Goal: Information Seeking & Learning: Learn about a topic

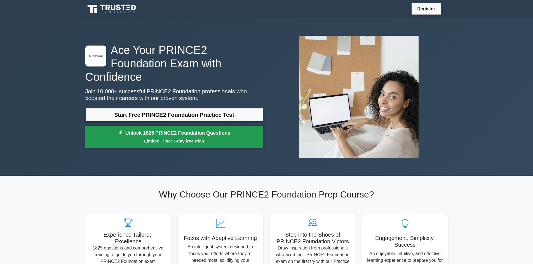
click at [157, 130] on link "Unlock 1825 PRINCE2 Foundation Questions Limited Time: 7-day free trial!" at bounding box center [174, 137] width 178 height 22
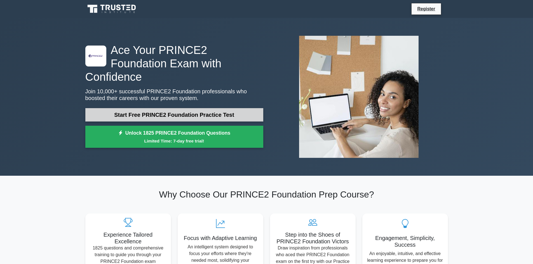
click at [177, 109] on link "Start Free PRINCE2 Foundation Practice Test" at bounding box center [174, 114] width 178 height 13
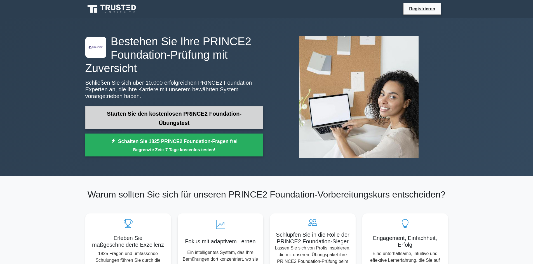
click at [213, 114] on link "Starten Sie den kostenlosen PRINCE2 Foundation-Übungstest" at bounding box center [174, 117] width 178 height 23
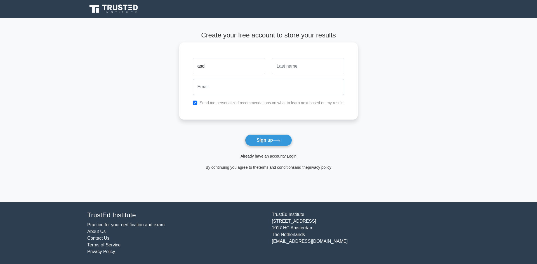
type input "asd"
type input "bub"
type input "gamai@mail.com"
click at [259, 106] on div "Send me personalized recommendations on what to learn next based on my results" at bounding box center [268, 103] width 159 height 7
click at [195, 103] on input "checkbox" at bounding box center [195, 103] width 4 height 4
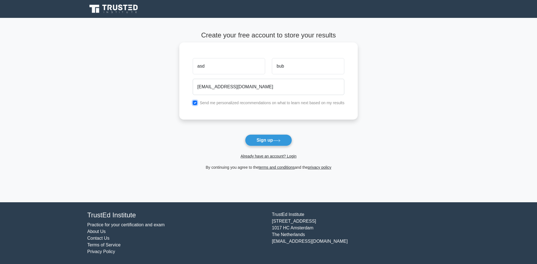
checkbox input "false"
click at [264, 141] on button "Sign up" at bounding box center [268, 141] width 47 height 12
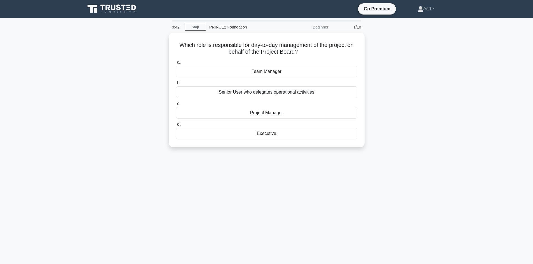
drag, startPoint x: 453, startPoint y: 24, endPoint x: 421, endPoint y: 67, distance: 53.0
click at [399, 97] on div "Which role is responsible for day-to-day management of the project on behalf of…" at bounding box center [266, 93] width 369 height 121
click at [267, 113] on font "Projektmanager" at bounding box center [267, 111] width 32 height 5
click at [176, 104] on input "C. Projektmanager" at bounding box center [176, 103] width 0 height 4
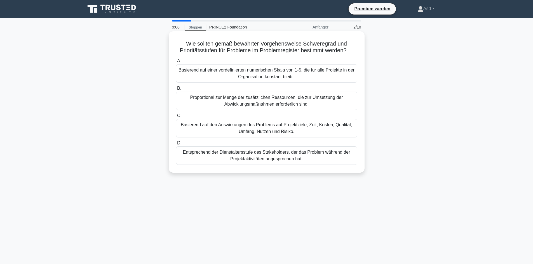
click at [287, 128] on font "Basierend auf den Auswirkungen des Problems auf Projektziele, Zeit, Kosten, Qua…" at bounding box center [266, 128] width 171 height 11
click at [176, 118] on input "C. Basierend auf den Auswirkungen des Problems auf Projektziele, Zeit, Kosten, …" at bounding box center [176, 116] width 0 height 4
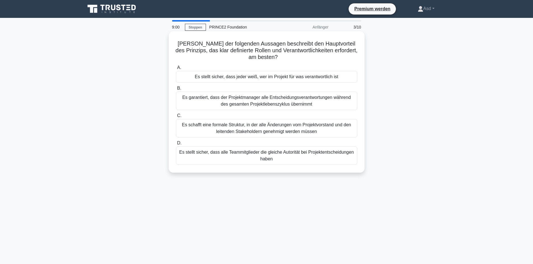
click at [309, 77] on font "Es stellt sicher, dass jeder weiß, wer im Projekt für was verantwortlich ist" at bounding box center [267, 76] width 144 height 5
click at [176, 70] on input "A. Es stellt sicher, dass jeder weiß, wer im Projekt für was verantwortlich ist" at bounding box center [176, 68] width 0 height 4
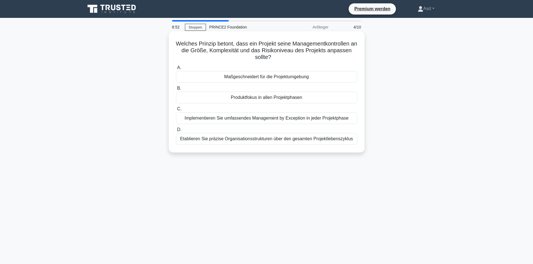
click at [287, 77] on font "Maßgeschneidert für die Projektumgebung" at bounding box center [266, 76] width 84 height 5
click at [176, 70] on input "A. Maßgeschneidert für die Projektumgebung" at bounding box center [176, 68] width 0 height 4
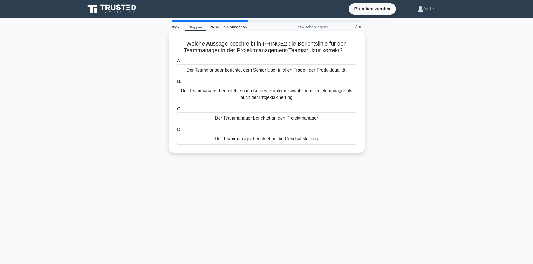
click at [297, 119] on font "Der Teammanager berichtet an den Projektmanager" at bounding box center [266, 118] width 103 height 5
click at [176, 111] on input "C. Der Teammanager berichtet an den Projektmanager" at bounding box center [176, 109] width 0 height 4
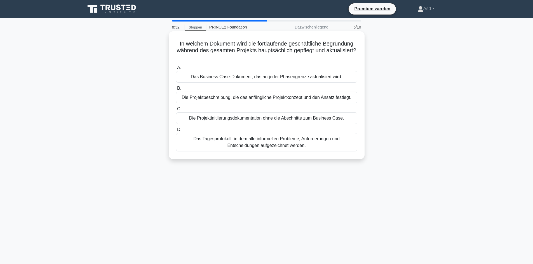
click at [313, 77] on font "Das Business Case-Dokument, das an jeder Phasengrenze aktualisiert wird." at bounding box center [267, 76] width 152 height 5
click at [176, 70] on input "A. Das Business Case-Dokument, das an jeder Phasengrenze aktualisiert wird." at bounding box center [176, 68] width 0 height 4
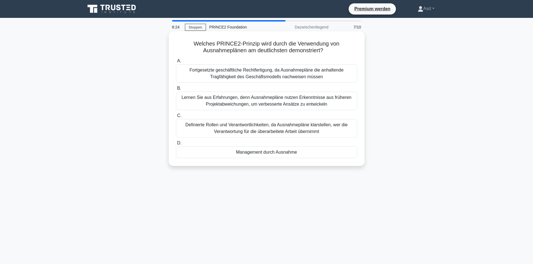
click at [284, 154] on font "Management durch Ausnahme" at bounding box center [266, 152] width 61 height 5
click at [176, 145] on input "D. Management durch Ausnahme" at bounding box center [176, 144] width 0 height 4
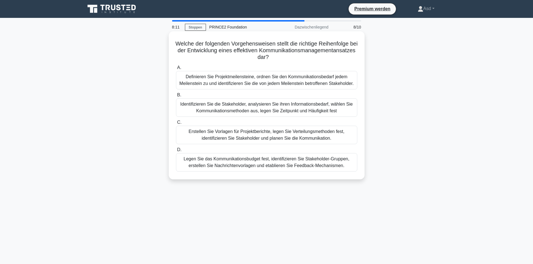
click at [306, 109] on font "Identifizieren Sie die Stakeholder, analysieren Sie ihren Informationsbedarf, w…" at bounding box center [266, 107] width 172 height 11
click at [176, 97] on input "B. Identifizieren Sie die Stakeholder, analysieren Sie ihren Informationsbedarf…" at bounding box center [176, 95] width 0 height 4
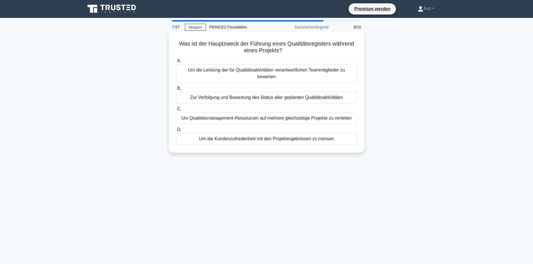
click at [284, 98] on font "Zur Verfolgung und Bewertung des Status aller geplanten Qualitätsaktivitäten" at bounding box center [266, 97] width 153 height 5
click at [176, 90] on input "B. Zur Verfolgung und Bewertung des Status aller geplanten Qualitätsaktivitäten" at bounding box center [176, 89] width 0 height 4
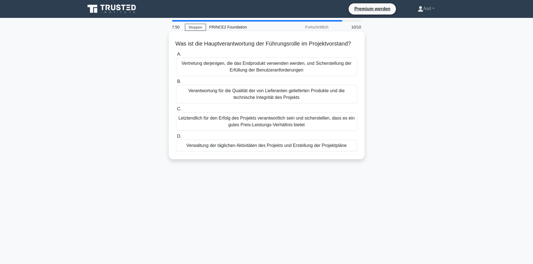
click at [281, 127] on font "Letztendlich für den Erfolg des Projekts verantwortlich sein und sicherstellen,…" at bounding box center [266, 121] width 176 height 11
click at [176, 111] on input "C. Letztendlich für den Erfolg des Projekts verantwortlich sein und sicherstell…" at bounding box center [176, 109] width 0 height 4
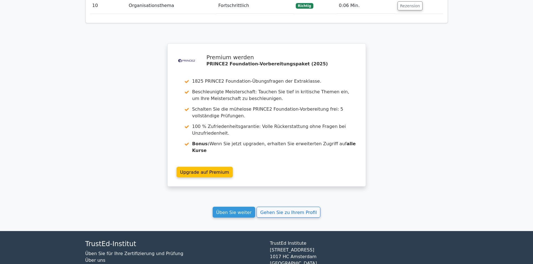
scroll to position [895, 0]
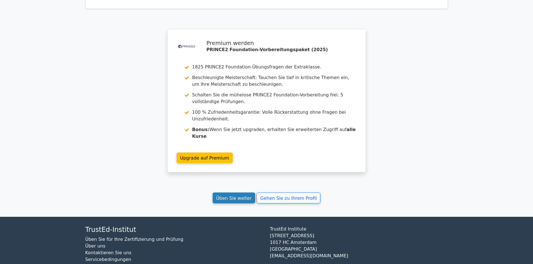
click at [237, 196] on font "Üben Sie weiter" at bounding box center [234, 198] width 36 height 5
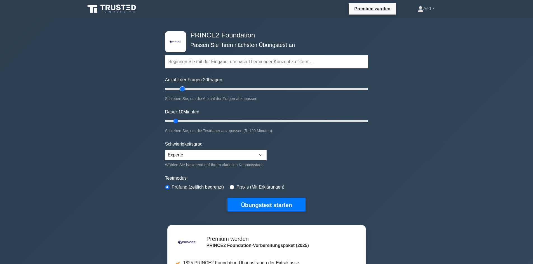
drag, startPoint x: 171, startPoint y: 88, endPoint x: 183, endPoint y: 89, distance: 11.8
type input "20"
click at [183, 89] on input "Anzahl der Fragen: 20 Fragen" at bounding box center [266, 89] width 203 height 7
click at [261, 155] on select "Anfänger Dazwischenliegend Experte" at bounding box center [216, 155] width 102 height 11
select select "intermediate"
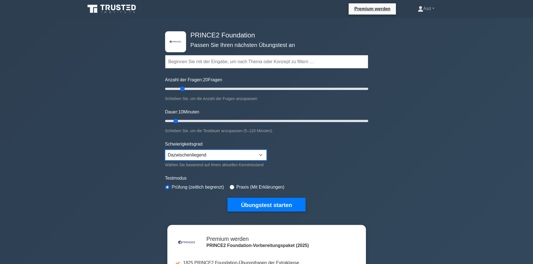
click at [165, 150] on select "Anfänger Dazwischenliegend Experte" at bounding box center [216, 155] width 102 height 11
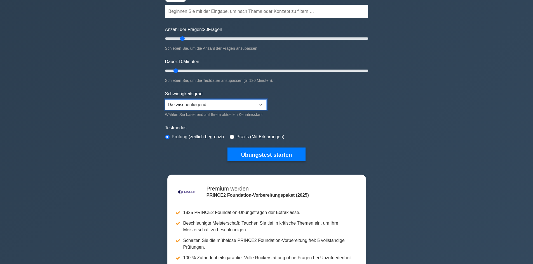
scroll to position [56, 0]
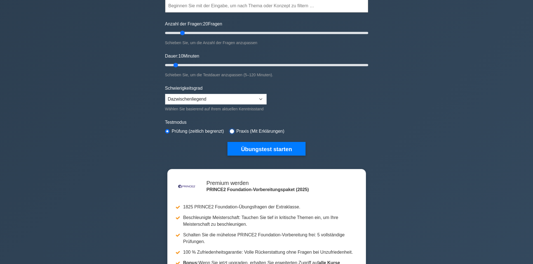
click at [232, 130] on input "radio" at bounding box center [232, 131] width 4 height 4
radio input "true"
click at [267, 147] on font "Übungstest starten" at bounding box center [266, 149] width 51 height 6
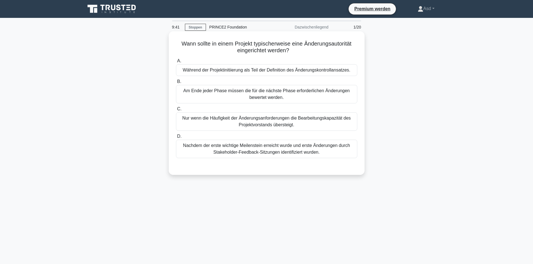
click at [326, 70] on font "Während der Projektinitiierung als Teil der Definition des Änderungskontrollans…" at bounding box center [267, 70] width 168 height 5
click at [176, 63] on input "A. Während der Projektinitiierung als Teil der Definition des Änderungskontroll…" at bounding box center [176, 61] width 0 height 4
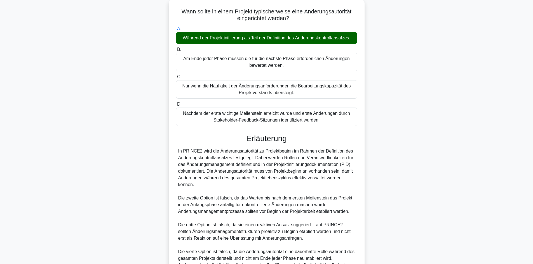
scroll to position [95, 0]
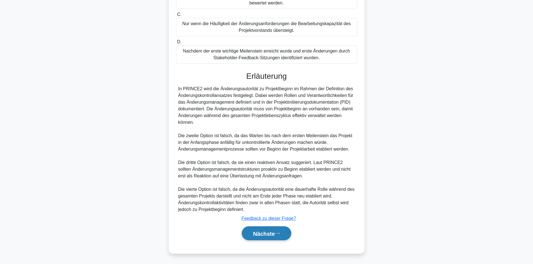
click at [268, 236] on font "Nächste" at bounding box center [264, 234] width 22 height 6
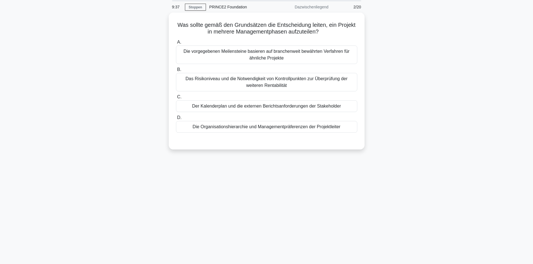
scroll to position [0, 0]
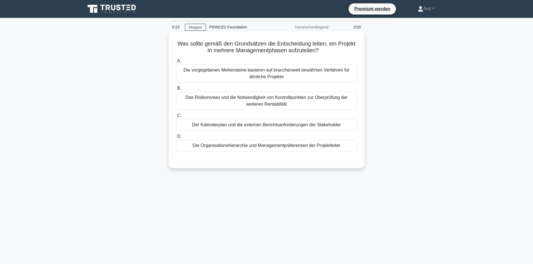
click at [265, 102] on font "Das Risikoniveau und die Notwendigkeit von Kontrollpunkten zur Überprüfung der …" at bounding box center [266, 100] width 162 height 11
click at [176, 90] on input "B. Das Risikoniveau und die Notwendigkeit von Kontrollpunkten zur Überprüfung d…" at bounding box center [176, 89] width 0 height 4
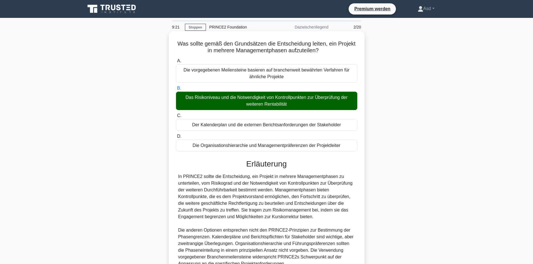
scroll to position [55, 0]
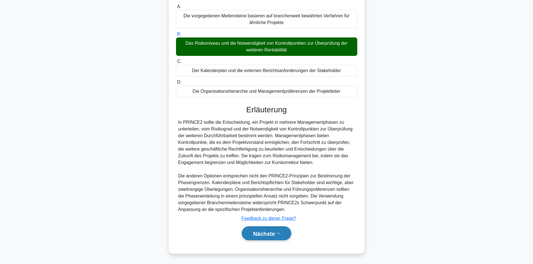
click at [268, 232] on font "Nächste" at bounding box center [264, 234] width 22 height 6
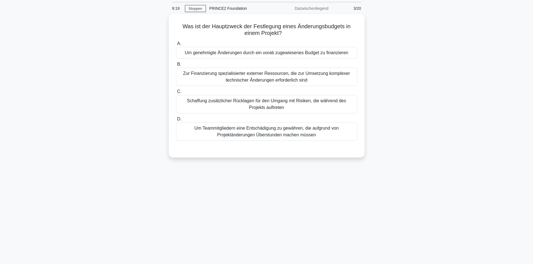
scroll to position [0, 0]
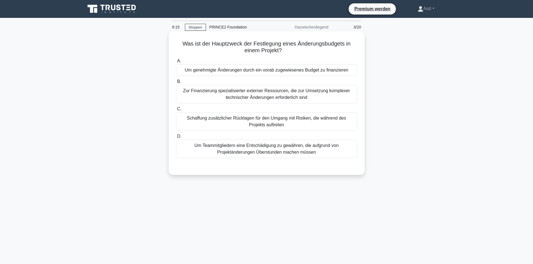
click at [312, 71] on font "Um genehmigte Änderungen durch ein vorab zugewiesenes Budget zu finanzieren" at bounding box center [266, 70] width 163 height 5
click at [176, 63] on input "A. Um genehmigte Änderungen durch ein vorab zugewiesenes Budget zu finanzieren" at bounding box center [176, 61] width 0 height 4
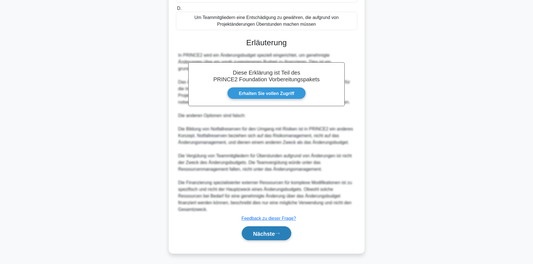
click at [267, 232] on font "Nächste" at bounding box center [264, 234] width 22 height 6
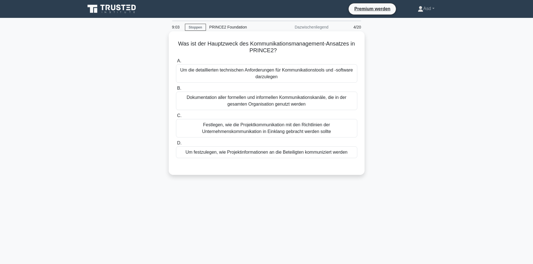
click at [260, 154] on font "Um festzulegen, wie Projektinformationen an die Beteiligten kommuniziert werden" at bounding box center [266, 152] width 162 height 5
click at [176, 145] on input "D. Um festzulegen, wie Projektinformationen an die Beteiligten kommuniziert wer…" at bounding box center [176, 144] width 0 height 4
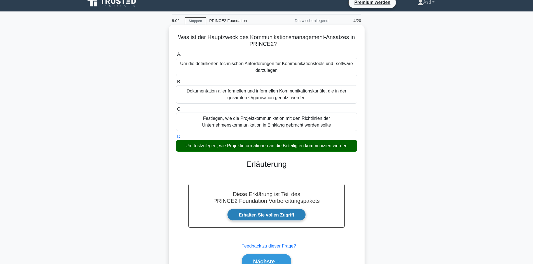
scroll to position [38, 0]
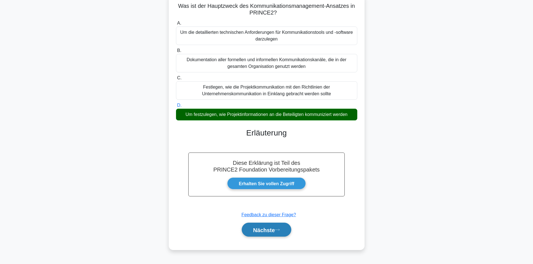
click at [264, 232] on font "Nächste" at bounding box center [264, 230] width 22 height 6
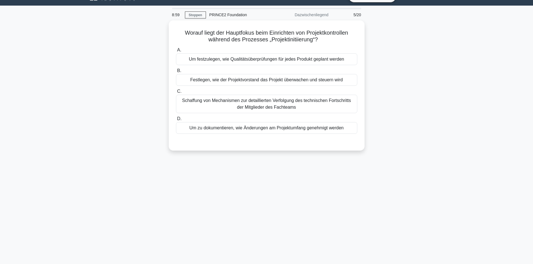
scroll to position [0, 0]
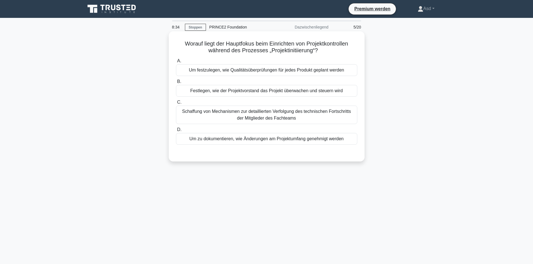
click at [263, 71] on font "Um festzulegen, wie Qualitätsüberprüfungen für jedes Produkt geplant werden" at bounding box center [266, 70] width 155 height 5
click at [176, 63] on input "A. Um festzulegen, wie Qualitätsüberprüfungen für jedes Produkt geplant werden" at bounding box center [176, 61] width 0 height 4
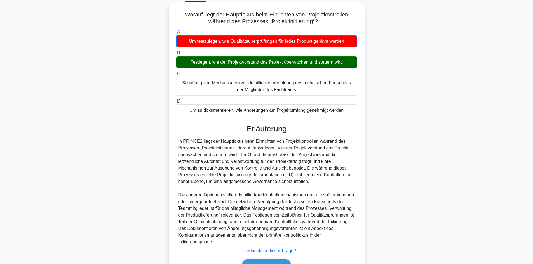
scroll to position [62, 0]
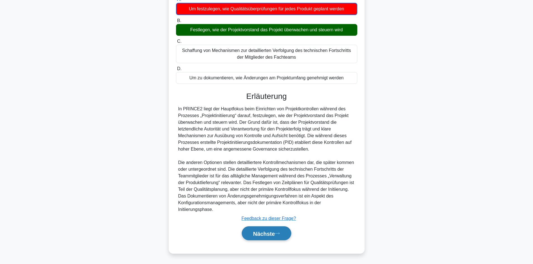
click at [268, 234] on font "Nächste" at bounding box center [264, 234] width 22 height 6
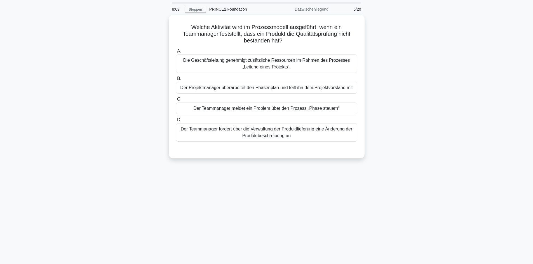
scroll to position [0, 0]
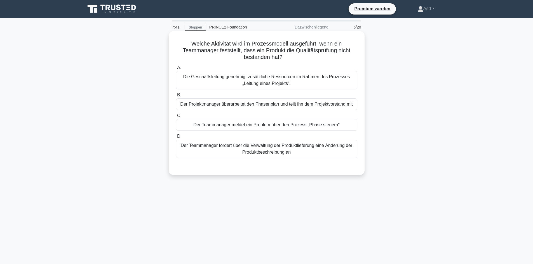
click at [260, 126] on font "Der Teammanager meldet ein Problem über den Prozess „Phase steuern“" at bounding box center [266, 125] width 146 height 5
click at [176, 118] on input "C. Der Teammanager meldet ein Problem über den Prozess „Phase steuern“" at bounding box center [176, 116] width 0 height 4
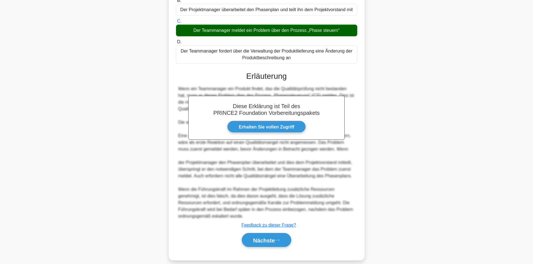
scroll to position [102, 0]
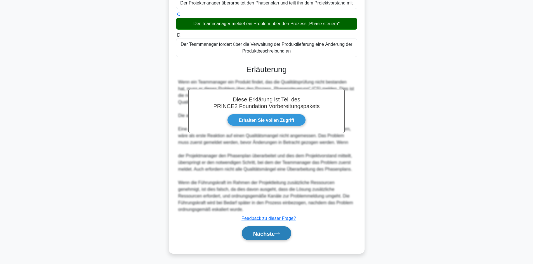
click at [261, 233] on font "Nächste" at bounding box center [264, 234] width 22 height 6
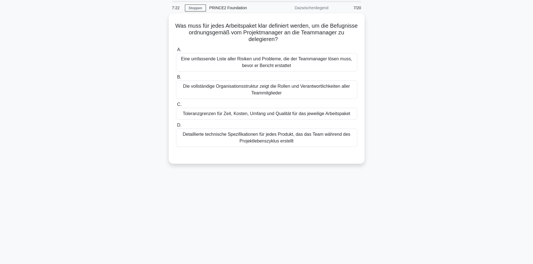
scroll to position [0, 0]
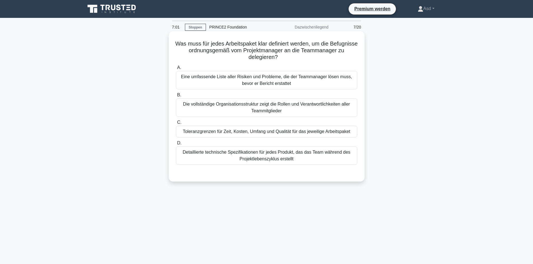
click at [283, 133] on font "Toleranzgrenzen für Zeit, Kosten, Umfang und Qualität für das jeweilige Arbeits…" at bounding box center [267, 131] width 168 height 5
click at [176, 124] on input "C. Toleranzgrenzen für Zeit, Kosten, Umfang und Qualität für das jeweilige Arbe…" at bounding box center [176, 123] width 0 height 4
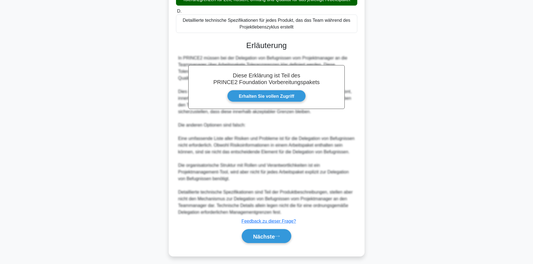
scroll to position [135, 0]
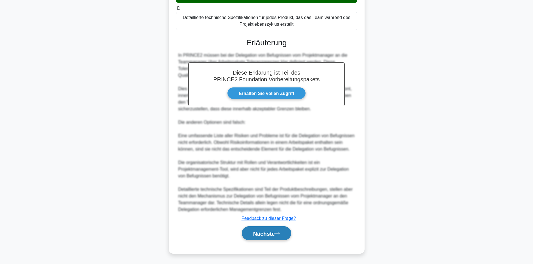
click at [263, 233] on font "Nächste" at bounding box center [264, 234] width 22 height 6
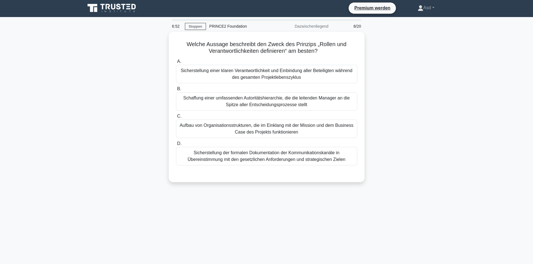
scroll to position [0, 0]
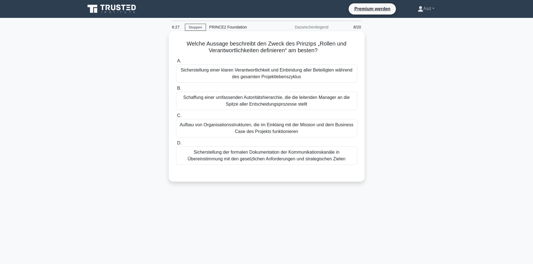
click at [274, 73] on font "Sicherstellung einer klaren Verantwortlichkeit und Einbindung aller Beteiligten…" at bounding box center [267, 73] width 172 height 11
click at [176, 63] on input "A. Sicherstellung einer klaren Verantwortlichkeit und Einbindung aller Beteilig…" at bounding box center [176, 61] width 0 height 4
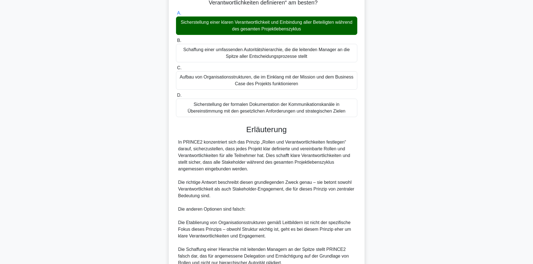
scroll to position [129, 0]
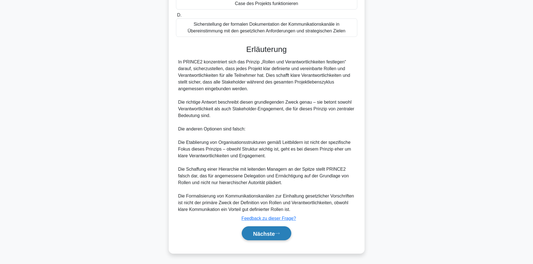
click at [269, 236] on font "Nächste" at bounding box center [264, 234] width 22 height 6
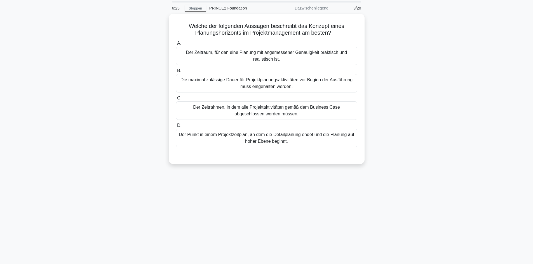
scroll to position [0, 0]
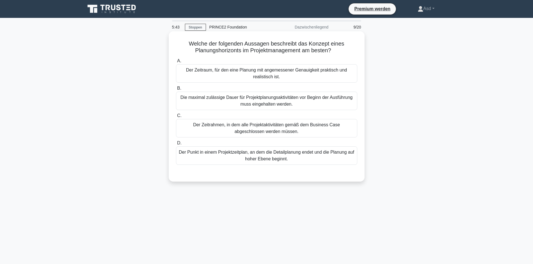
click at [280, 72] on font "Der Zeitraum, für den eine Planung mit angemessener Genauigkeit praktisch und r…" at bounding box center [266, 73] width 161 height 11
click at [176, 63] on input "A. Der Zeitraum, für den eine Planung mit angemessener Genauigkeit praktisch un…" at bounding box center [176, 61] width 0 height 4
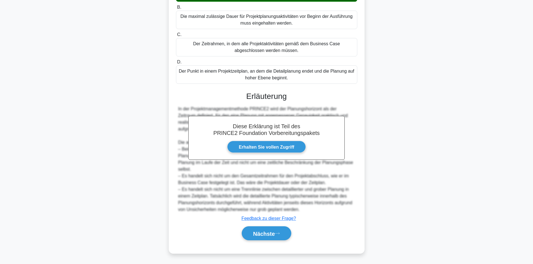
scroll to position [82, 0]
click at [253, 233] on font "Nächste" at bounding box center [264, 234] width 22 height 6
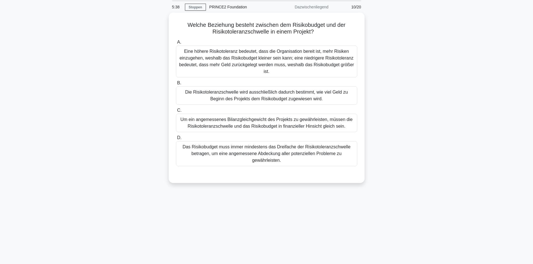
scroll to position [0, 0]
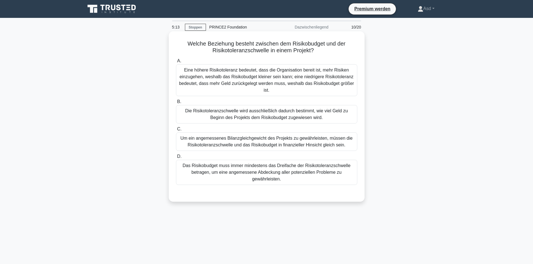
click at [284, 76] on font "Eine höhere Risikotoleranz bedeutet, dass die Organisation bereit ist, mehr Ris…" at bounding box center [266, 80] width 175 height 25
click at [176, 63] on input "A. Eine höhere Risikotoleranz bedeutet, dass die Organisation bereit ist, mehr …" at bounding box center [176, 61] width 0 height 4
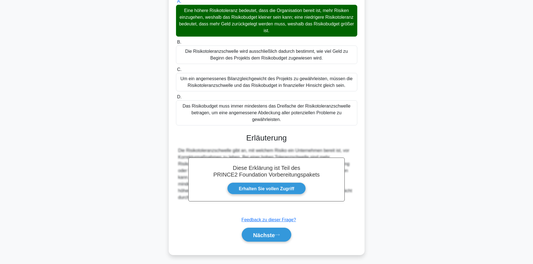
scroll to position [62, 0]
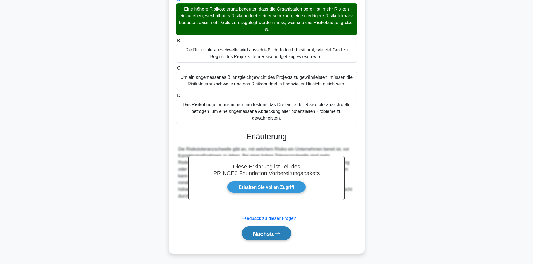
click at [265, 234] on font "Nächste" at bounding box center [264, 234] width 22 height 6
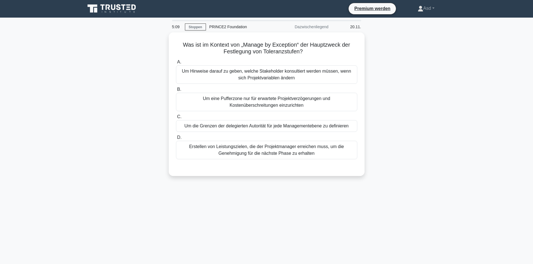
scroll to position [0, 0]
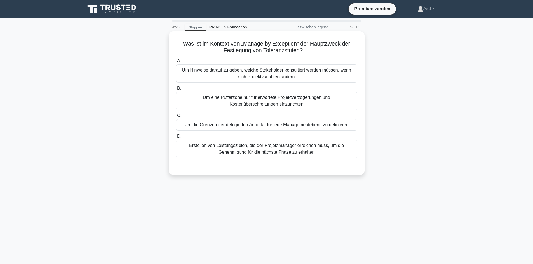
click at [239, 125] on font "Um die Grenzen der delegierten Autorität für jede Managementebene zu definieren" at bounding box center [266, 125] width 164 height 5
click at [176, 118] on input "C. Um die Grenzen der delegierten Autorität für jede Managementebene zu definie…" at bounding box center [176, 116] width 0 height 4
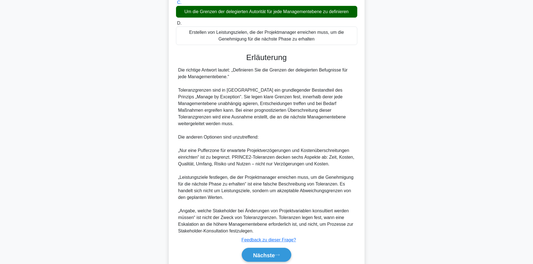
scroll to position [129, 0]
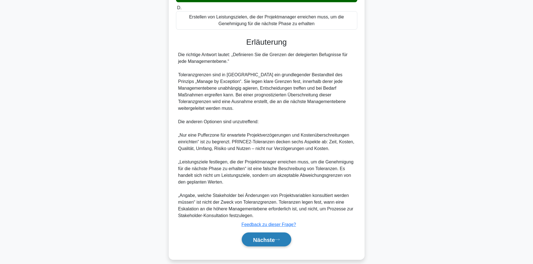
click at [266, 237] on font "Nächste" at bounding box center [264, 240] width 22 height 6
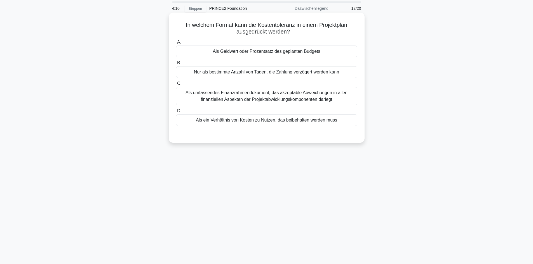
scroll to position [0, 0]
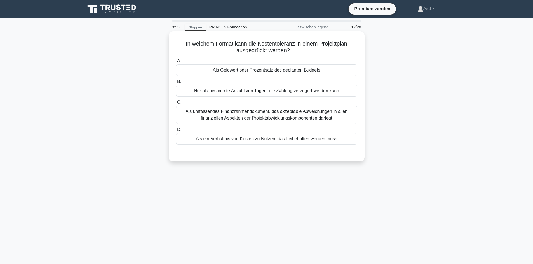
click at [260, 70] on font "Als Geldwert oder Prozentsatz des geplanten Budgets" at bounding box center [266, 70] width 107 height 5
click at [176, 63] on input "A. Als Geldwert oder Prozentsatz des geplanten Budgets" at bounding box center [176, 61] width 0 height 4
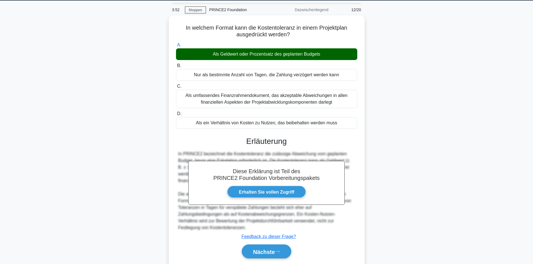
scroll to position [38, 0]
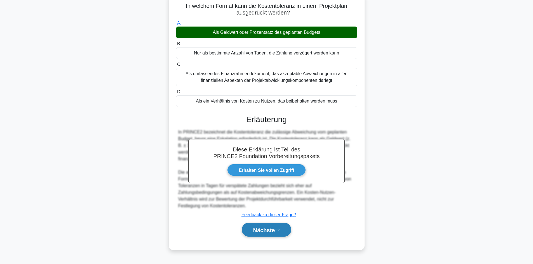
click at [258, 231] on font "Nächste" at bounding box center [264, 230] width 22 height 6
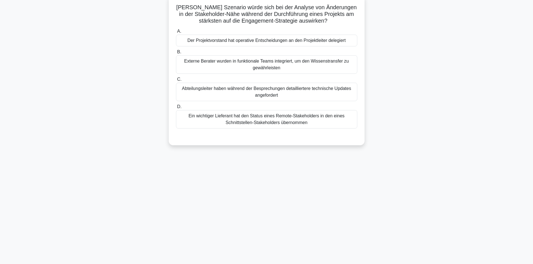
scroll to position [0, 0]
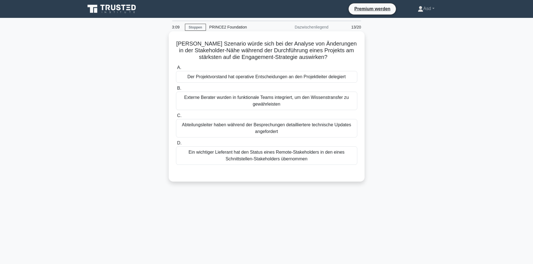
click at [266, 104] on font "Externe Berater wurden in funktionale Teams integriert, um den Wissenstransfer …" at bounding box center [266, 100] width 164 height 11
click at [176, 90] on input "B. Externe Berater wurden in funktionale Teams integriert, um den Wissenstransf…" at bounding box center [176, 89] width 0 height 4
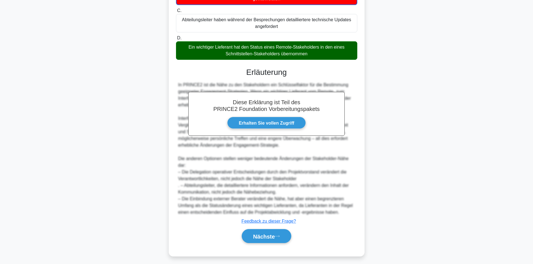
scroll to position [109, 0]
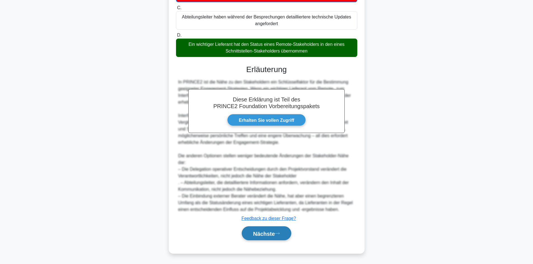
click at [267, 234] on font "Nächste" at bounding box center [264, 234] width 22 height 6
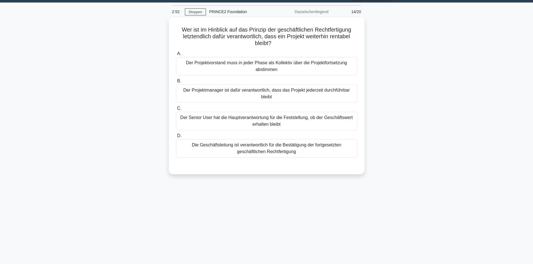
scroll to position [0, 0]
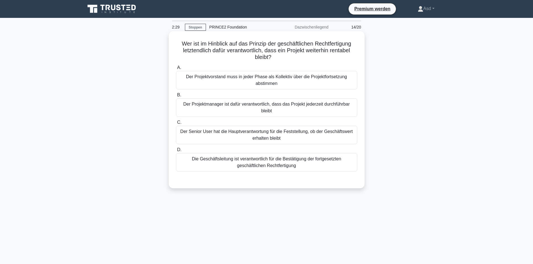
click at [296, 81] on font "Der Projektvorstand muss in jeder Phase als Kollektiv über die Projektfortsetzu…" at bounding box center [266, 80] width 176 height 13
click at [176, 70] on input "A. Der Projektvorstand muss in jeder Phase als Kollektiv über die Projektfortse…" at bounding box center [176, 68] width 0 height 4
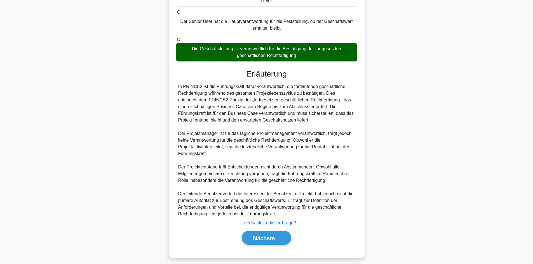
scroll to position [116, 0]
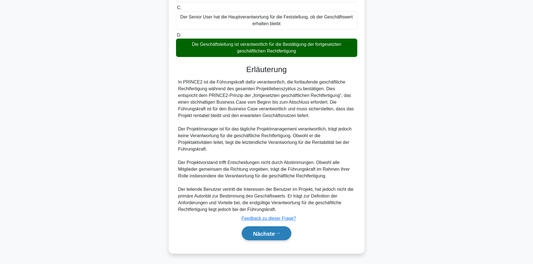
click at [267, 235] on font "Nächste" at bounding box center [264, 234] width 22 height 6
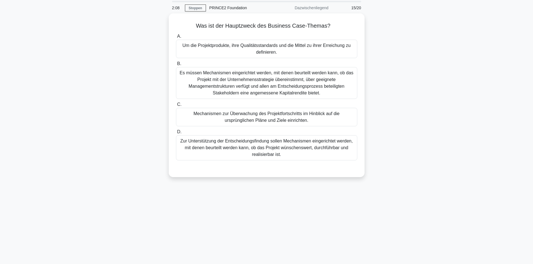
scroll to position [0, 0]
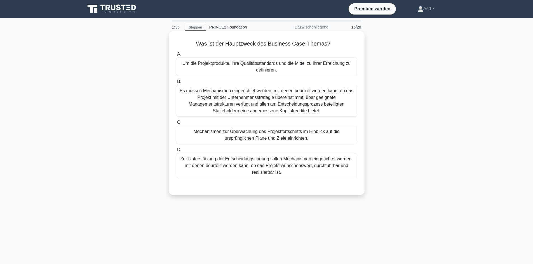
click at [268, 166] on font "Zur Unterstützung der Entscheidungsfindung sollen Mechanismen eingerichtet werd…" at bounding box center [266, 166] width 172 height 18
click at [176, 152] on input "D. Zur Unterstützung der Entscheidungsfindung sollen Mechanismen eingerichtet w…" at bounding box center [176, 150] width 0 height 4
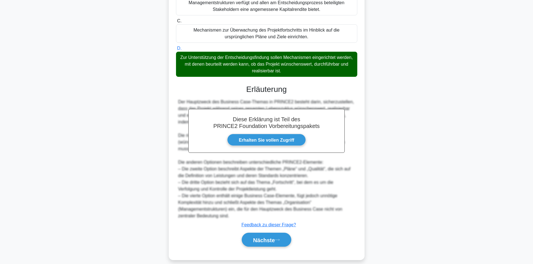
scroll to position [109, 0]
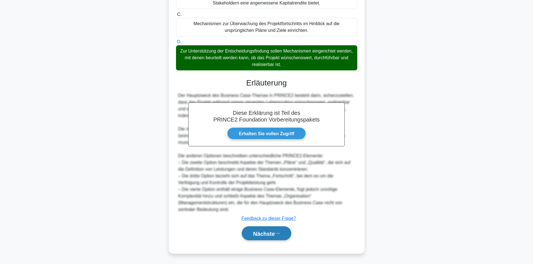
click at [263, 232] on font "Nächste" at bounding box center [264, 234] width 22 height 6
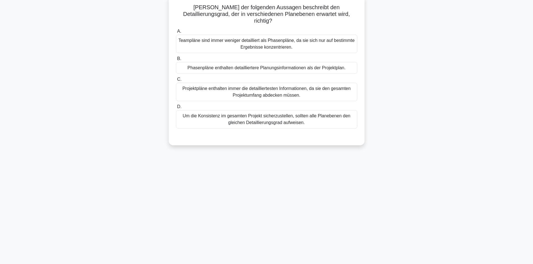
scroll to position [0, 0]
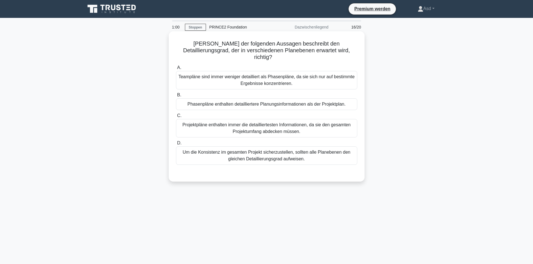
click at [223, 102] on font "Phasenpläne enthalten detailliertere Planungsinformationen als der Projektplan." at bounding box center [266, 104] width 158 height 5
click at [176, 97] on input "B. Phasenpläne enthalten detailliertere Planungsinformationen als der Projektpl…" at bounding box center [176, 95] width 0 height 4
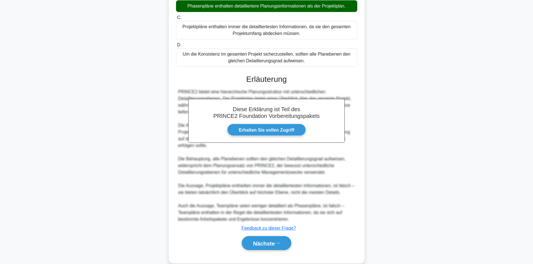
scroll to position [102, 0]
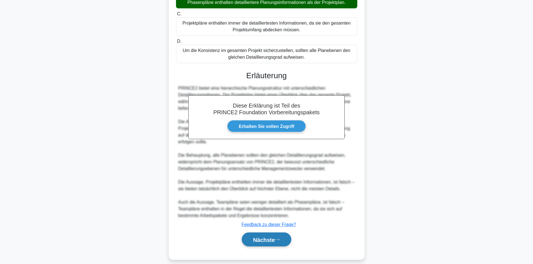
click at [266, 237] on font "Nächste" at bounding box center [264, 240] width 22 height 6
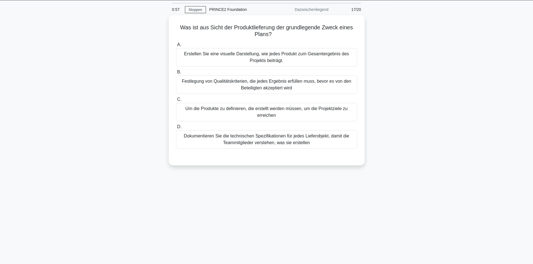
scroll to position [0, 0]
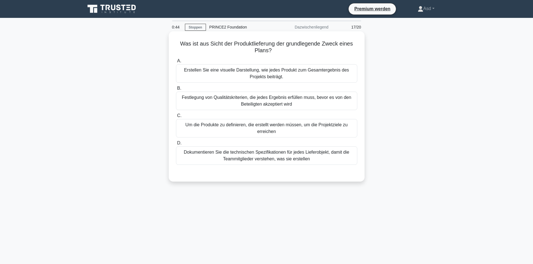
click at [268, 130] on font "Um die Produkte zu definieren, die erstellt werden müssen, um die Projektziele …" at bounding box center [266, 128] width 162 height 11
click at [176, 118] on input "C. Um die Produkte zu definieren, die erstellt werden müssen, um die Projektzie…" at bounding box center [176, 116] width 0 height 4
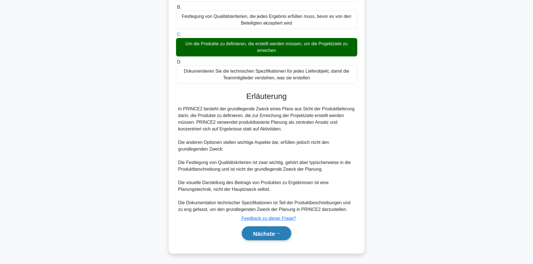
click at [264, 234] on font "Nächste" at bounding box center [264, 234] width 22 height 6
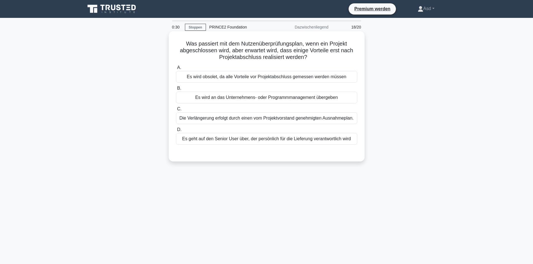
click at [278, 98] on font "Es wird an das Unternehmens- oder Programmmanagement übergeben" at bounding box center [266, 97] width 143 height 5
click at [176, 90] on input "B. Es wird an das Unternehmens- oder Programmmanagement übergeben" at bounding box center [176, 89] width 0 height 4
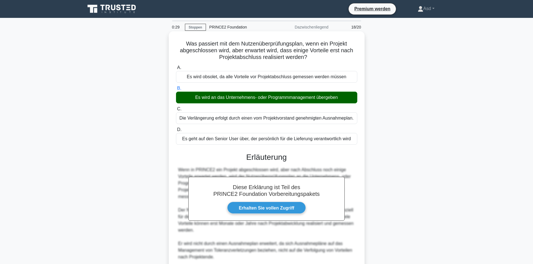
scroll to position [75, 0]
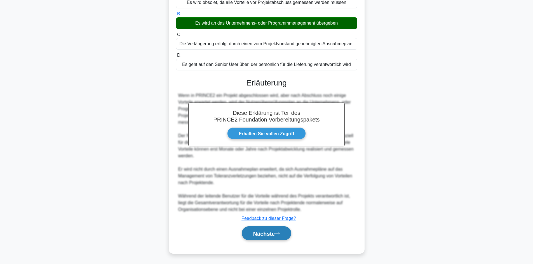
click at [259, 233] on font "Nächste" at bounding box center [264, 234] width 22 height 6
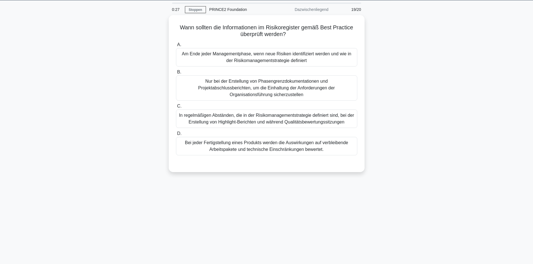
scroll to position [0, 0]
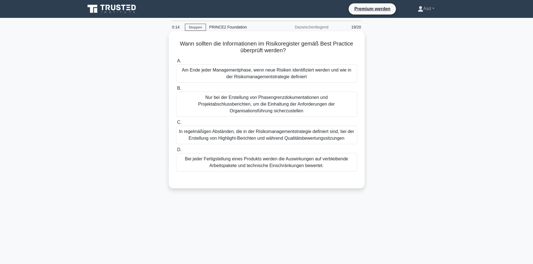
click at [281, 130] on font "In regelmäßigen Abständen, die in der Risikomanagementstrategie definiert sind,…" at bounding box center [266, 134] width 175 height 11
click at [176, 124] on input "C. In regelmäßigen Abständen, die in der Risikomanagementstrategie definiert si…" at bounding box center [176, 123] width 0 height 4
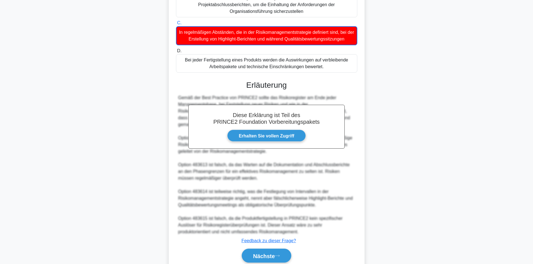
scroll to position [116, 0]
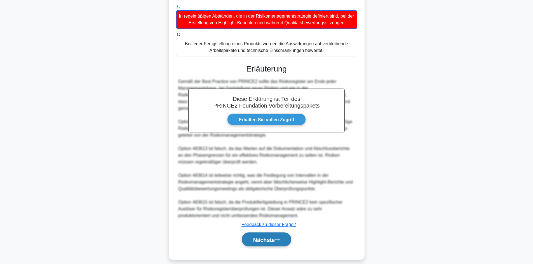
click at [268, 237] on font "Nächste" at bounding box center [264, 240] width 22 height 6
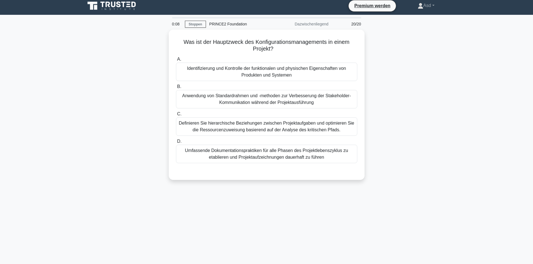
scroll to position [0, 0]
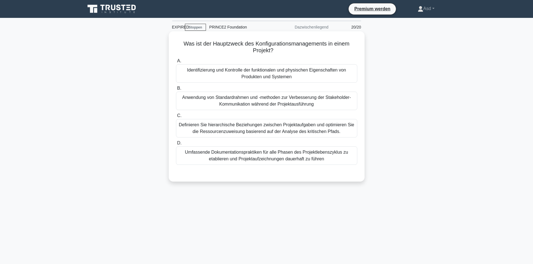
click at [265, 157] on font "Umfassende Dokumentationspraktiken für alle Phasen des Projektlebenszyklus zu e…" at bounding box center [266, 155] width 163 height 11
click at [176, 145] on input "D. Umfassende Dokumentationspraktiken für alle Phasen des Projektlebenszyklus z…" at bounding box center [176, 144] width 0 height 4
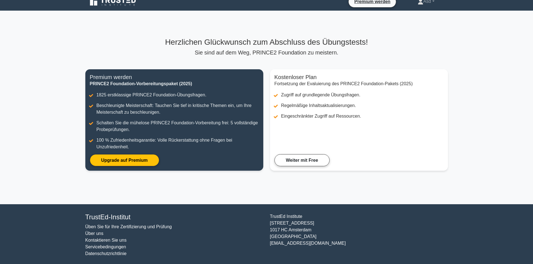
scroll to position [9, 0]
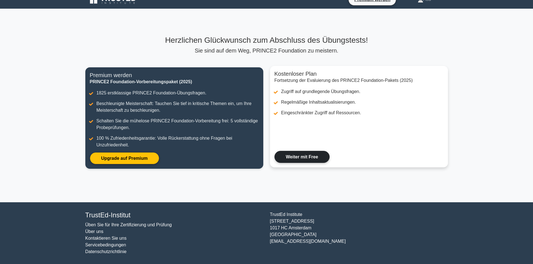
click at [303, 157] on link "Weiter mit Free" at bounding box center [301, 157] width 55 height 12
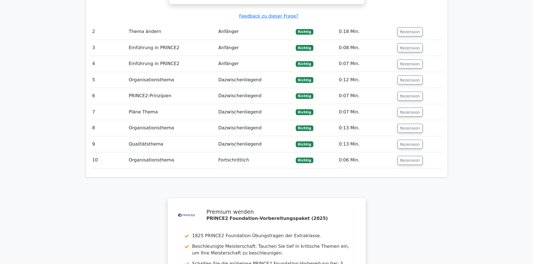
scroll to position [699, 0]
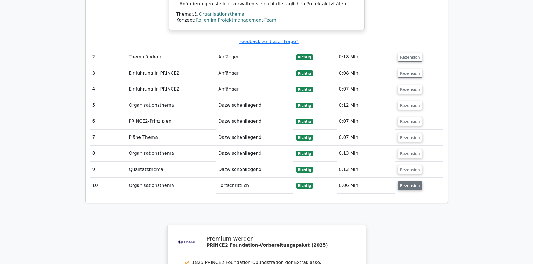
click at [408, 184] on font "Rezension" at bounding box center [410, 186] width 20 height 4
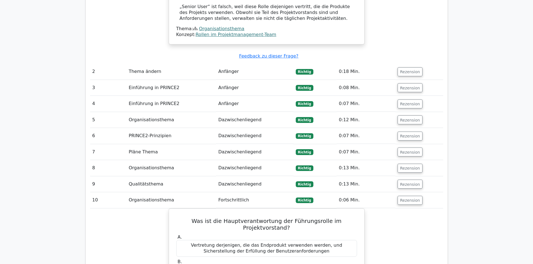
scroll to position [727, 0]
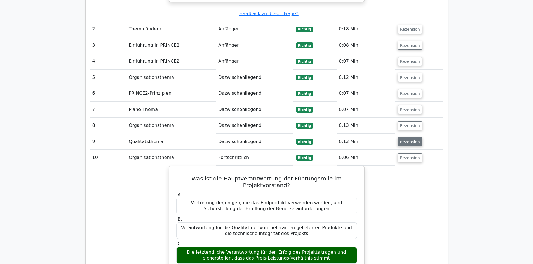
click at [405, 140] on font "Rezension" at bounding box center [410, 142] width 20 height 4
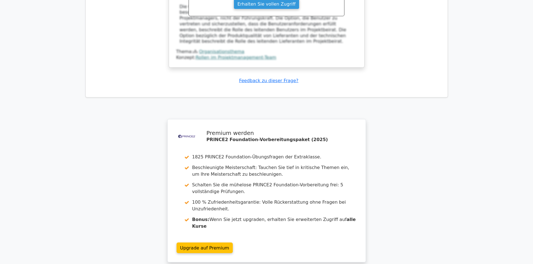
scroll to position [1454, 0]
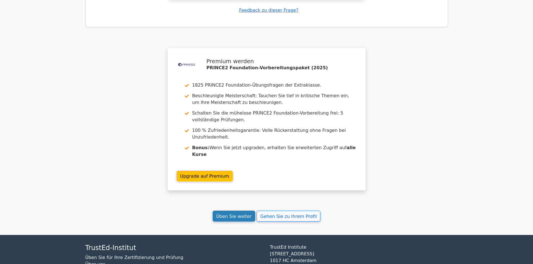
click at [239, 214] on font "Üben Sie weiter" at bounding box center [234, 216] width 36 height 5
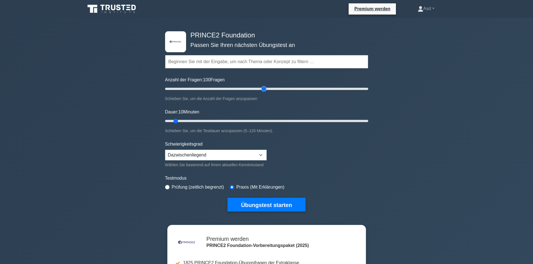
drag, startPoint x: 173, startPoint y: 89, endPoint x: 265, endPoint y: 89, distance: 92.3
type input "100"
click at [265, 89] on input "Anzahl der Fragen: 100 Fragen" at bounding box center [266, 89] width 203 height 7
click at [257, 206] on font "Übungstest starten" at bounding box center [266, 205] width 51 height 6
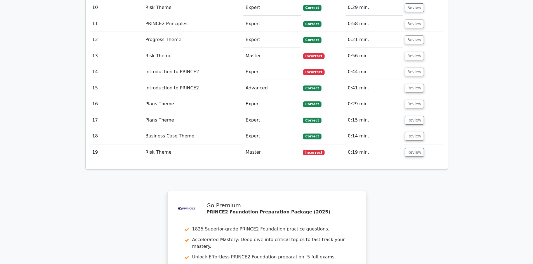
scroll to position [951, 0]
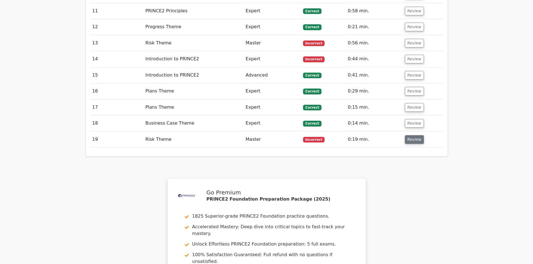
click at [413, 135] on button "Review" at bounding box center [414, 139] width 19 height 9
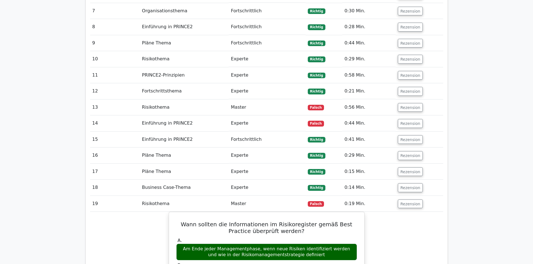
scroll to position [873, 0]
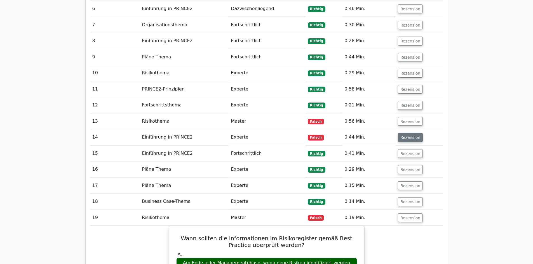
click at [406, 135] on font "Rezension" at bounding box center [410, 137] width 20 height 4
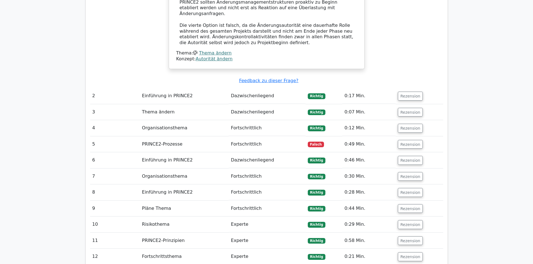
scroll to position [705, 0]
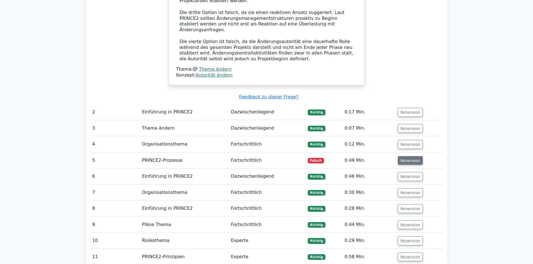
click at [405, 158] on font "Rezension" at bounding box center [410, 160] width 20 height 4
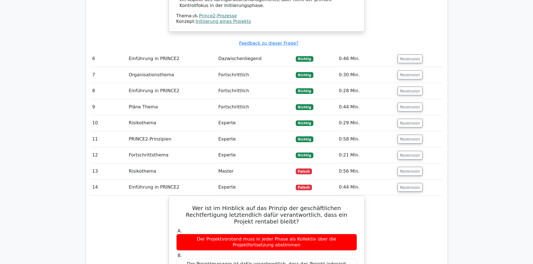
scroll to position [1130, 0]
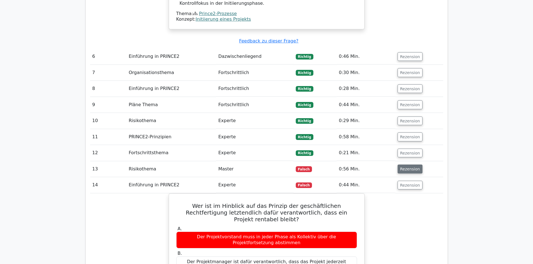
click at [403, 167] on font "Rezension" at bounding box center [410, 169] width 20 height 4
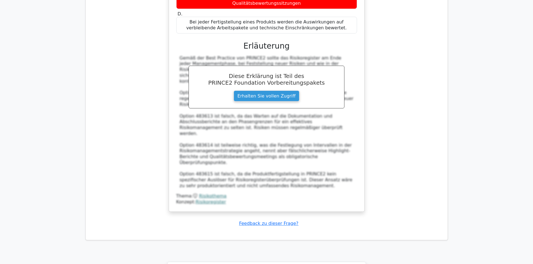
scroll to position [2299, 0]
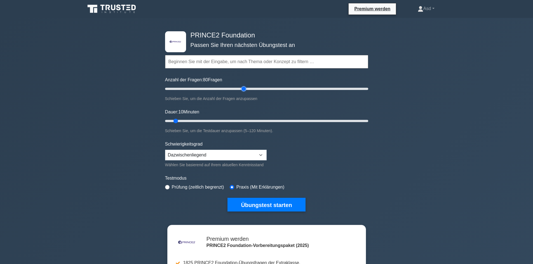
drag, startPoint x: 173, startPoint y: 89, endPoint x: 243, endPoint y: 91, distance: 70.2
type input "80"
click at [243, 91] on input "Anzahl der Fragen: 80 Fragen" at bounding box center [266, 89] width 203 height 7
drag, startPoint x: 175, startPoint y: 120, endPoint x: 258, endPoint y: 117, distance: 82.9
type input "60"
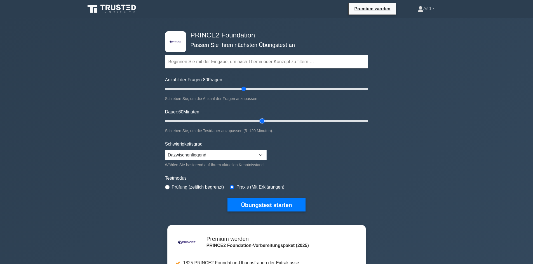
click at [258, 118] on input "[PERSON_NAME]: 60 Minuten" at bounding box center [266, 121] width 203 height 7
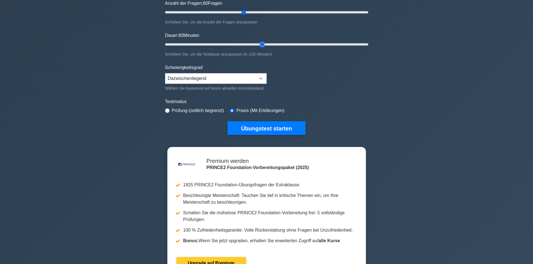
scroll to position [84, 0]
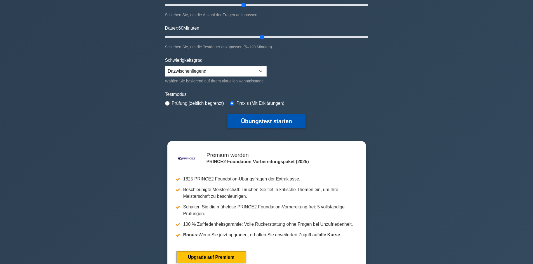
click at [267, 120] on font "Übungstest starten" at bounding box center [266, 121] width 51 height 6
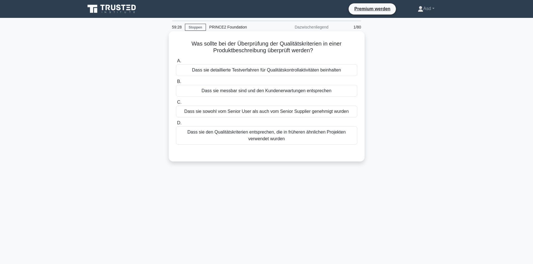
click at [345, 92] on div "Dass sie messbar sind und den Kundenerwartungen entsprechen" at bounding box center [266, 91] width 181 height 12
click at [176, 84] on input "B. Dass sie messbar sind und den Kundenerwartungen entsprechen" at bounding box center [176, 82] width 0 height 4
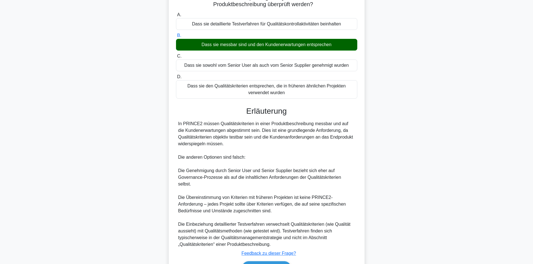
scroll to position [75, 0]
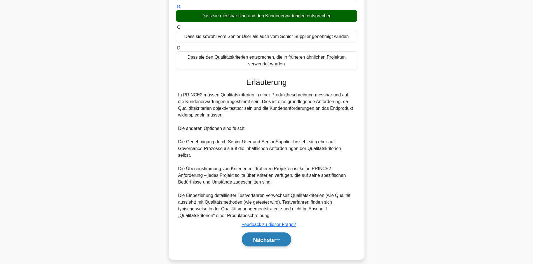
click at [264, 237] on font "Nächste" at bounding box center [264, 240] width 22 height 6
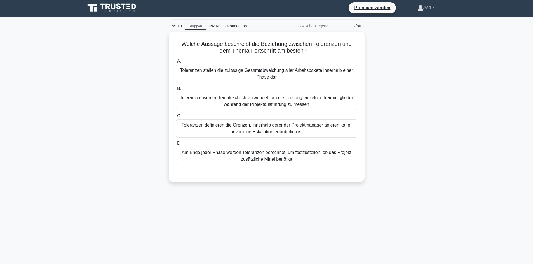
scroll to position [0, 0]
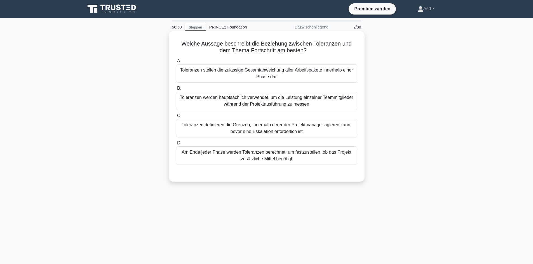
click at [256, 129] on font "Toleranzen definieren die Grenzen, innerhalb derer der Projektmanager agieren k…" at bounding box center [267, 128] width 170 height 11
click at [176, 118] on input "C. Toleranzen definieren die Grenzen, innerhalb derer der Projektmanager agiere…" at bounding box center [176, 116] width 0 height 4
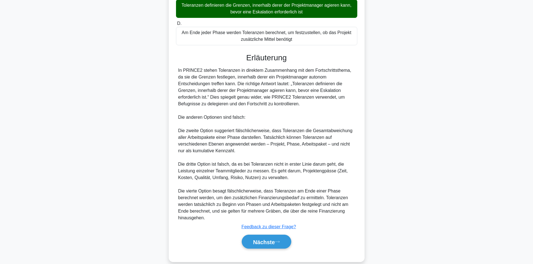
scroll to position [129, 0]
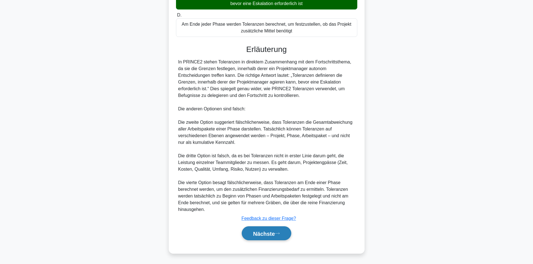
click at [267, 232] on font "Nächste" at bounding box center [264, 234] width 22 height 6
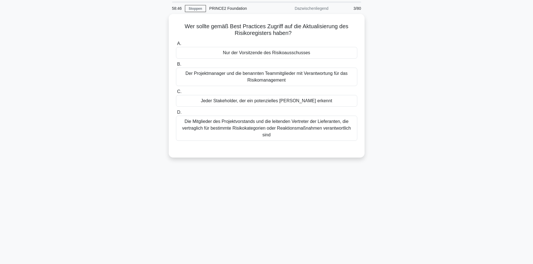
scroll to position [0, 0]
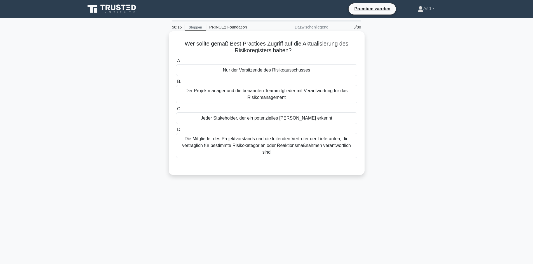
click at [273, 96] on font "Der Projektmanager und die benannten Teammitglieder mit Verantwortung für das R…" at bounding box center [266, 93] width 162 height 11
click at [176, 84] on input "B. Der Projektmanager und die benannten Teammitglieder mit Verantwortung für da…" at bounding box center [176, 82] width 0 height 4
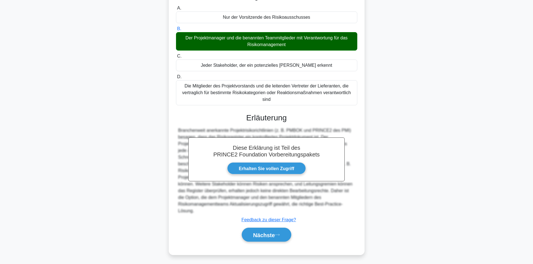
scroll to position [55, 0]
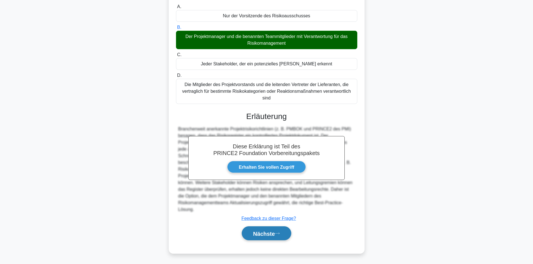
click at [264, 235] on font "Nächste" at bounding box center [264, 234] width 22 height 6
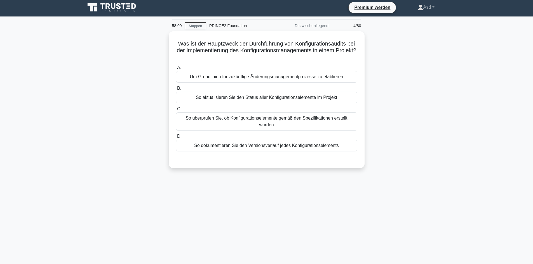
scroll to position [0, 0]
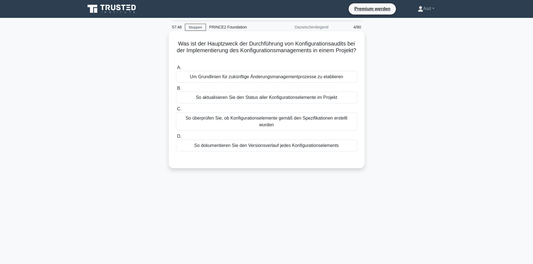
click at [275, 77] on font "Um Grundlinien für zukünftige Änderungsmanagementprozesse zu etablieren" at bounding box center [266, 76] width 153 height 5
click at [176, 70] on input "A. Um Grundlinien für zukünftige Änderungsmanagementprozesse zu etablieren" at bounding box center [176, 68] width 0 height 4
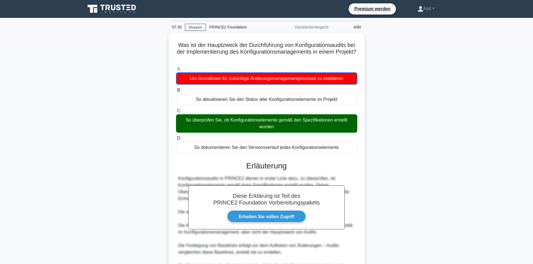
scroll to position [69, 0]
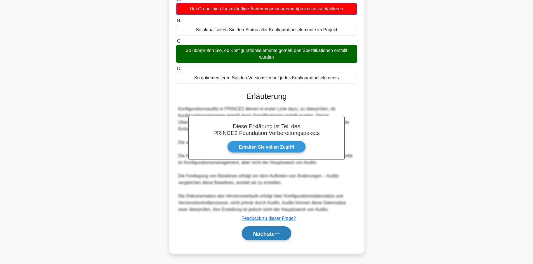
click at [258, 236] on font "Nächste" at bounding box center [264, 234] width 22 height 6
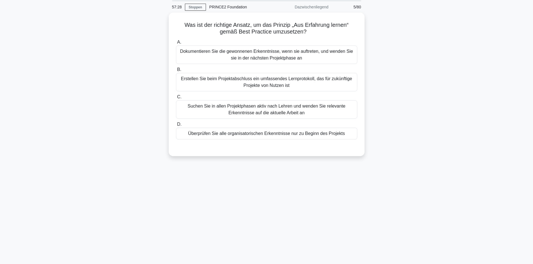
scroll to position [0, 0]
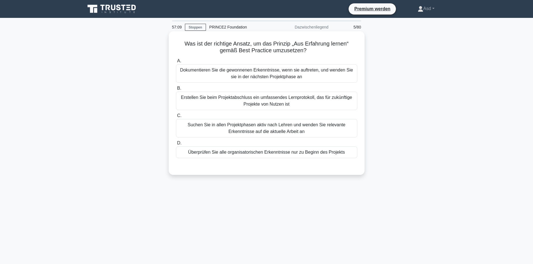
click at [268, 130] on font "Suchen Sie in allen Projektphasen aktiv nach Lehren und wenden Sie relevante Er…" at bounding box center [267, 128] width 158 height 11
click at [176, 118] on input "C. Suchen Sie in allen Projektphasen aktiv nach Lehren und wenden Sie relevante…" at bounding box center [176, 116] width 0 height 4
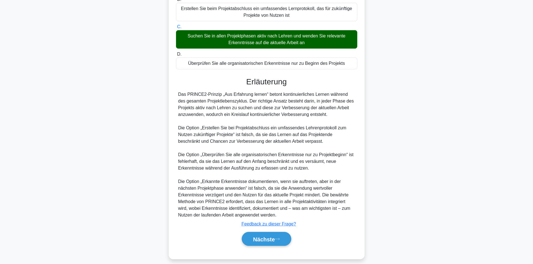
scroll to position [95, 0]
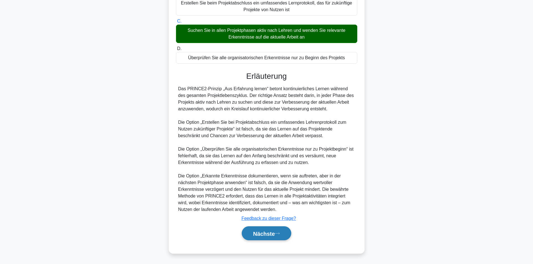
click at [258, 234] on font "Nächste" at bounding box center [264, 234] width 22 height 6
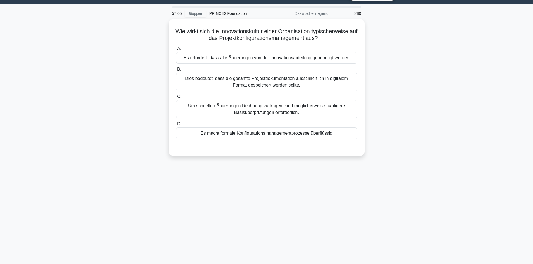
scroll to position [0, 0]
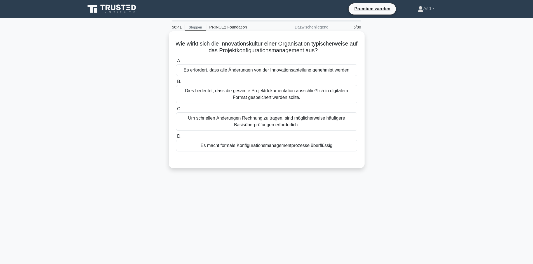
click at [314, 72] on font "Es erfordert, dass alle Änderungen von der Innovationsabteilung genehmigt werden" at bounding box center [267, 70] width 166 height 5
click at [176, 63] on input "A. Es erfordert, dass alle Änderungen von der Innovationsabteilung genehmigt we…" at bounding box center [176, 61] width 0 height 4
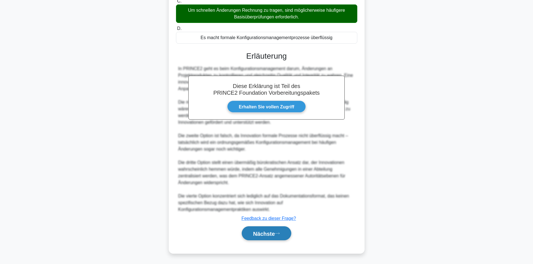
click at [265, 232] on font "Nächste" at bounding box center [264, 234] width 22 height 6
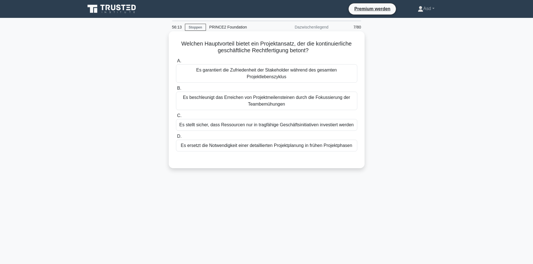
click at [222, 126] on font "Es stellt sicher, dass Ressourcen nur in tragfähige Geschäftsinitiativen invest…" at bounding box center [266, 125] width 174 height 5
click at [176, 118] on input "C. Es stellt sicher, dass Ressourcen nur in tragfähige Geschäftsinitiativen inv…" at bounding box center [176, 116] width 0 height 4
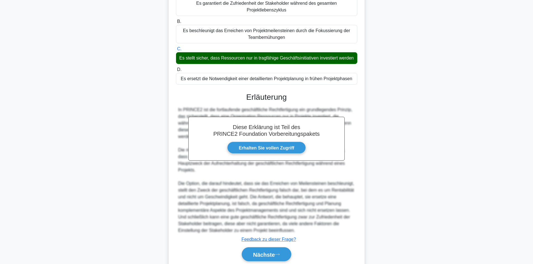
scroll to position [82, 0]
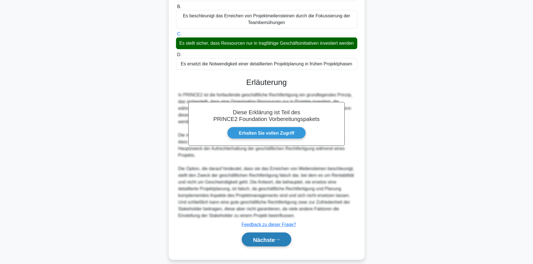
click at [264, 237] on font "Nächste" at bounding box center [264, 240] width 22 height 6
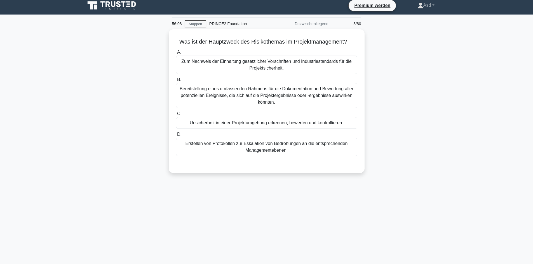
scroll to position [0, 0]
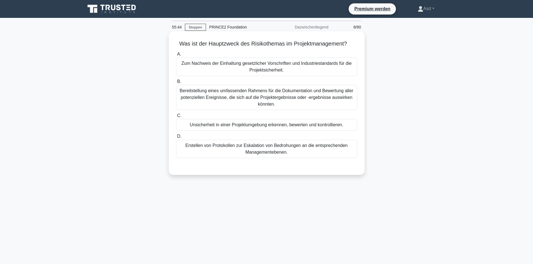
click at [289, 97] on font "Bereitstellung eines umfassenden Rahmens für die Dokumentation und Bewertung al…" at bounding box center [267, 97] width 174 height 18
click at [176, 84] on input "B. Bereitstellung eines umfassenden Rahmens für die Dokumentation und Bewertung…" at bounding box center [176, 82] width 0 height 4
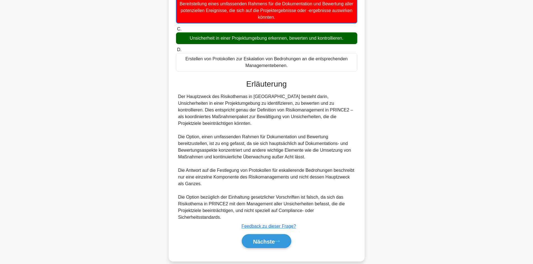
scroll to position [96, 0]
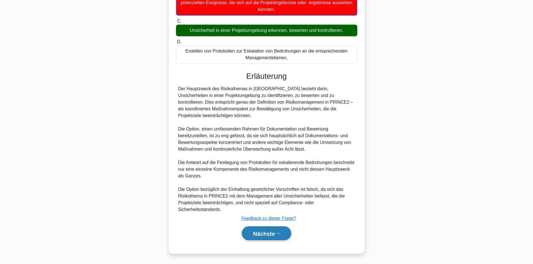
click at [257, 233] on font "Nächste" at bounding box center [264, 234] width 22 height 6
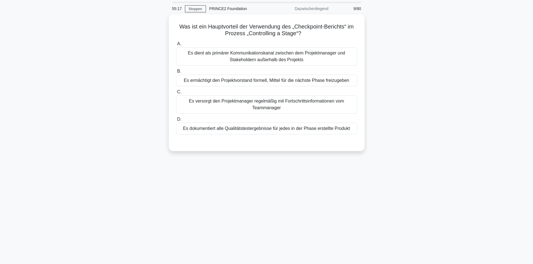
scroll to position [0, 0]
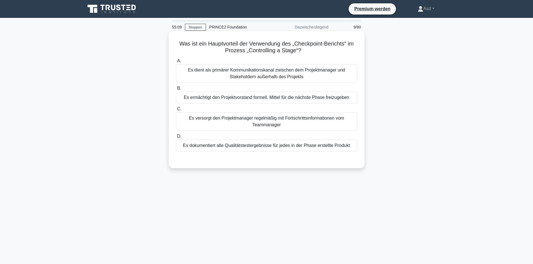
click at [286, 99] on font "Es ermächtigt den Projektvorstand formell, Mittel für die nächste Phase freizug…" at bounding box center [266, 97] width 165 height 5
click at [176, 90] on input "B. Es ermächtigt den Projektvorstand formell, Mittel für die nächste Phase frei…" at bounding box center [176, 89] width 0 height 4
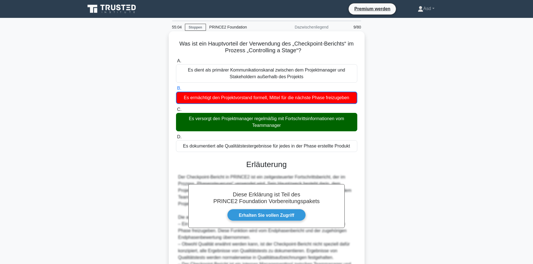
scroll to position [76, 0]
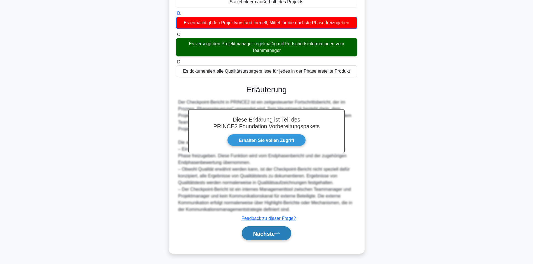
click at [264, 234] on font "Nächste" at bounding box center [264, 234] width 22 height 6
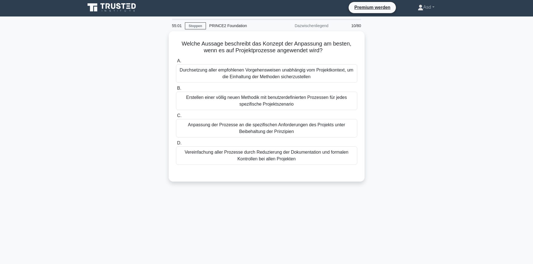
scroll to position [0, 0]
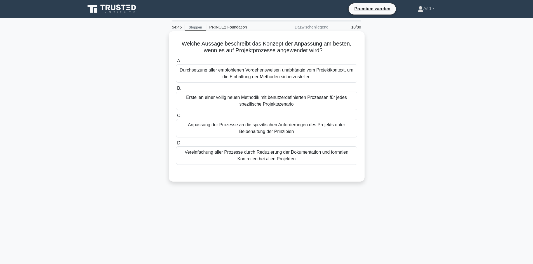
click at [268, 129] on font "Anpassung der Prozesse an die spezifischen Anforderungen des Projekts unter Bei…" at bounding box center [266, 128] width 157 height 11
click at [176, 118] on input "C. Anpassung der Prozesse an die spezifischen Anforderungen des Projekts unter …" at bounding box center [176, 116] width 0 height 4
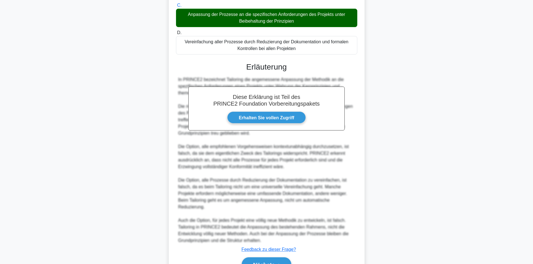
scroll to position [135, 0]
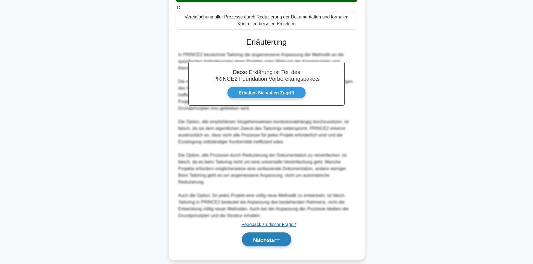
click at [260, 237] on font "Nächste" at bounding box center [264, 240] width 22 height 6
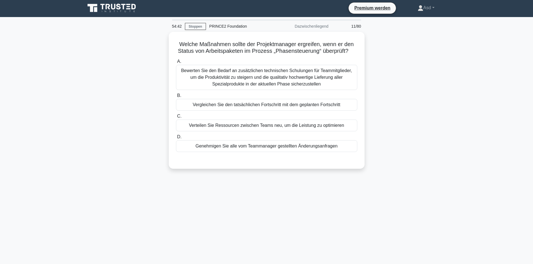
scroll to position [0, 0]
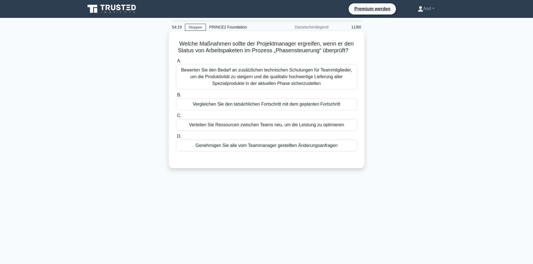
click at [290, 104] on font "Vergleichen Sie den tatsächlichen Fortschritt mit dem geplanten Fortschritt" at bounding box center [266, 104] width 147 height 5
click at [176, 97] on input "B. Vergleichen Sie den tatsächlichen Fortschritt mit dem geplanten Fortschritt" at bounding box center [176, 95] width 0 height 4
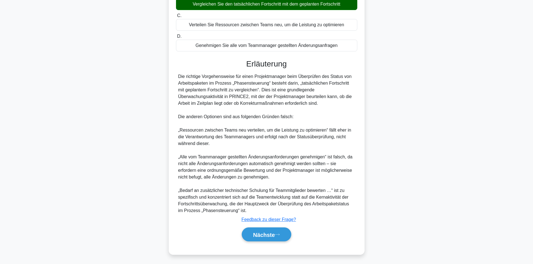
scroll to position [102, 0]
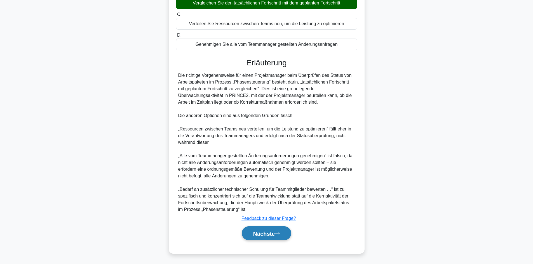
click at [258, 234] on font "Nächste" at bounding box center [264, 234] width 22 height 6
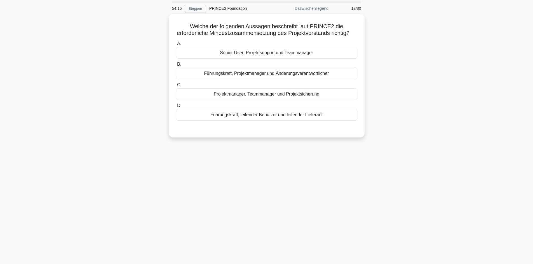
scroll to position [0, 0]
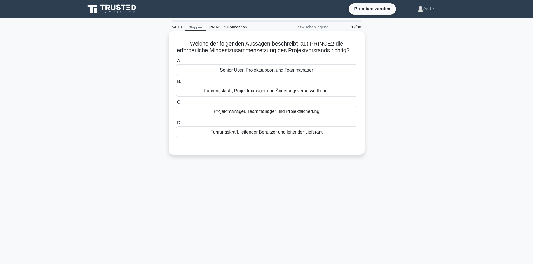
click at [281, 135] on font "Führungskraft, leitender Benutzer und leitender Lieferant" at bounding box center [266, 132] width 112 height 5
click at [176, 125] on input "D. Führungskraft, leitender Benutzer und leitender Lieferant" at bounding box center [176, 123] width 0 height 4
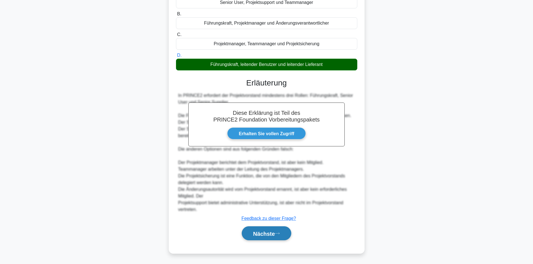
click at [275, 233] on font "Nächste" at bounding box center [264, 234] width 22 height 6
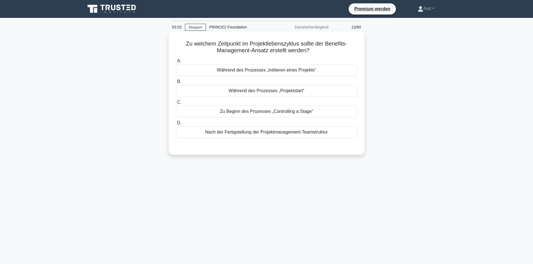
click at [270, 134] on font "Nach der Fertigstellung der Projektmanagement-Teamstruktur" at bounding box center [266, 132] width 123 height 5
click at [176, 125] on input "D. Nach der Fertigstellung der Projektmanagement-Teamstruktur" at bounding box center [176, 123] width 0 height 4
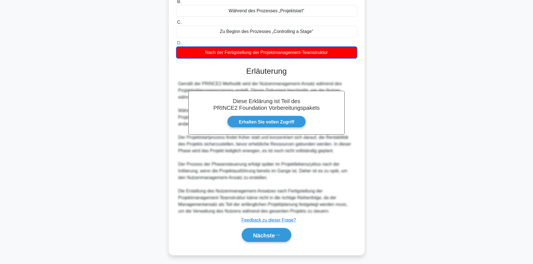
scroll to position [82, 0]
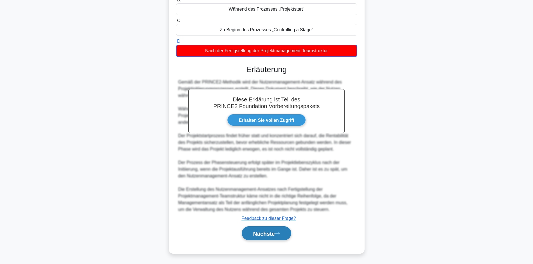
click at [267, 236] on font "Nächste" at bounding box center [264, 234] width 22 height 6
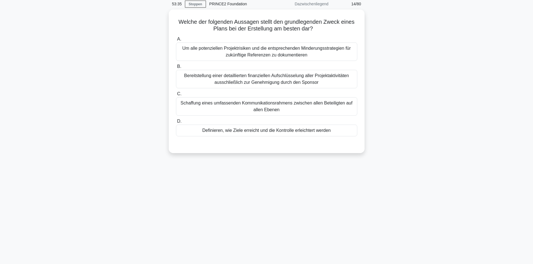
scroll to position [0, 0]
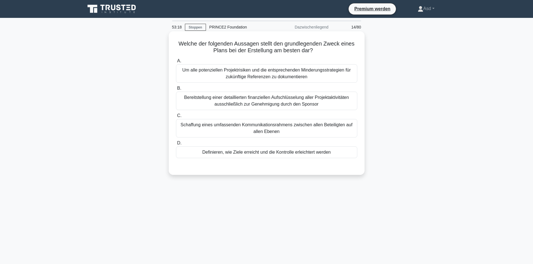
click at [301, 153] on font "Definieren, wie Ziele erreicht und die Kontrolle erleichtert werden" at bounding box center [266, 152] width 128 height 5
click at [176, 145] on input "D. Definieren, wie Ziele erreicht und die Kontrolle erleichtert werden" at bounding box center [176, 144] width 0 height 4
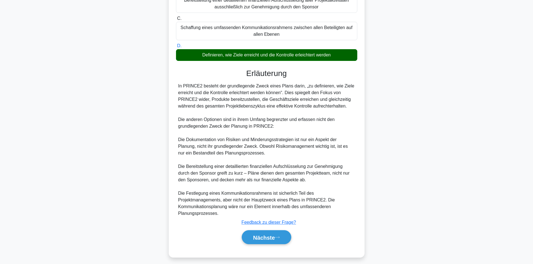
scroll to position [102, 0]
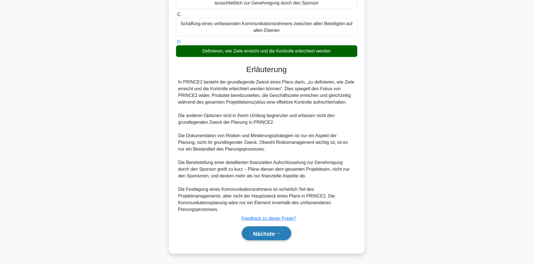
click at [265, 234] on font "Nächste" at bounding box center [264, 234] width 22 height 6
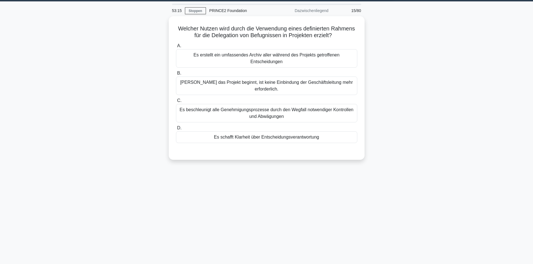
scroll to position [0, 0]
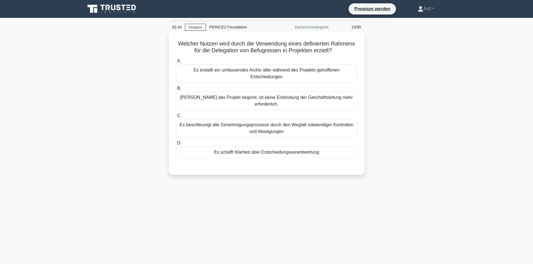
click at [275, 150] on font "Es schafft Klarheit über Entscheidungsverantwortung" at bounding box center [266, 152] width 105 height 5
click at [176, 145] on input "D. Es schafft Klarheit über Entscheidungsverantwortung" at bounding box center [176, 144] width 0 height 4
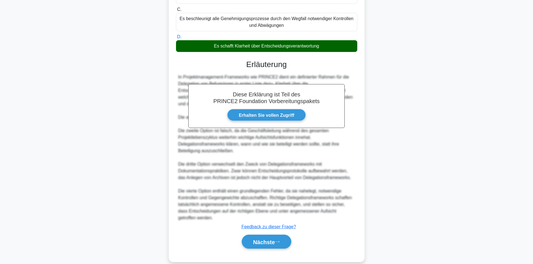
scroll to position [109, 0]
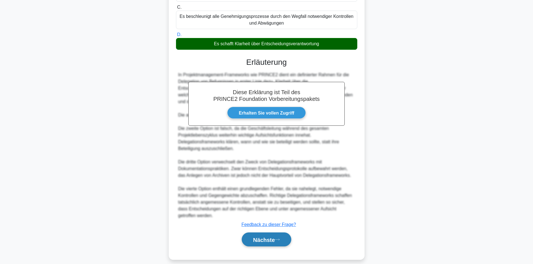
click at [264, 237] on font "Nächste" at bounding box center [264, 240] width 22 height 6
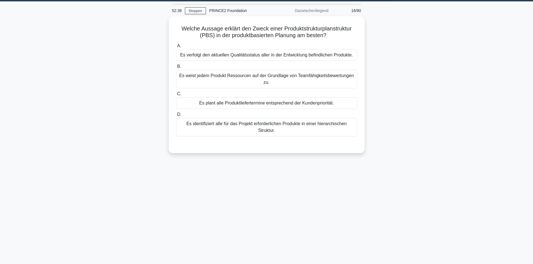
scroll to position [0, 0]
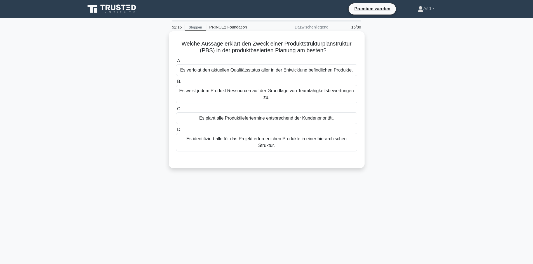
click at [264, 145] on font "Es identifiziert alle für das Projekt erforderlichen Produkte in einer hierarch…" at bounding box center [266, 142] width 160 height 11
click at [176, 132] on input "D. Es identifiziert alle für das Projekt erforderlichen Produkte in einer hiera…" at bounding box center [176, 130] width 0 height 4
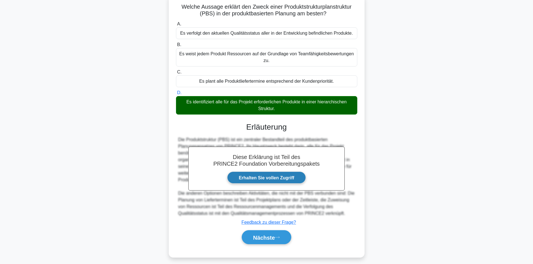
scroll to position [41, 0]
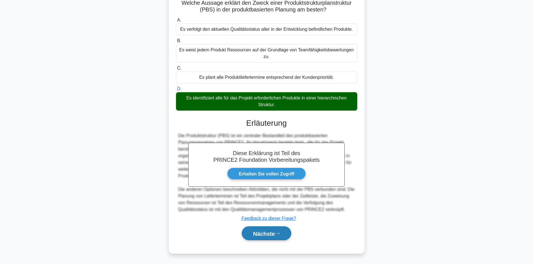
click at [267, 234] on font "Nächste" at bounding box center [264, 234] width 22 height 6
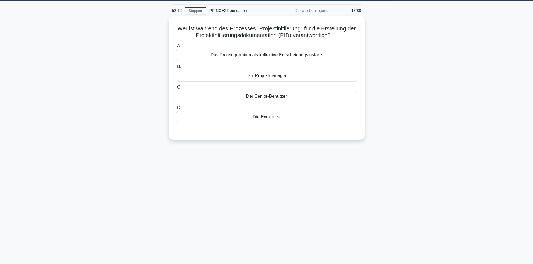
scroll to position [0, 0]
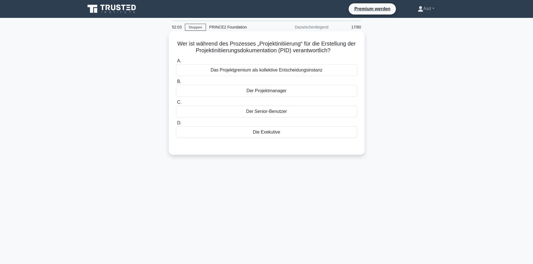
click at [269, 92] on font "Der Projektmanager" at bounding box center [266, 90] width 40 height 5
click at [176, 84] on input "B. Der Projektmanager" at bounding box center [176, 82] width 0 height 4
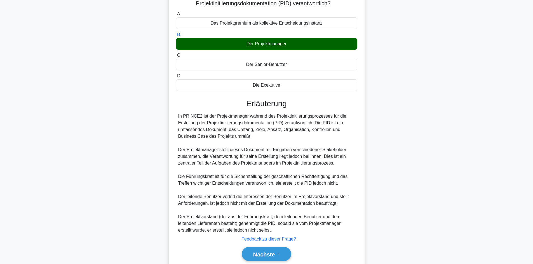
scroll to position [68, 0]
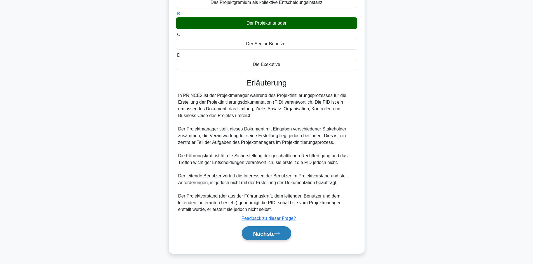
click at [269, 234] on font "Nächste" at bounding box center [264, 234] width 22 height 6
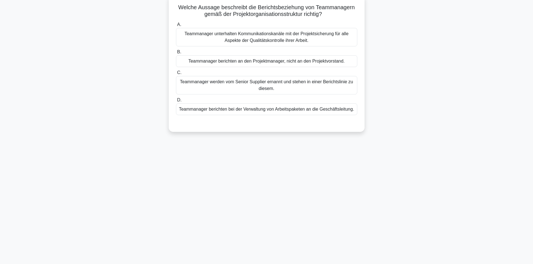
scroll to position [0, 0]
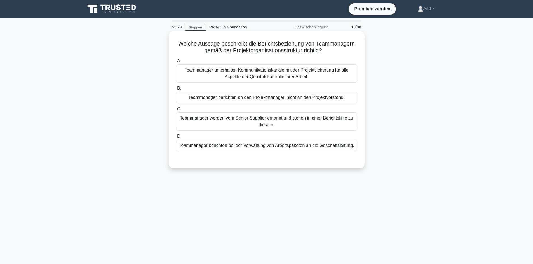
click at [273, 99] on font "Teammanager berichten an den Projektmanager, nicht an den Projektvorstand." at bounding box center [266, 97] width 156 height 5
click at [176, 90] on input "B. Teammanager berichten an den Projektmanager, nicht an den Projektvorstand." at bounding box center [176, 89] width 0 height 4
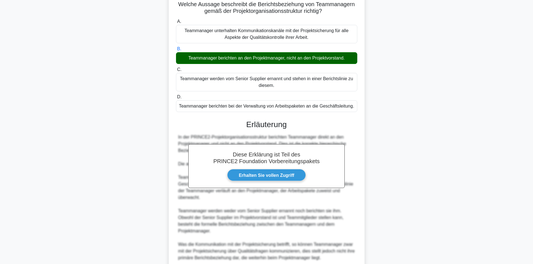
scroll to position [88, 0]
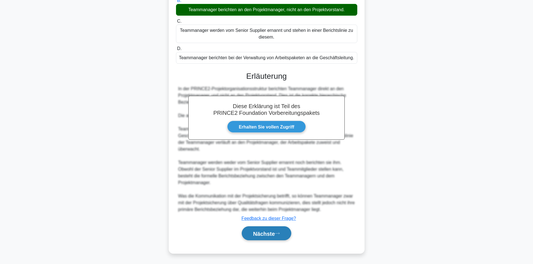
click at [260, 232] on font "Nächste" at bounding box center [264, 234] width 22 height 6
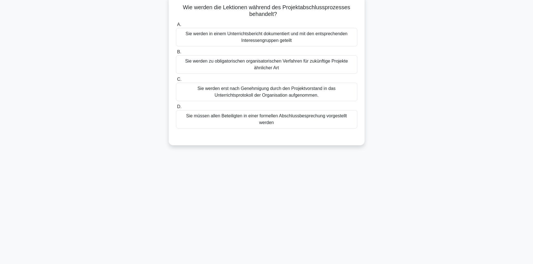
scroll to position [0, 0]
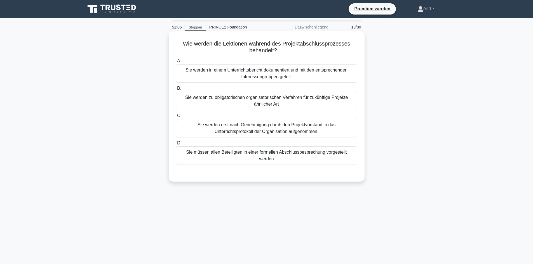
click at [293, 102] on font "Sie werden zu obligatorischen organisatorischen Verfahren für zukünftige Projek…" at bounding box center [266, 100] width 176 height 13
click at [176, 90] on input "B. Sie werden zu obligatorischen organisatorischen Verfahren für zukünftige Pro…" at bounding box center [176, 89] width 0 height 4
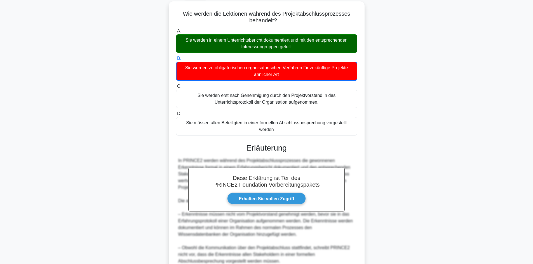
scroll to position [109, 0]
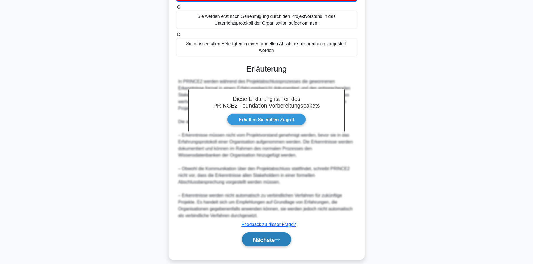
click at [271, 237] on font "Nächste" at bounding box center [264, 240] width 22 height 6
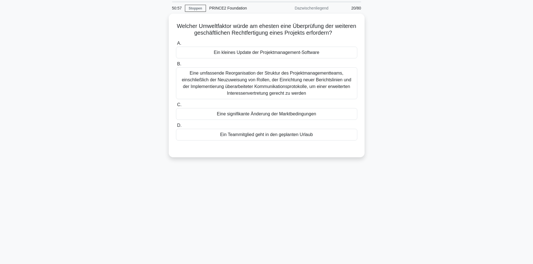
scroll to position [0, 0]
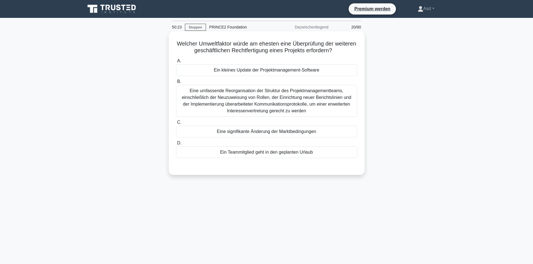
click at [269, 132] on font "Eine signifikante Änderung der Marktbedingungen" at bounding box center [266, 131] width 99 height 5
click at [176, 124] on input "C. Eine signifikante Änderung der Marktbedingungen" at bounding box center [176, 123] width 0 height 4
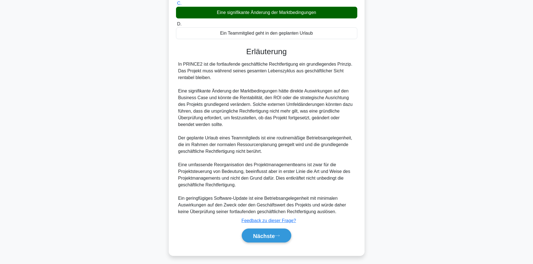
scroll to position [122, 0]
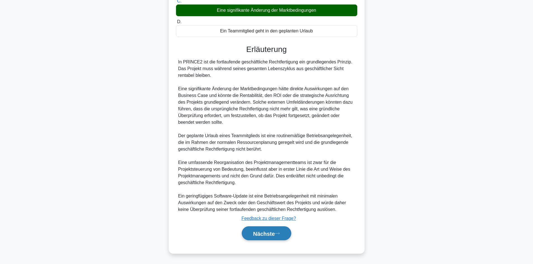
click at [274, 234] on font "Nächste" at bounding box center [264, 234] width 22 height 6
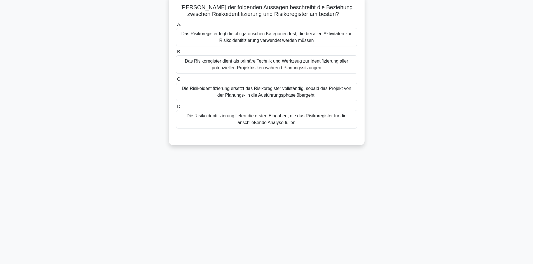
scroll to position [0, 0]
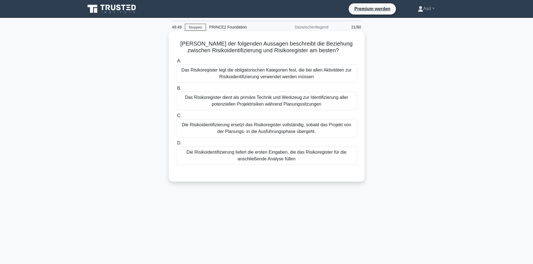
click at [272, 157] on font "Die Risikoidentifizierung liefert die ersten Eingaben, die das Risikoregister f…" at bounding box center [267, 155] width 160 height 11
click at [176, 145] on input "D. Die Risikoidentifizierung liefert die ersten Eingaben, die das Risikoregiste…" at bounding box center [176, 144] width 0 height 4
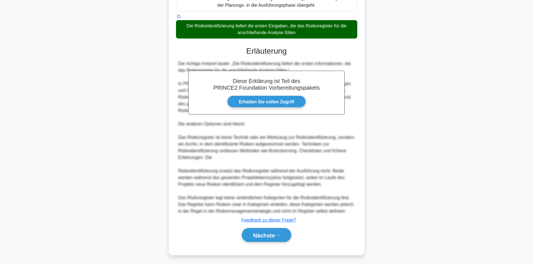
scroll to position [129, 0]
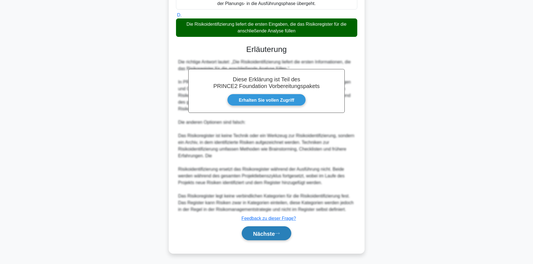
click at [268, 234] on font "Nächste" at bounding box center [264, 234] width 22 height 6
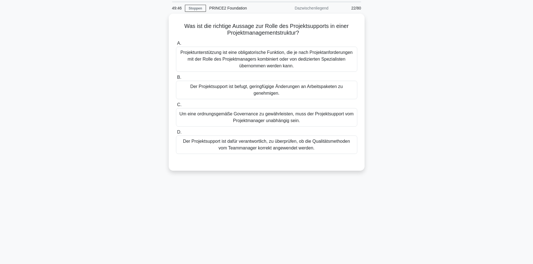
scroll to position [0, 0]
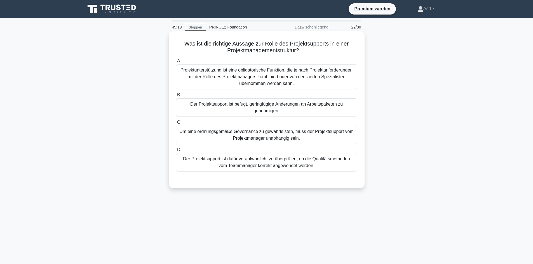
click at [289, 78] on font "Projektunterstützung ist eine obligatorische Funktion, die je nach Projektanfor…" at bounding box center [266, 77] width 172 height 18
click at [176, 63] on input "A. Projektunterstützung ist eine obligatorische Funktion, die je nach Projektan…" at bounding box center [176, 61] width 0 height 4
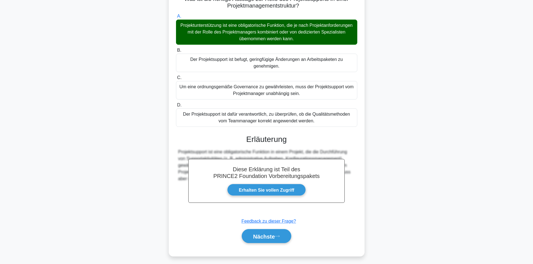
scroll to position [48, 0]
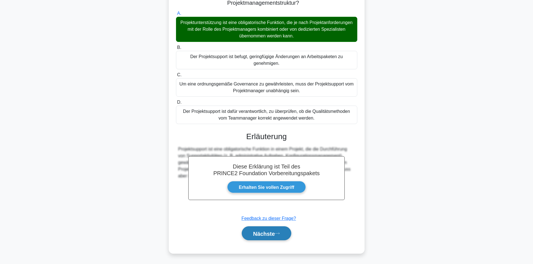
click at [273, 235] on font "Nächste" at bounding box center [264, 234] width 22 height 6
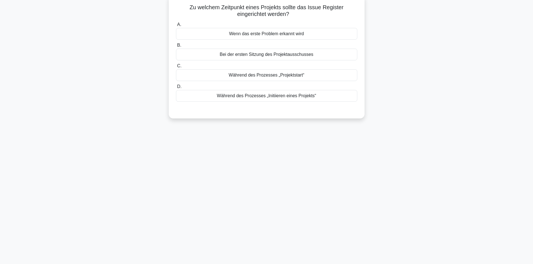
scroll to position [0, 0]
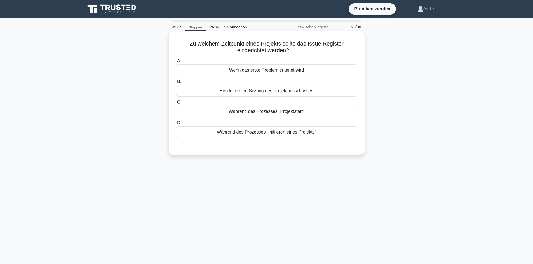
click at [264, 134] on font "Während des Prozesses „Initiieren eines Projekts“" at bounding box center [266, 132] width 99 height 5
click at [176, 125] on input "D. Während des Prozesses „Initiieren eines Projekts“" at bounding box center [176, 123] width 0 height 4
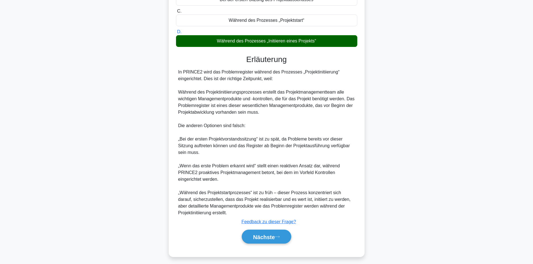
scroll to position [95, 0]
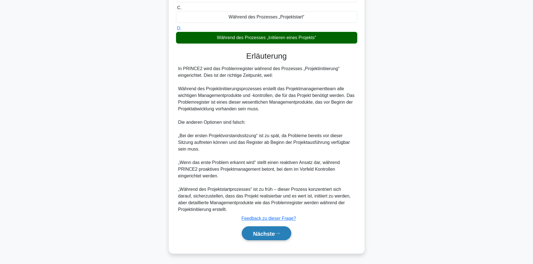
click at [262, 233] on font "Nächste" at bounding box center [264, 234] width 22 height 6
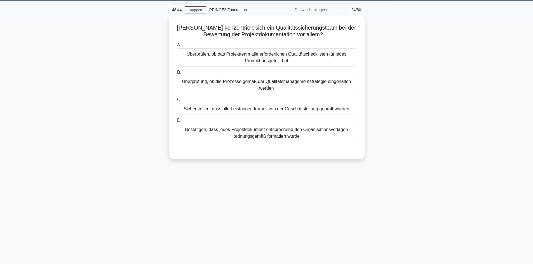
scroll to position [0, 0]
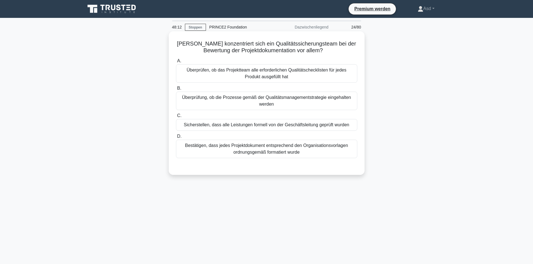
click at [298, 101] on font "Überprüfung, ob die Prozesse gemäß der Qualitätsmanagementstrategie eingehalten…" at bounding box center [266, 100] width 176 height 13
click at [176, 90] on input "B. Überprüfung, ob die Prozesse gemäß der Qualitätsmanagementstrategie eingehal…" at bounding box center [176, 89] width 0 height 4
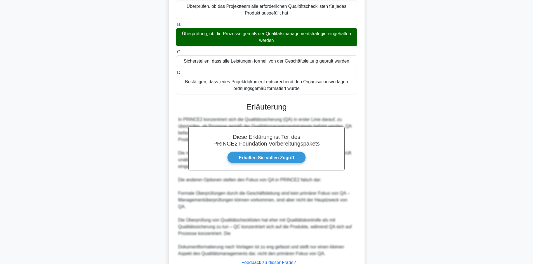
scroll to position [109, 0]
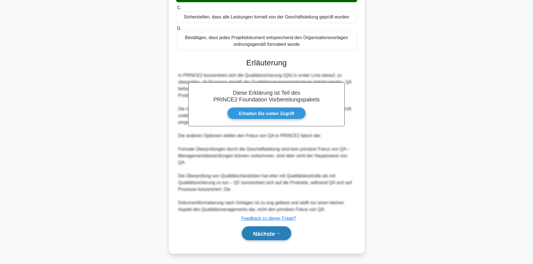
click at [259, 232] on font "Nächste" at bounding box center [264, 234] width 22 height 6
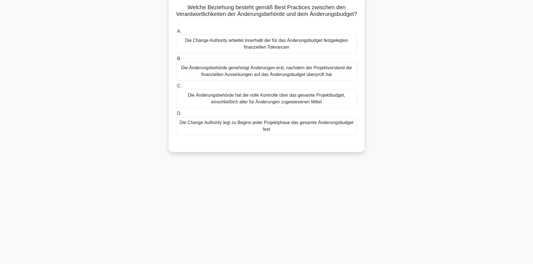
scroll to position [0, 0]
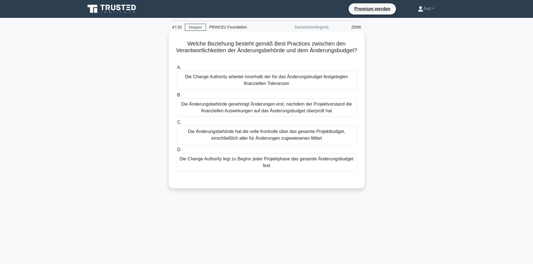
click at [287, 81] on font "Die Change Authority arbeitet innerhalb der für das Änderungsbudget festgelegte…" at bounding box center [266, 80] width 176 height 13
click at [176, 70] on input "A. Die Change Authority arbeitet innerhalb der für das Änderungsbudget festgele…" at bounding box center [176, 68] width 0 height 4
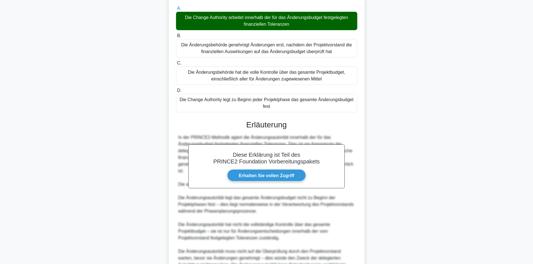
scroll to position [115, 0]
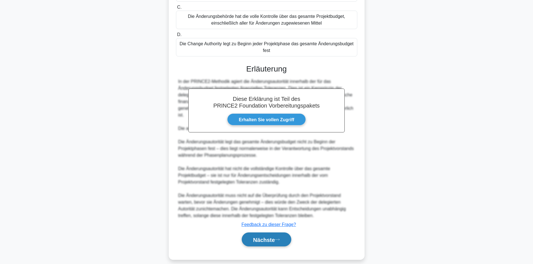
click at [257, 237] on font "Nächste" at bounding box center [264, 240] width 22 height 6
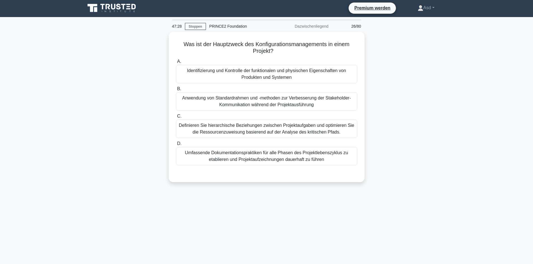
scroll to position [0, 0]
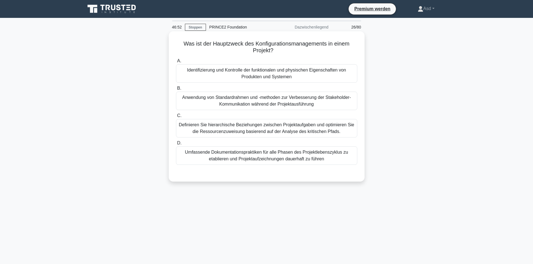
click at [229, 76] on font "Identifizierung und Kontrolle der funktionalen und physischen Eigenschaften von…" at bounding box center [266, 73] width 176 height 13
click at [176, 63] on input "A. Identifizierung und Kontrolle der funktionalen und physischen Eigenschaften …" at bounding box center [176, 61] width 0 height 4
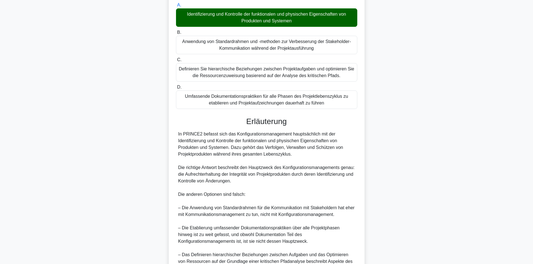
scroll to position [115, 0]
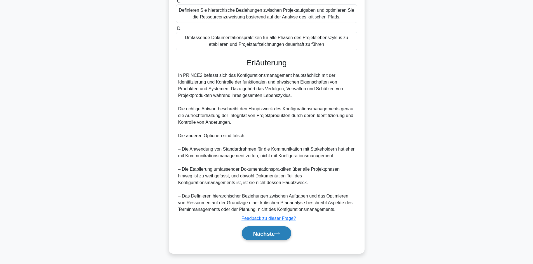
click at [266, 233] on font "Nächste" at bounding box center [264, 234] width 22 height 6
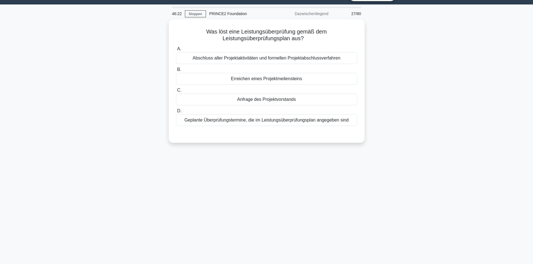
scroll to position [0, 0]
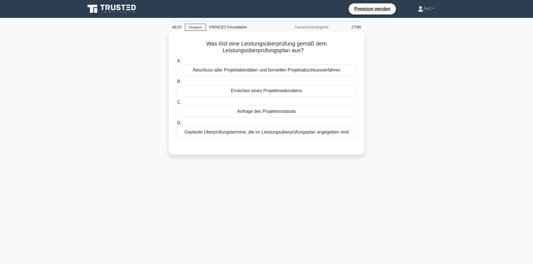
click at [281, 135] on font "Geplante Überprüfungstermine, die im Leistungsüberprüfungsplan angegeben sind" at bounding box center [266, 132] width 164 height 5
click at [176, 125] on input "D. Geplante Überprüfungstermine, die im Leistungsüberprüfungsplan angegeben sind" at bounding box center [176, 123] width 0 height 4
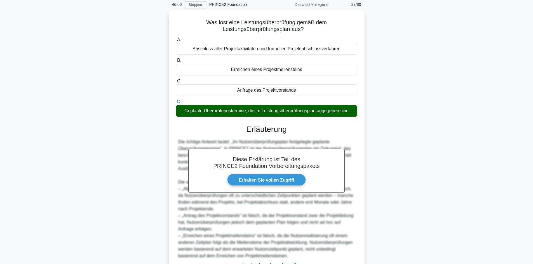
scroll to position [68, 0]
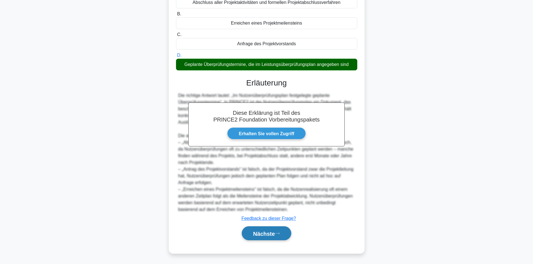
click at [261, 234] on font "Nächste" at bounding box center [264, 234] width 22 height 6
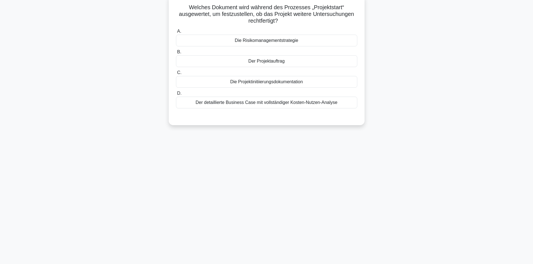
scroll to position [0, 0]
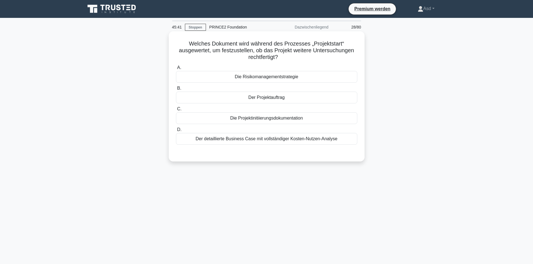
click at [244, 99] on div "Der Projektauftrag" at bounding box center [266, 98] width 181 height 12
click at [176, 90] on input "B. Der Projektauftrag" at bounding box center [176, 89] width 0 height 4
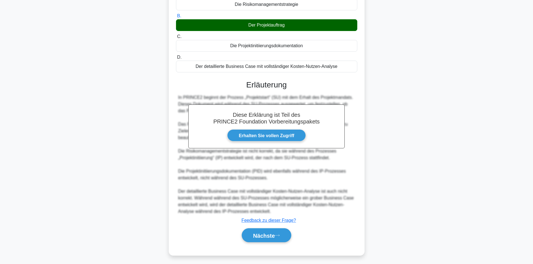
scroll to position [75, 0]
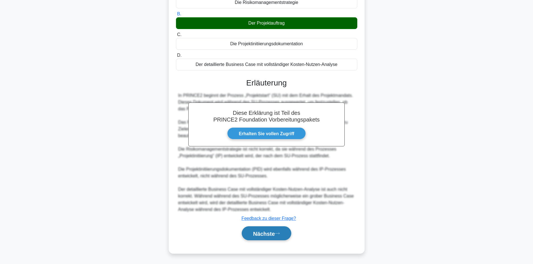
click at [258, 234] on font "Nächste" at bounding box center [264, 234] width 22 height 6
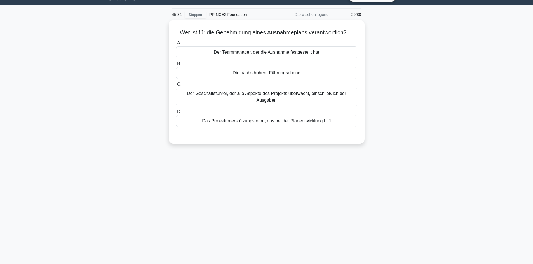
scroll to position [0, 0]
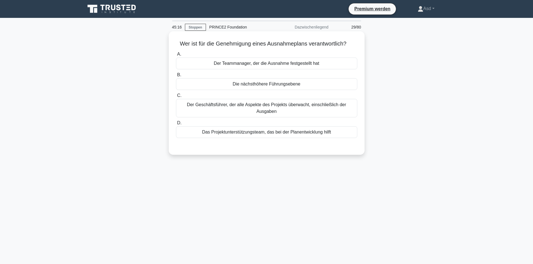
click at [281, 85] on font "Die nächsthöhere Führungsebene" at bounding box center [267, 84] width 68 height 5
click at [176, 77] on input "B. Die nächsthöhere Führungsebene" at bounding box center [176, 75] width 0 height 4
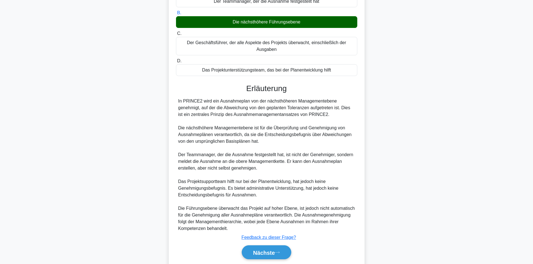
scroll to position [82, 0]
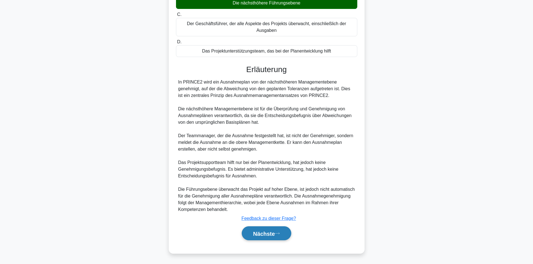
click at [265, 234] on font "Nächste" at bounding box center [264, 234] width 22 height 6
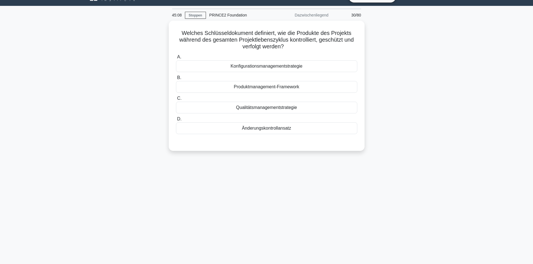
scroll to position [0, 0]
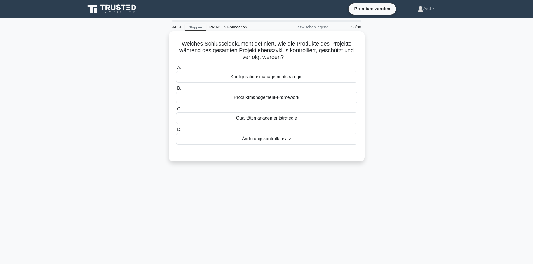
click at [287, 98] on font "Produktmanagement-Framework" at bounding box center [266, 97] width 65 height 5
click at [176, 90] on input "B. Produktmanagement-Framework" at bounding box center [176, 89] width 0 height 4
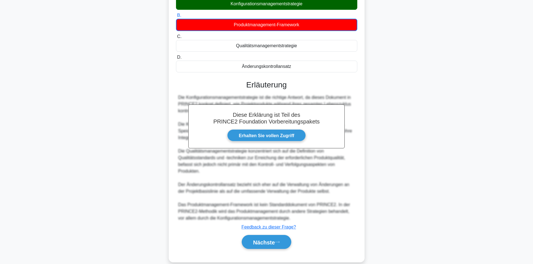
scroll to position [82, 0]
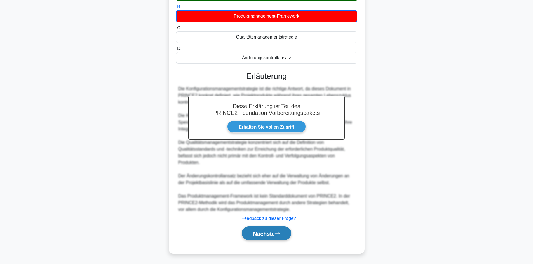
click at [258, 233] on font "Nächste" at bounding box center [264, 234] width 22 height 6
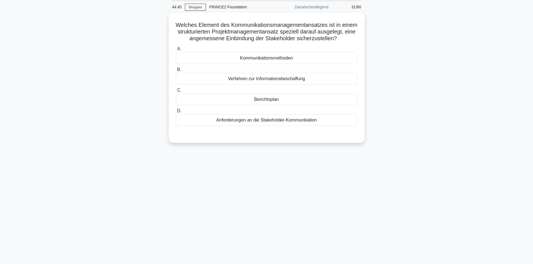
scroll to position [0, 0]
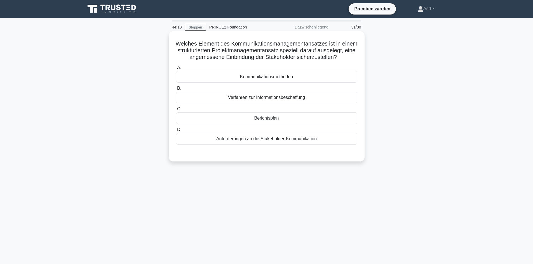
click at [276, 141] on font "Anforderungen an die Stakeholder-Kommunikation" at bounding box center [266, 139] width 100 height 5
click at [176, 132] on input "D. Anforderungen an die Stakeholder-Kommunikation" at bounding box center [176, 130] width 0 height 4
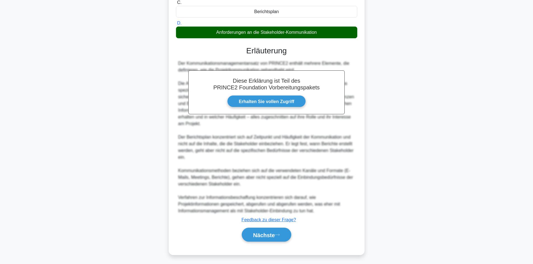
scroll to position [115, 0]
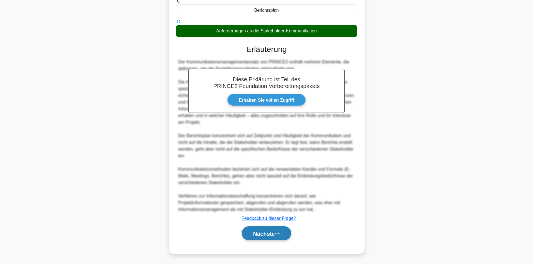
click at [254, 236] on font "Nächste" at bounding box center [264, 234] width 22 height 6
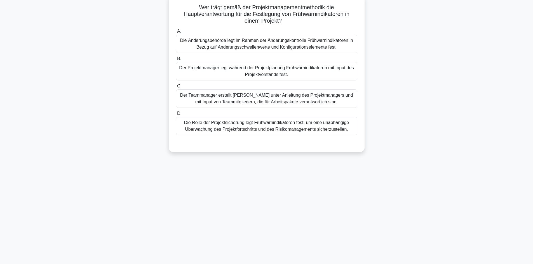
scroll to position [0, 0]
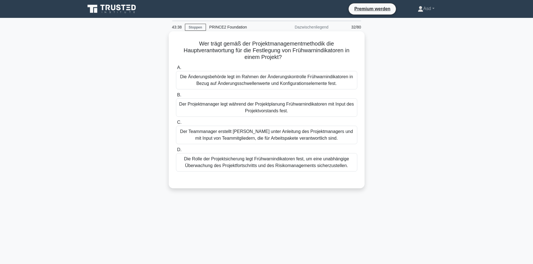
click at [285, 165] on font "Die Rolle der Projektsicherung legt Frühwarnindikatoren fest, um eine unabhängi…" at bounding box center [266, 162] width 165 height 11
click at [176, 152] on input "D. Die Rolle der Projektsicherung legt Frühwarnindikatoren fest, um eine unabhä…" at bounding box center [176, 150] width 0 height 4
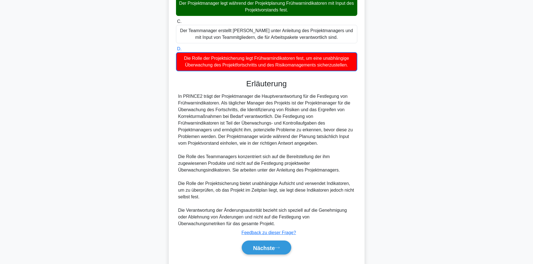
scroll to position [116, 0]
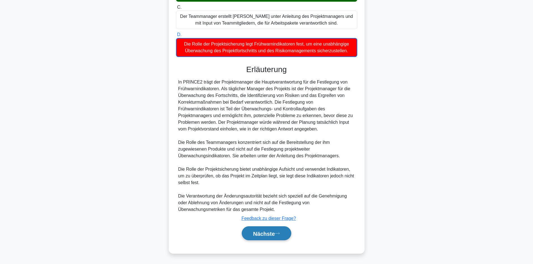
click at [265, 234] on font "Nächste" at bounding box center [264, 234] width 22 height 6
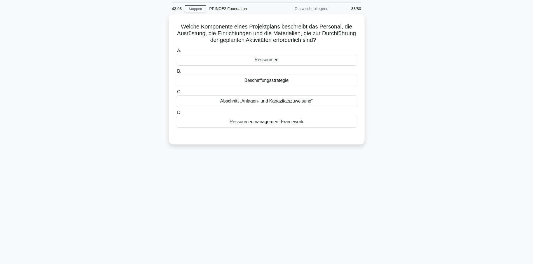
scroll to position [0, 0]
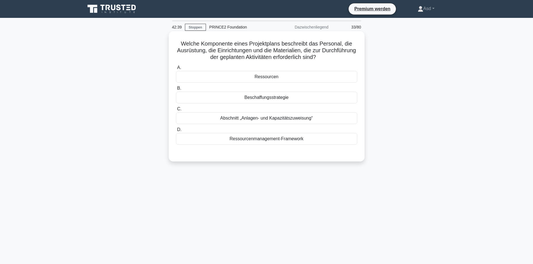
click at [263, 141] on font "Ressourcenmanagement-Framework" at bounding box center [266, 139] width 74 height 5
click at [176, 132] on input "D. Ressourcenmanagement-Framework" at bounding box center [176, 130] width 0 height 4
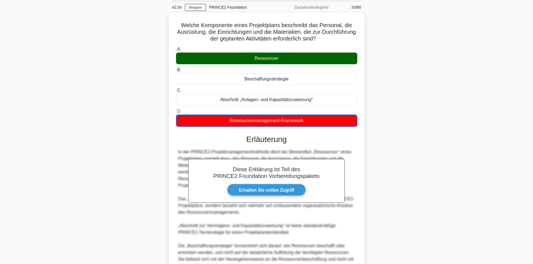
scroll to position [76, 0]
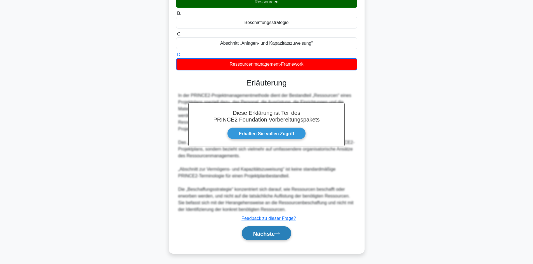
click at [267, 235] on font "Nächste" at bounding box center [264, 234] width 22 height 6
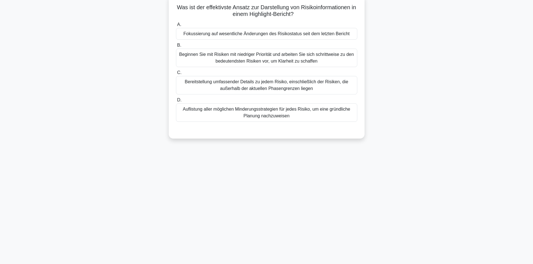
scroll to position [0, 0]
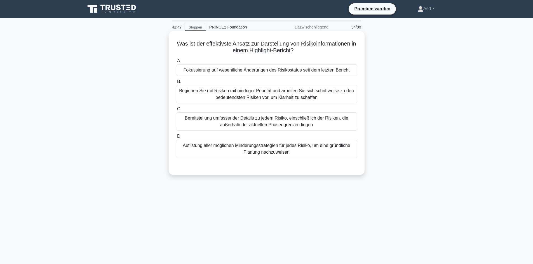
click at [294, 122] on font "Bereitstellung umfassender Details zu jedem Risiko, einschließlich der Risiken,…" at bounding box center [266, 121] width 176 height 13
click at [176, 111] on input "C. Bereitstellung umfassender Details zu jedem Risiko, einschließlich der Risik…" at bounding box center [176, 109] width 0 height 4
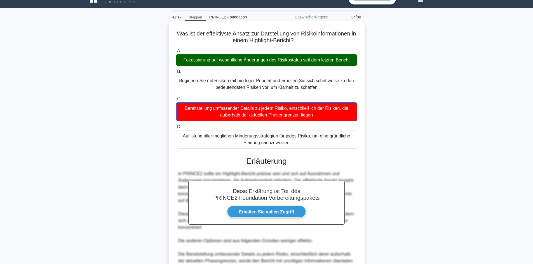
scroll to position [123, 0]
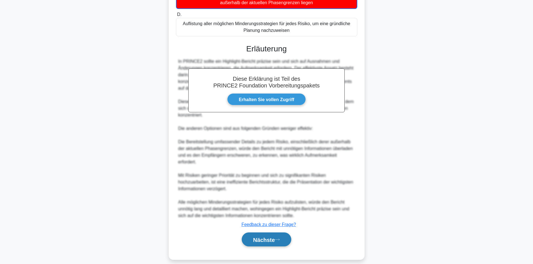
click at [272, 237] on font "Nächste" at bounding box center [264, 240] width 22 height 6
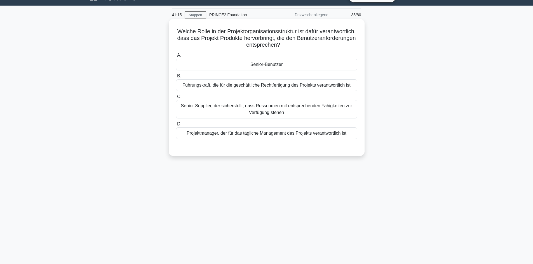
scroll to position [0, 0]
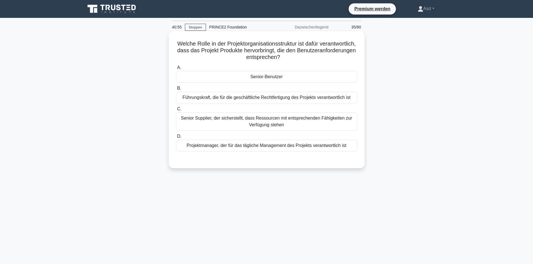
click at [288, 148] on font "Projektmanager, der für das tägliche Management des Projekts verantwortlich ist" at bounding box center [267, 145] width 160 height 5
click at [176, 138] on input "D. Projektmanager, der für das tägliche Management des Projekts verantwortlich …" at bounding box center [176, 137] width 0 height 4
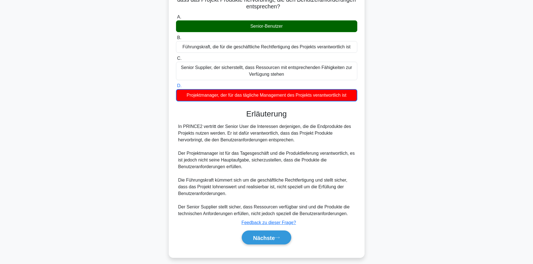
scroll to position [55, 0]
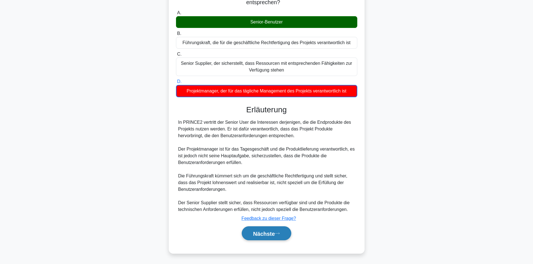
click at [267, 232] on font "Nächste" at bounding box center [264, 234] width 22 height 6
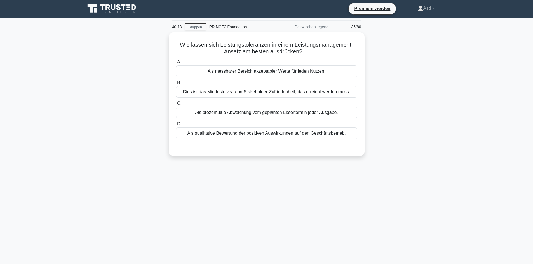
scroll to position [0, 0]
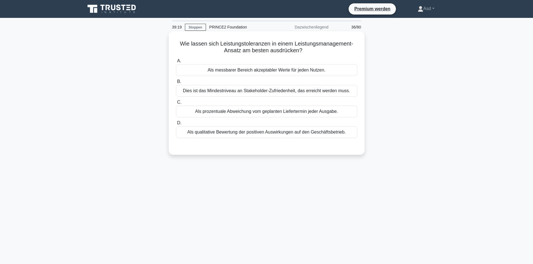
click at [260, 72] on font "Als messbarer Bereich akzeptabler Werte für jeden Nutzen." at bounding box center [267, 70] width 118 height 5
click at [176, 63] on input "A. Als messbarer Bereich akzeptabler Werte für jeden Nutzen." at bounding box center [176, 61] width 0 height 4
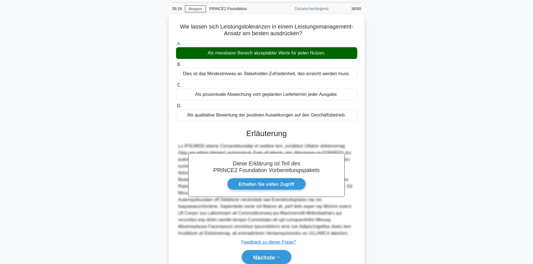
scroll to position [41, 0]
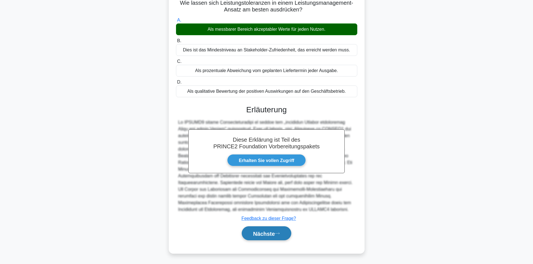
click at [265, 233] on font "Nächste" at bounding box center [264, 234] width 22 height 6
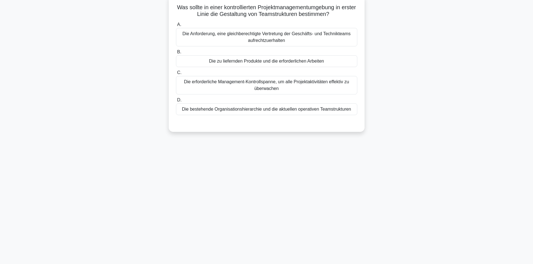
scroll to position [0, 0]
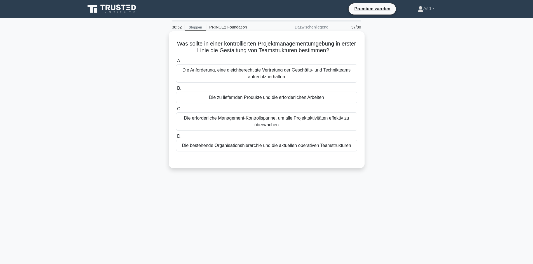
click at [278, 146] on font "Die bestehende Organisationshierarchie und die aktuellen operativen Teamstruktu…" at bounding box center [266, 145] width 169 height 5
click at [176, 138] on input "D. Die bestehende Organisationshierarchie und die aktuellen operativen Teamstru…" at bounding box center [176, 137] width 0 height 4
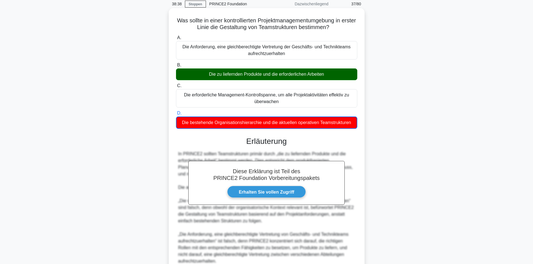
scroll to position [109, 0]
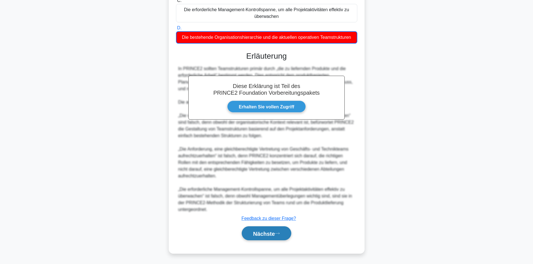
click at [257, 233] on font "Nächste" at bounding box center [264, 234] width 22 height 6
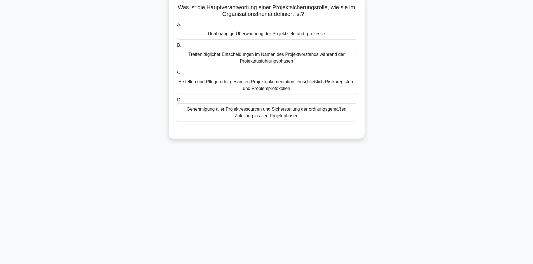
scroll to position [0, 0]
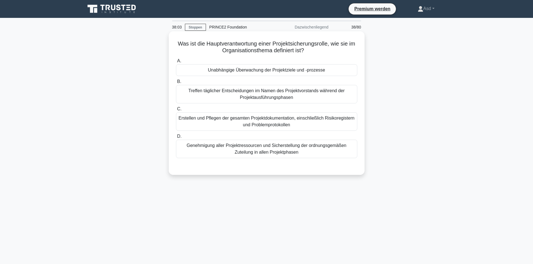
click at [272, 70] on font "Unabhängige Überwachung der Projektziele und -prozesse" at bounding box center [266, 70] width 117 height 5
click at [176, 63] on input "A. Unabhängige Überwachung der Projektziele und -prozesse" at bounding box center [176, 61] width 0 height 4
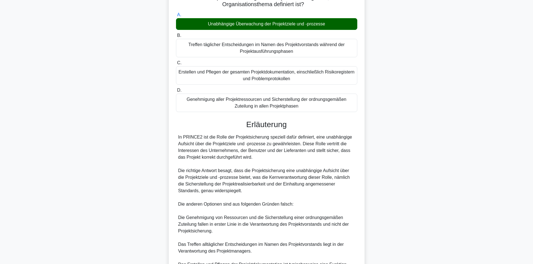
scroll to position [115, 0]
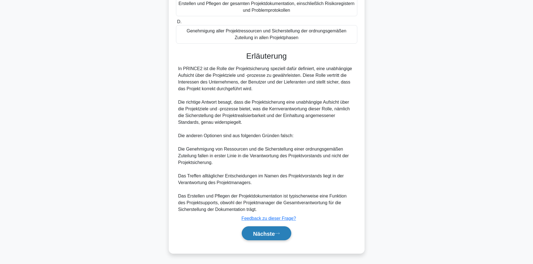
click at [260, 235] on font "Nächste" at bounding box center [264, 234] width 22 height 6
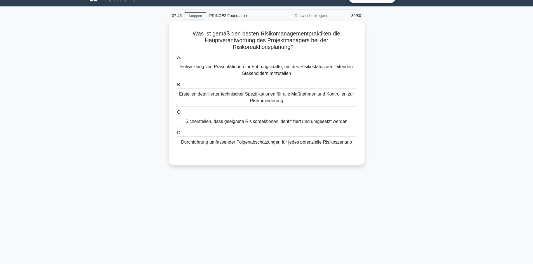
scroll to position [0, 0]
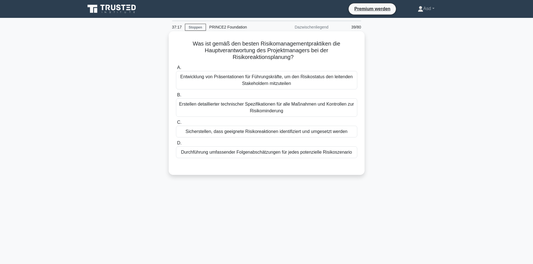
click at [260, 132] on font "Sicherstellen, dass geeignete Risikoreaktionen identifiziert und umgesetzt werd…" at bounding box center [266, 131] width 162 height 5
click at [176, 124] on input "C. Sicherstellen, dass geeignete Risikoreaktionen identifiziert und umgesetzt w…" at bounding box center [176, 123] width 0 height 4
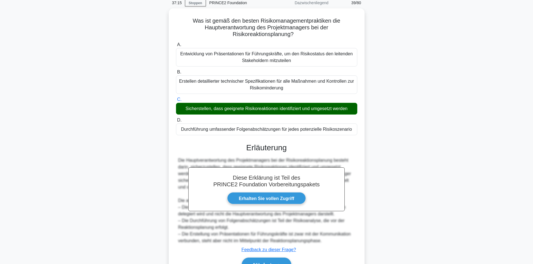
scroll to position [55, 0]
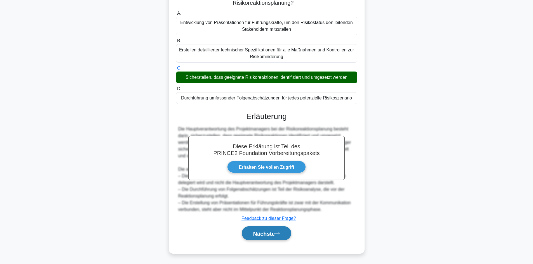
click at [260, 234] on font "Nächste" at bounding box center [264, 234] width 22 height 6
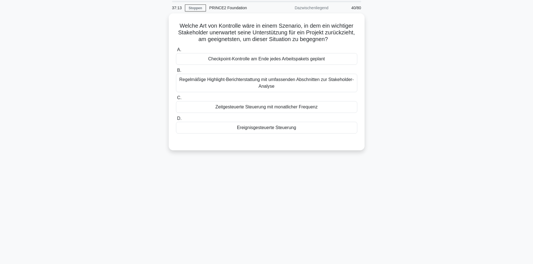
scroll to position [0, 0]
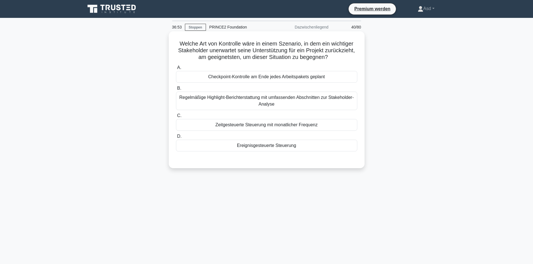
click at [269, 147] on font "Ereignisgesteuerte Steuerung" at bounding box center [266, 145] width 59 height 5
click at [176, 138] on input "D. Ereignisgesteuerte Steuerung" at bounding box center [176, 137] width 0 height 4
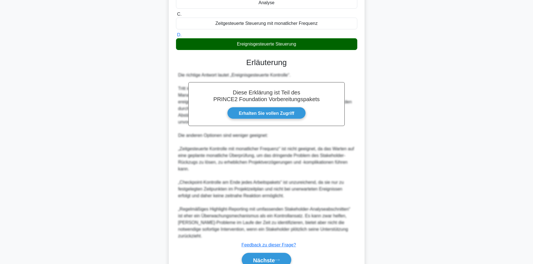
scroll to position [129, 0]
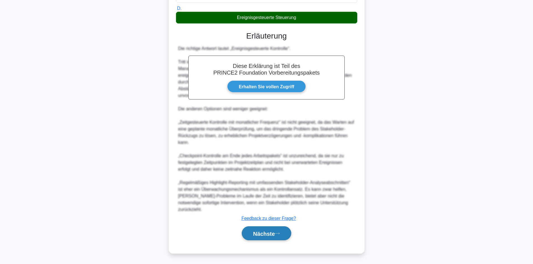
click at [268, 234] on font "Nächste" at bounding box center [264, 234] width 22 height 6
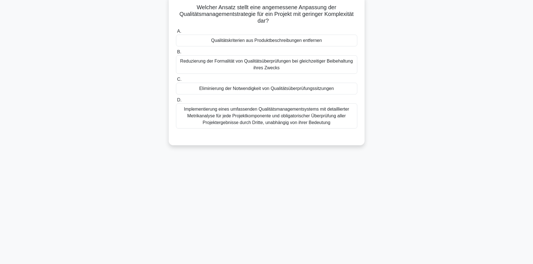
scroll to position [0, 0]
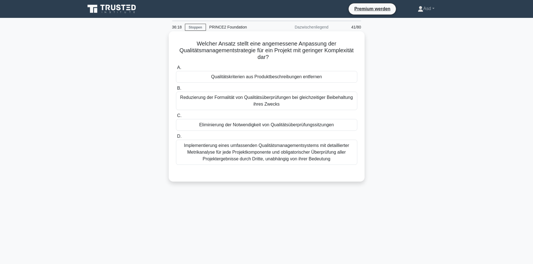
click at [265, 125] on font "Eliminierung der Notwendigkeit von Qualitätsüberprüfungssitzungen" at bounding box center [266, 125] width 135 height 5
click at [176, 118] on input "C. Eliminierung der Notwendigkeit von Qualitätsüberprüfungssitzungen" at bounding box center [176, 116] width 0 height 4
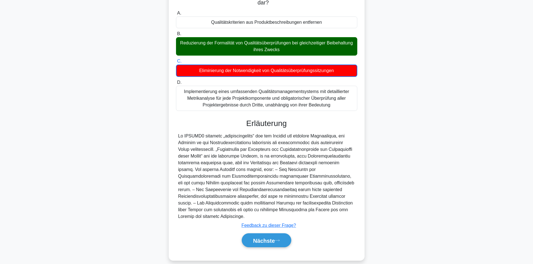
scroll to position [62, 0]
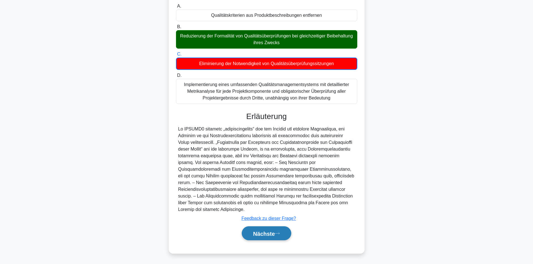
click at [265, 233] on font "Nächste" at bounding box center [264, 234] width 22 height 6
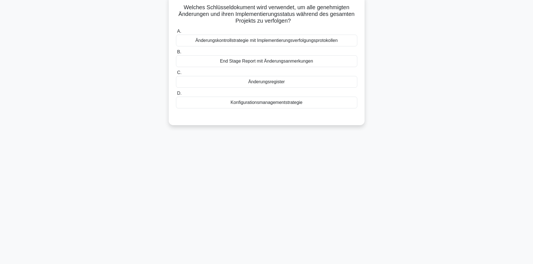
scroll to position [0, 0]
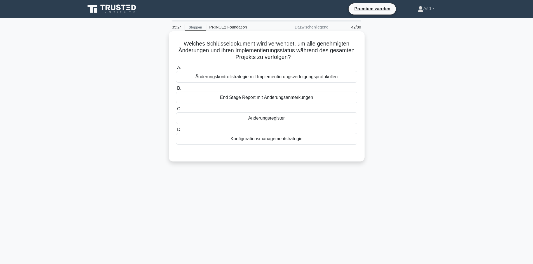
click at [263, 119] on font "Änderungsregister" at bounding box center [266, 118] width 37 height 5
click at [176, 111] on input "C. Änderungsregister" at bounding box center [176, 109] width 0 height 4
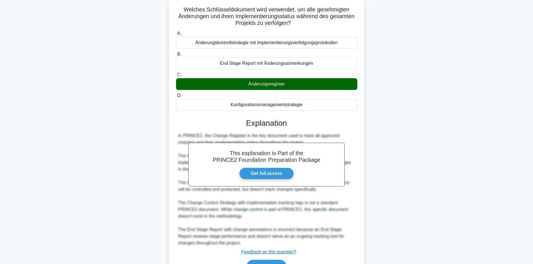
scroll to position [67, 0]
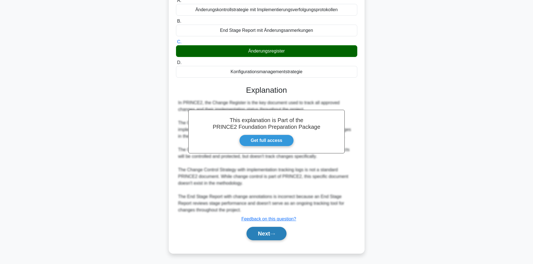
click at [269, 235] on button "Next" at bounding box center [266, 233] width 40 height 13
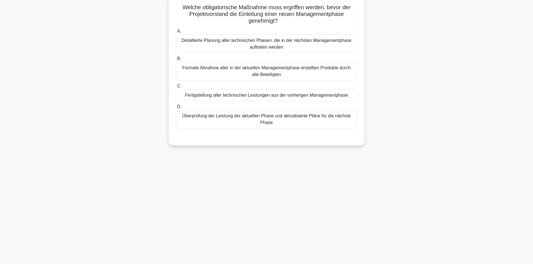
scroll to position [0, 0]
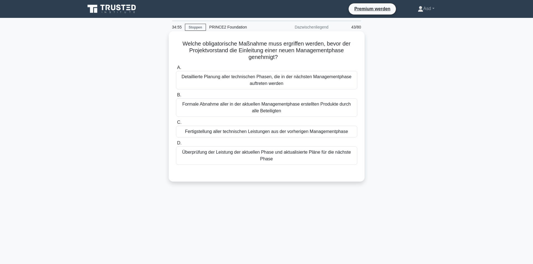
click at [265, 157] on font "Überprüfung der Leistung der aktuellen Phase und aktualisierte Pläne für die nä…" at bounding box center [266, 155] width 169 height 11
click at [176, 145] on input "D. Überprüfung der Leistung der aktuellen Phase und aktualisierte Pläne für die…" at bounding box center [176, 144] width 0 height 4
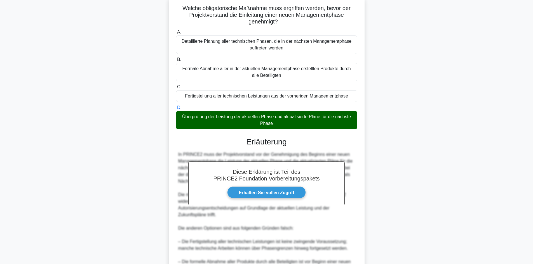
scroll to position [129, 0]
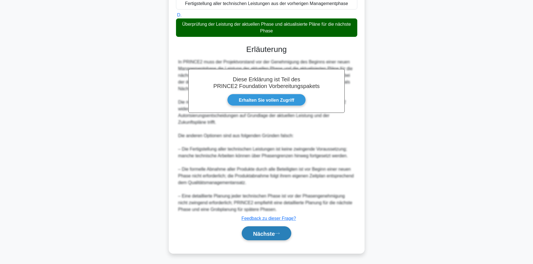
click at [260, 232] on font "Nächste" at bounding box center [264, 234] width 22 height 6
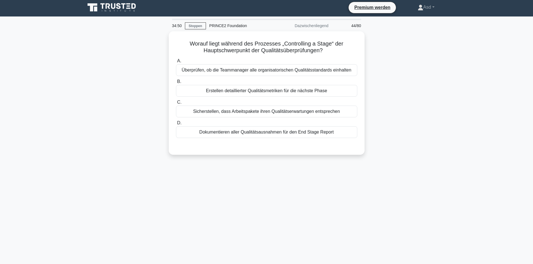
scroll to position [0, 0]
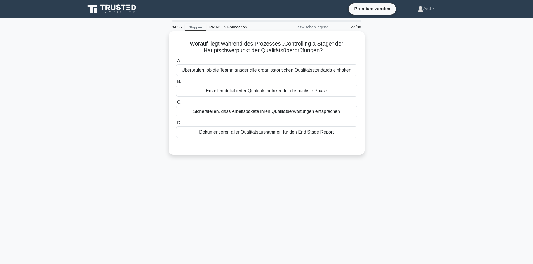
click at [287, 112] on font "Sicherstellen, dass Arbeitspakete ihren Qualitätserwartungen entsprechen" at bounding box center [266, 111] width 147 height 5
click at [176, 104] on input "C. Sicherstellen, dass Arbeitspakete ihren Qualitätserwartungen entsprechen" at bounding box center [176, 103] width 0 height 4
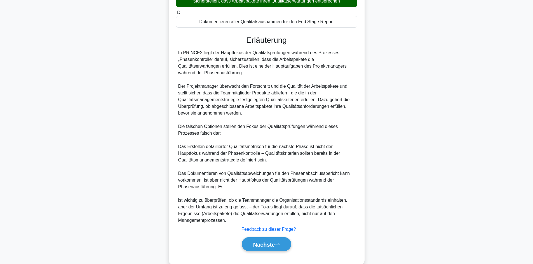
scroll to position [122, 0]
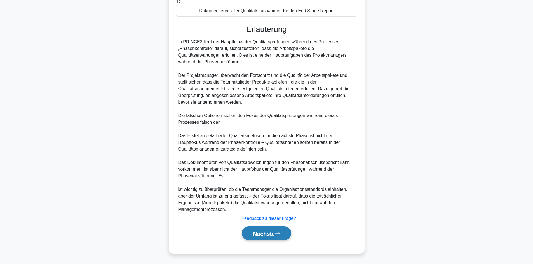
click at [263, 234] on font "Nächste" at bounding box center [264, 234] width 22 height 6
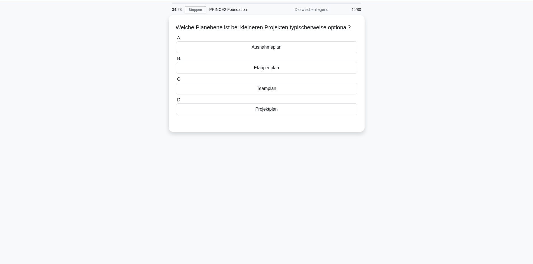
scroll to position [0, 0]
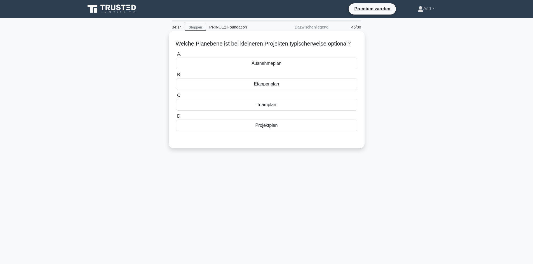
click at [294, 90] on div "Etappenplan" at bounding box center [266, 84] width 181 height 12
click at [176, 77] on input "B. Etappenplan" at bounding box center [176, 75] width 0 height 4
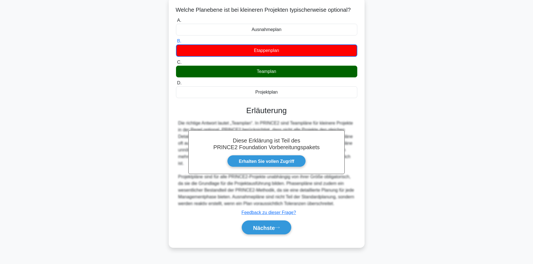
scroll to position [38, 0]
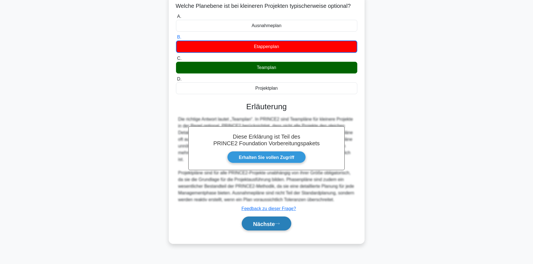
click at [269, 227] on font "Nächste" at bounding box center [264, 224] width 22 height 6
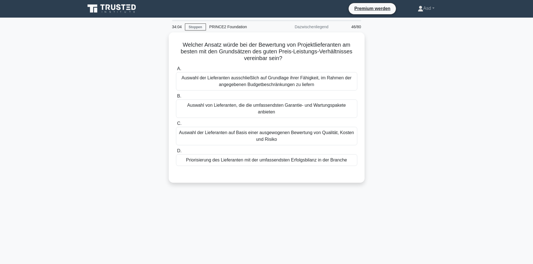
scroll to position [0, 0]
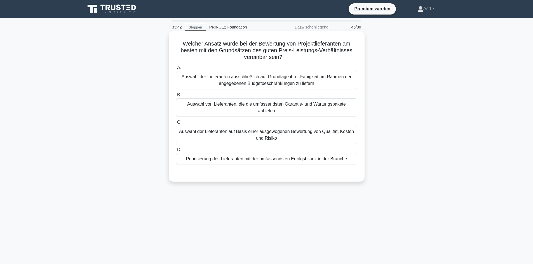
click at [331, 130] on font "Auswahl der Lieferanten auf Basis einer ausgewogenen Bewertung von Qualität, Ko…" at bounding box center [266, 134] width 176 height 13
click at [176, 124] on input "C. Auswahl der Lieferanten auf Basis einer ausgewogenen Bewertung von Qualität,…" at bounding box center [176, 123] width 0 height 4
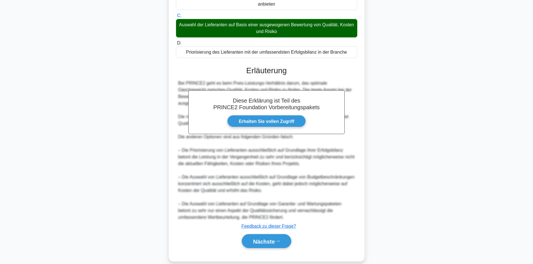
scroll to position [109, 0]
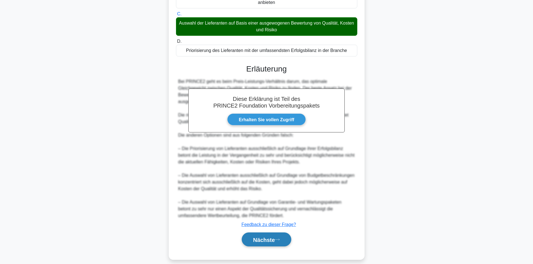
click at [265, 237] on font "Nächste" at bounding box center [264, 240] width 22 height 6
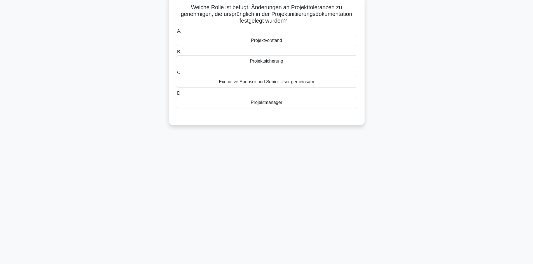
scroll to position [0, 0]
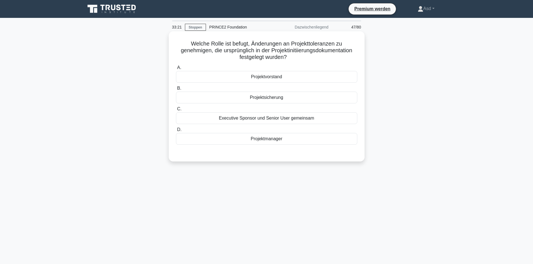
click at [272, 77] on font "Projektvorstand" at bounding box center [266, 76] width 31 height 5
click at [176, 70] on input "A. Projektvorstand" at bounding box center [176, 68] width 0 height 4
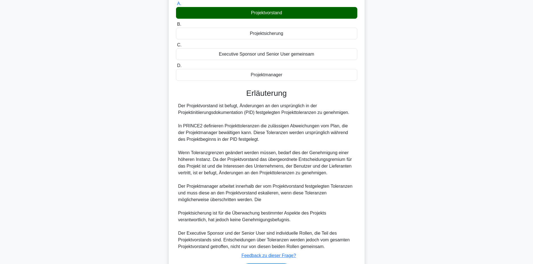
scroll to position [84, 0]
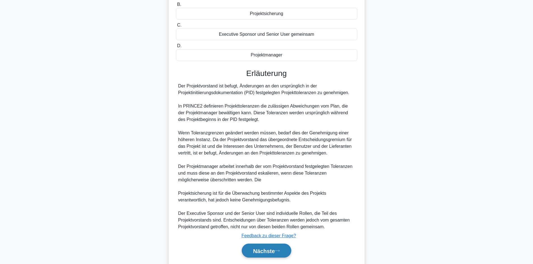
click at [260, 251] on font "Nächste" at bounding box center [264, 251] width 22 height 6
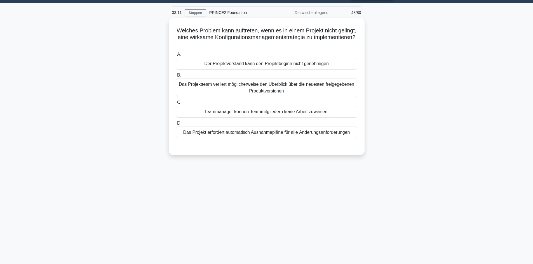
scroll to position [0, 0]
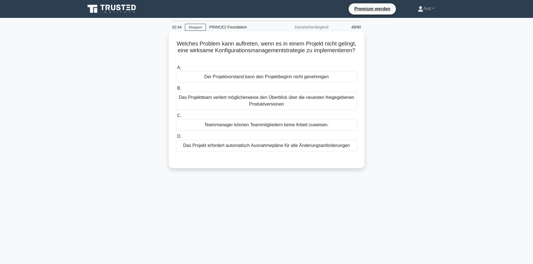
click at [264, 79] on font "Der Projektvorstand kann den Projektbeginn nicht genehmigen" at bounding box center [266, 76] width 124 height 5
click at [176, 70] on input "A. Der Projektvorstand kann den Projektbeginn nicht genehmigen" at bounding box center [176, 68] width 0 height 4
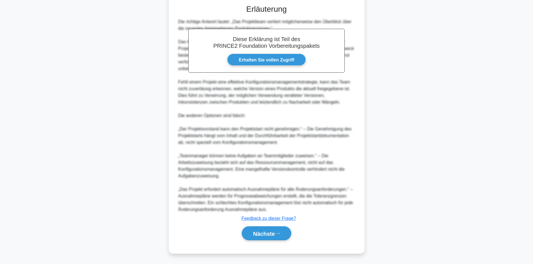
scroll to position [156, 0]
click at [262, 236] on font "Nächste" at bounding box center [264, 234] width 22 height 6
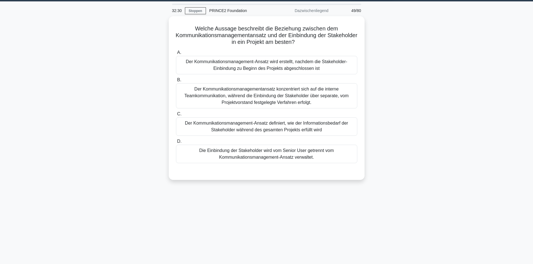
scroll to position [0, 0]
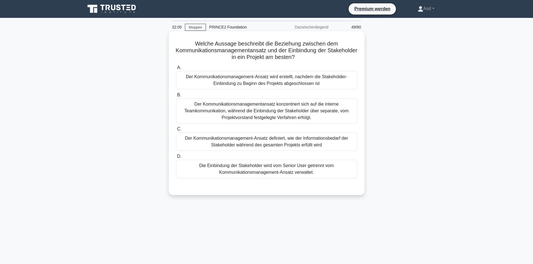
click at [260, 145] on font "Der Kommunikationsmanagement-Ansatz definiert, wie der Informationsbedarf der S…" at bounding box center [266, 141] width 163 height 11
click at [176, 131] on input "C. Der Kommunikationsmanagement-Ansatz definiert, wie der Informationsbedarf de…" at bounding box center [176, 130] width 0 height 4
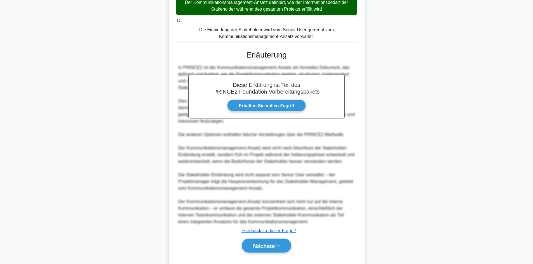
scroll to position [149, 0]
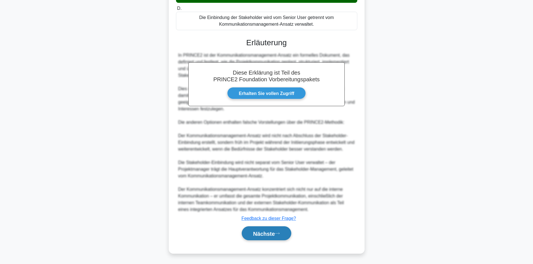
click at [264, 234] on font "Nächste" at bounding box center [264, 234] width 22 height 6
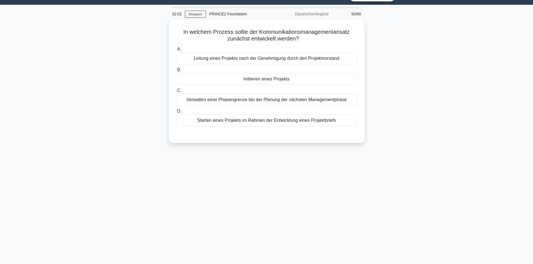
scroll to position [0, 0]
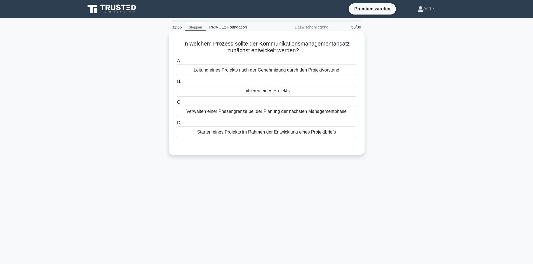
click at [275, 92] on font "Initiieren eines Projekts" at bounding box center [266, 90] width 46 height 5
click at [176, 84] on input "B. Initiieren eines Projekts" at bounding box center [176, 82] width 0 height 4
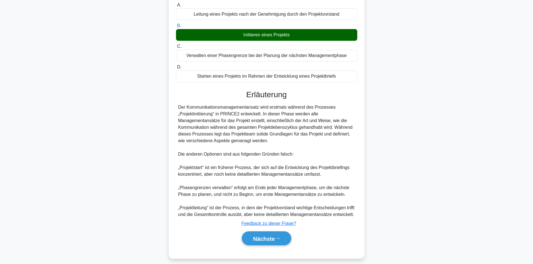
scroll to position [62, 0]
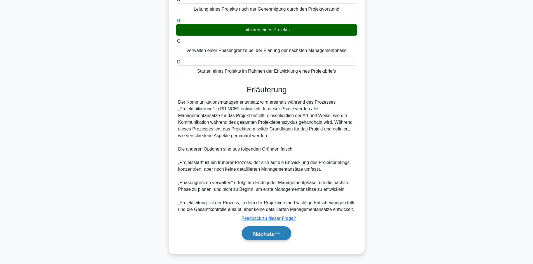
click at [264, 234] on font "Nächste" at bounding box center [264, 234] width 22 height 6
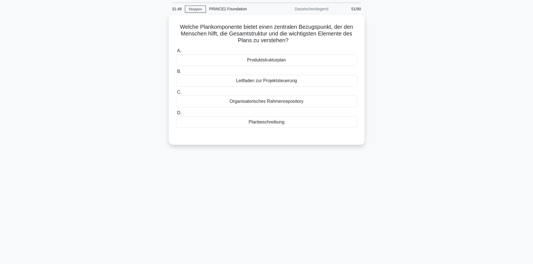
scroll to position [0, 0]
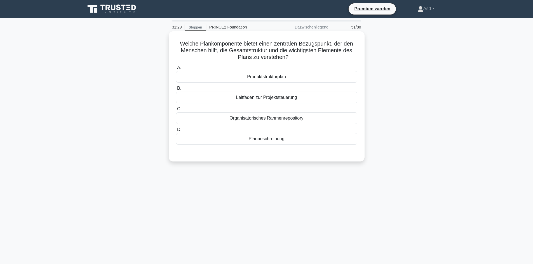
click at [284, 78] on font "Produktstrukturplan" at bounding box center [266, 76] width 39 height 5
click at [176, 70] on input "A. Produktstrukturplan" at bounding box center [176, 68] width 0 height 4
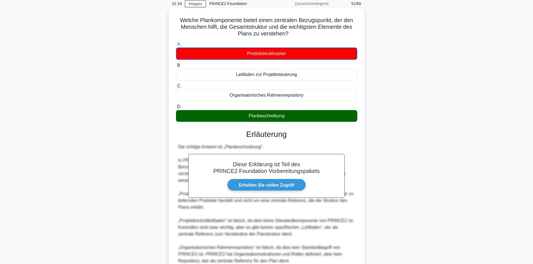
scroll to position [76, 0]
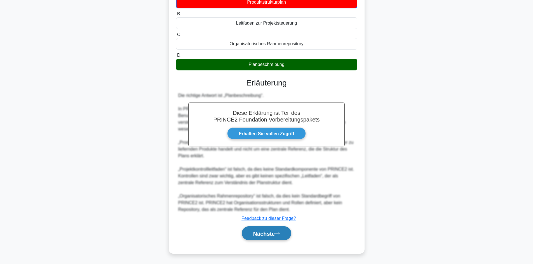
click at [263, 231] on font "Nächste" at bounding box center [264, 234] width 22 height 6
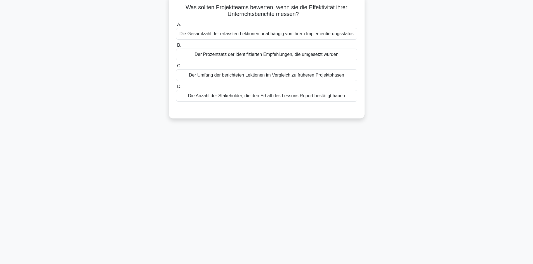
scroll to position [0, 0]
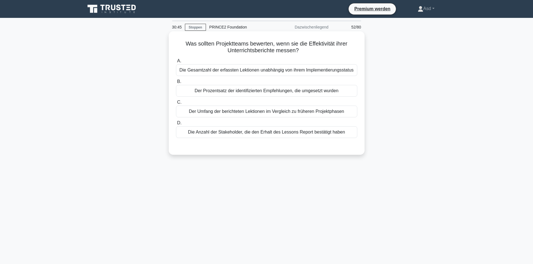
click at [256, 70] on font "Die Gesamtzahl der erfassten Lektionen unabhängig von ihrem Implementierungssta…" at bounding box center [266, 70] width 174 height 5
click at [176, 63] on input "A. Die Gesamtzahl der erfassten Lektionen unabhängig von ihrem Implementierungs…" at bounding box center [176, 61] width 0 height 4
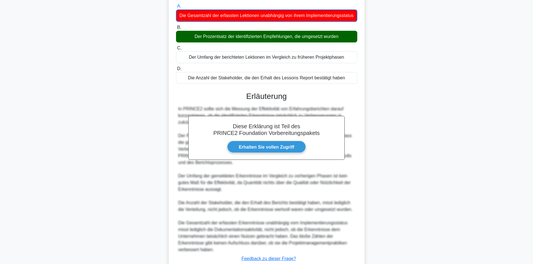
scroll to position [102, 0]
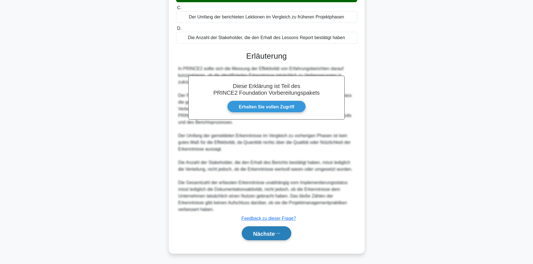
click at [267, 234] on font "Nächste" at bounding box center [264, 234] width 22 height 6
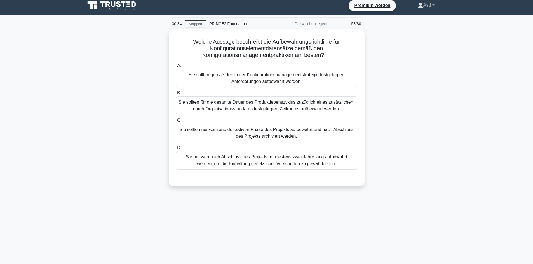
scroll to position [0, 0]
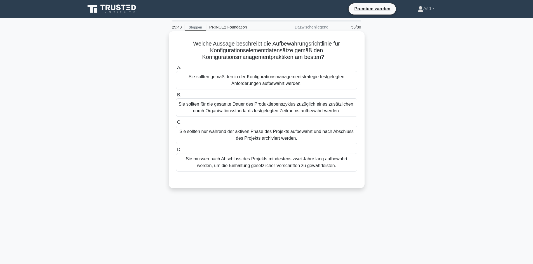
click at [257, 108] on font "Sie sollten für die gesamte Dauer des Produktlebenszyklus zuzüglich eines zusät…" at bounding box center [266, 107] width 176 height 13
click at [176, 97] on input "B. Sie sollten für die gesamte Dauer des Produktlebenszyklus zuzüglich eines zu…" at bounding box center [176, 95] width 0 height 4
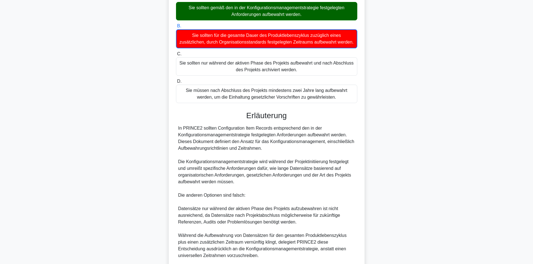
scroll to position [163, 0]
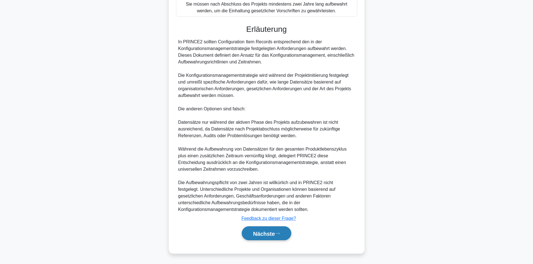
click at [257, 232] on font "Nächste" at bounding box center [264, 234] width 22 height 6
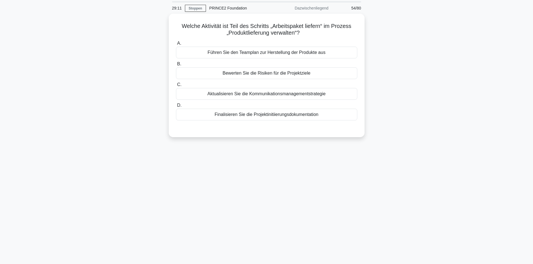
scroll to position [0, 0]
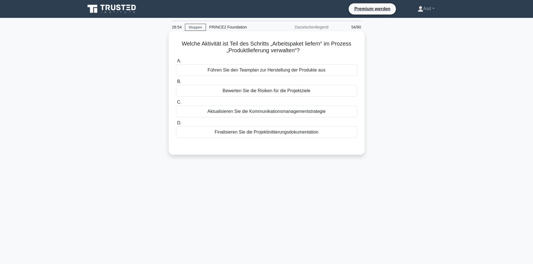
click at [302, 70] on font "Führen Sie den Teamplan zur Herstellung der Produkte aus" at bounding box center [267, 70] width 118 height 5
click at [176, 63] on input "A. Führen Sie den Teamplan zur Herstellung der Produkte aus" at bounding box center [176, 61] width 0 height 4
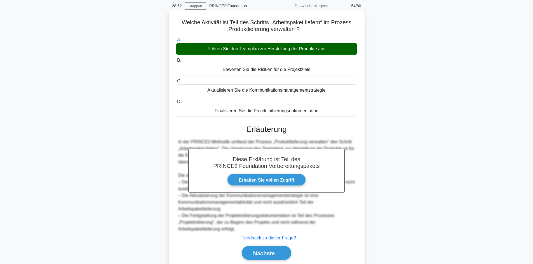
scroll to position [41, 0]
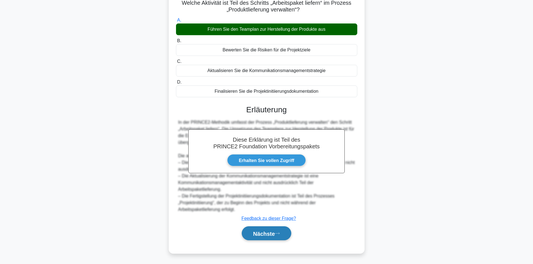
click at [265, 236] on font "Nächste" at bounding box center [264, 234] width 22 height 6
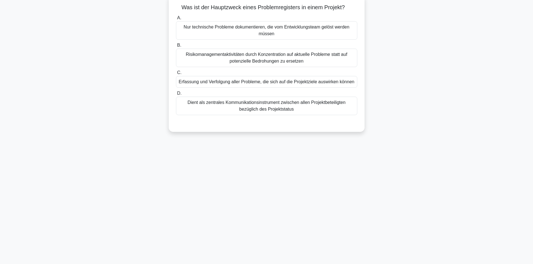
scroll to position [0, 0]
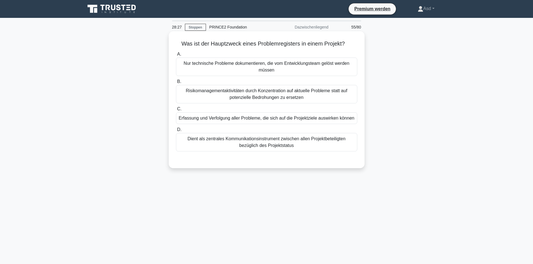
click at [285, 119] on font "Erfassung und Verfolgung aller Probleme, die sich auf die Projektziele auswirke…" at bounding box center [267, 118] width 176 height 5
click at [176, 111] on input "C. Erfassung und Verfolgung aller Probleme, die sich auf die Projektziele auswi…" at bounding box center [176, 109] width 0 height 4
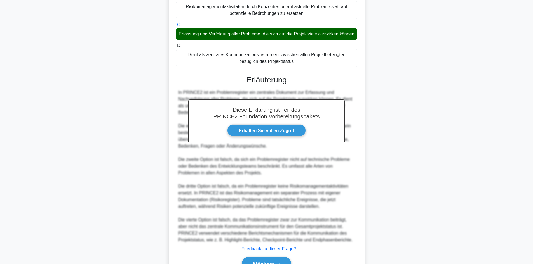
scroll to position [122, 0]
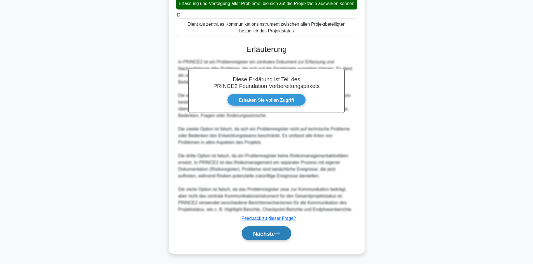
click at [263, 235] on font "Nächste" at bounding box center [264, 234] width 22 height 6
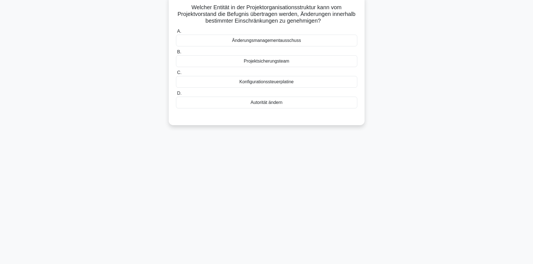
scroll to position [0, 0]
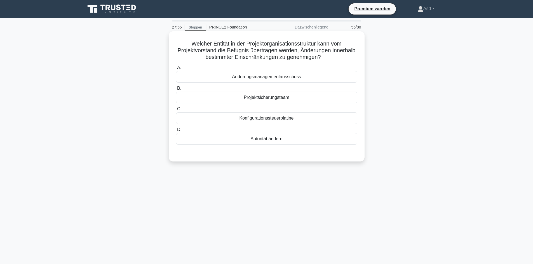
click at [277, 99] on font "Projektsicherungsteam" at bounding box center [267, 97] width 46 height 5
click at [176, 90] on input "B. Projektsicherungsteam" at bounding box center [176, 89] width 0 height 4
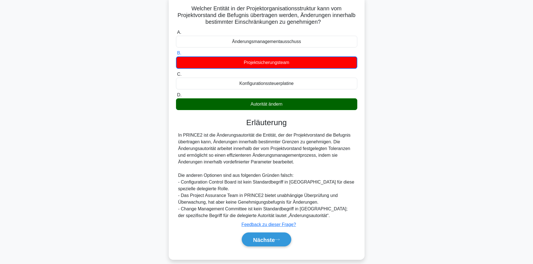
scroll to position [42, 0]
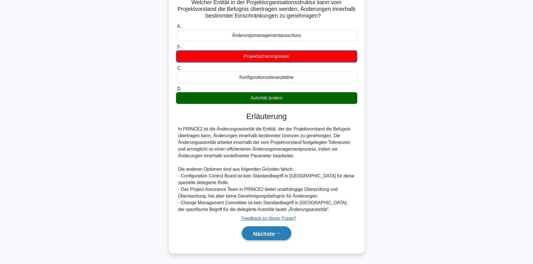
click at [265, 232] on font "Nächste" at bounding box center [264, 234] width 22 height 6
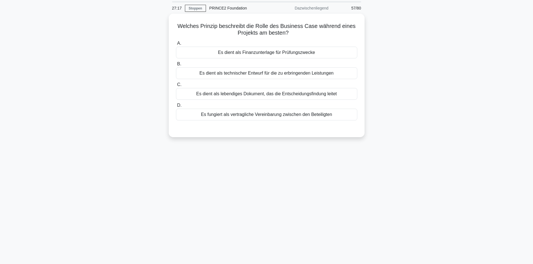
scroll to position [0, 0]
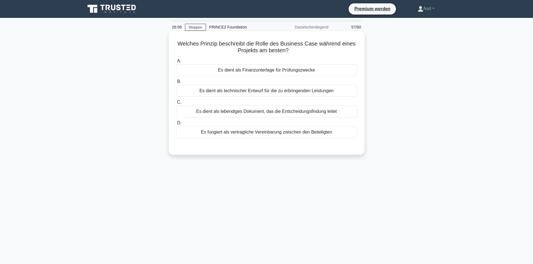
click at [318, 112] on font "Es dient als lebendiges Dokument, das die Entscheidungsfindung leitet" at bounding box center [266, 111] width 141 height 5
click at [176, 104] on input "C. Es dient als lebendiges Dokument, das die Entscheidungsfindung leitet" at bounding box center [176, 103] width 0 height 4
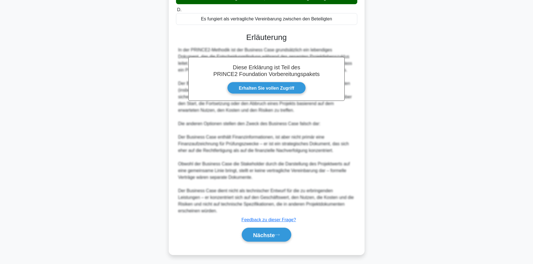
scroll to position [115, 0]
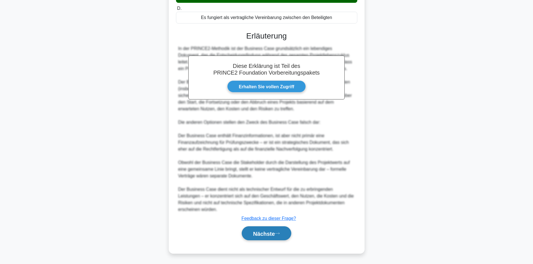
click at [257, 232] on font "Nächste" at bounding box center [264, 234] width 22 height 6
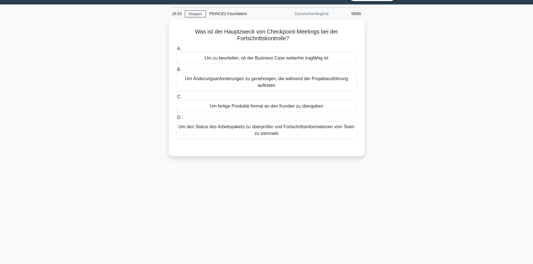
scroll to position [0, 0]
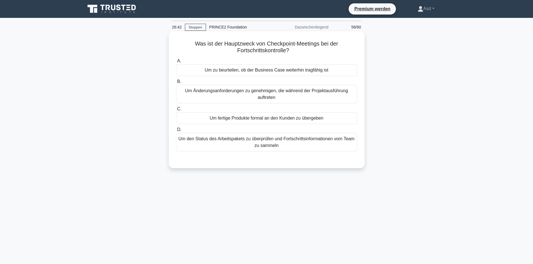
click at [328, 70] on div "Um zu beurteilen, ob der Business Case weiterhin tragfähig ist" at bounding box center [266, 70] width 181 height 12
click at [176, 63] on input "A. Um zu beurteilen, ob der Business Case weiterhin tragfähig ist" at bounding box center [176, 61] width 0 height 4
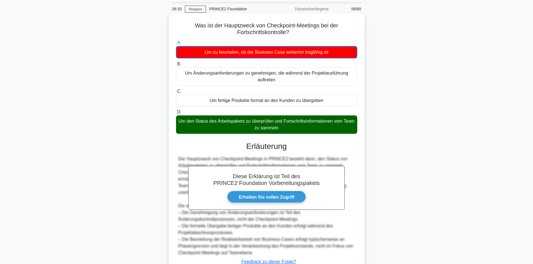
scroll to position [62, 0]
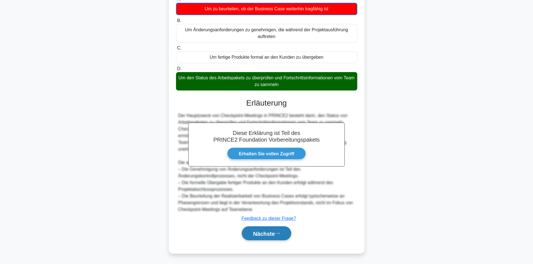
click at [265, 228] on button "Nächste" at bounding box center [267, 234] width 50 height 14
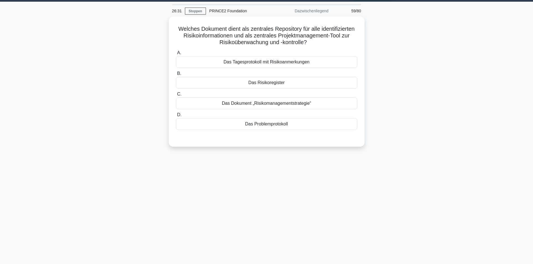
scroll to position [0, 0]
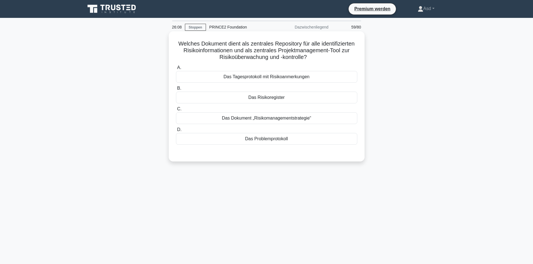
click at [288, 98] on div "Das Risikoregister" at bounding box center [266, 98] width 181 height 12
click at [176, 90] on input "B. Das Risikoregister" at bounding box center [176, 89] width 0 height 4
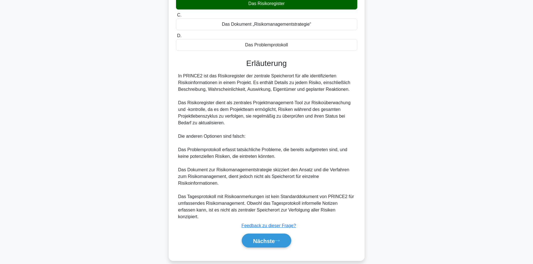
scroll to position [95, 0]
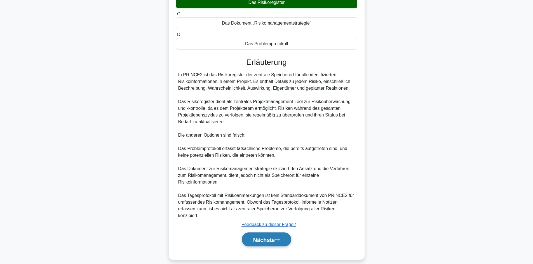
click at [267, 237] on font "Nächste" at bounding box center [264, 240] width 22 height 6
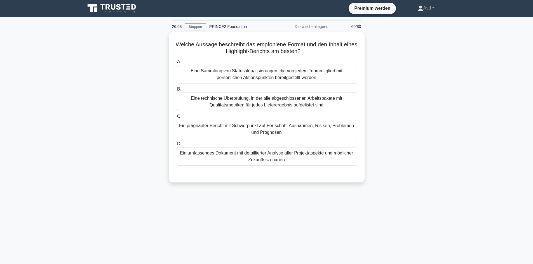
scroll to position [0, 0]
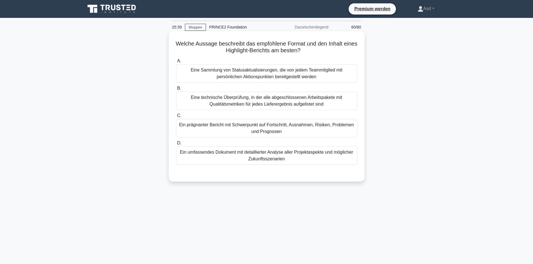
click at [301, 129] on font "Ein prägnanter Bericht mit Schwerpunkt auf Fortschritt, Ausnahmen, Risiken, Pro…" at bounding box center [266, 128] width 176 height 13
click at [176, 118] on input "C. Ein prägnanter Bericht mit Schwerpunkt auf Fortschritt, Ausnahmen, Risiken, …" at bounding box center [176, 116] width 0 height 4
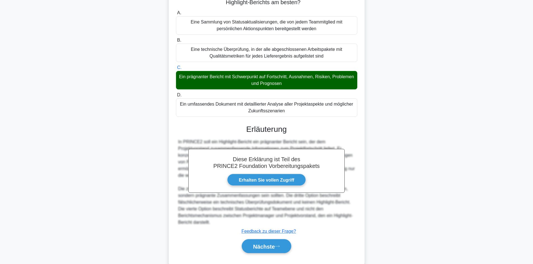
scroll to position [62, 0]
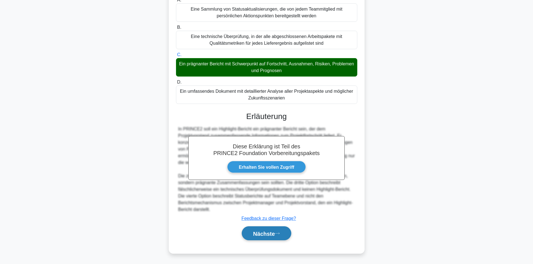
click at [264, 235] on font "Nächste" at bounding box center [264, 234] width 22 height 6
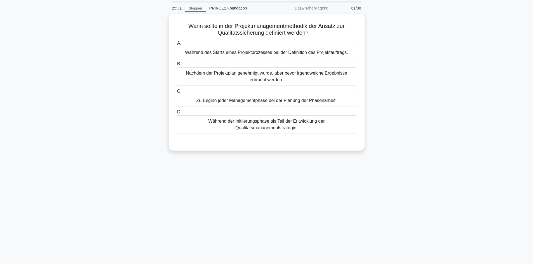
scroll to position [0, 0]
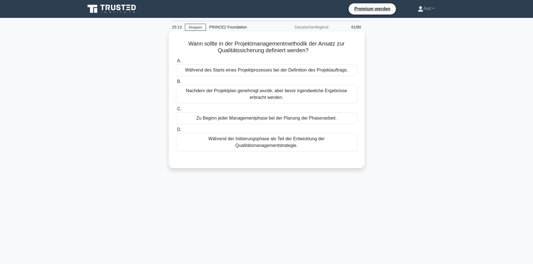
click at [268, 144] on font "Während der Initiierungsphase als Teil der Entwicklung der Qualitätsmanagements…" at bounding box center [266, 142] width 116 height 11
click at [176, 132] on input "D. Während der Initiierungsphase als Teil der Entwicklung der Qualitätsmanageme…" at bounding box center [176, 130] width 0 height 4
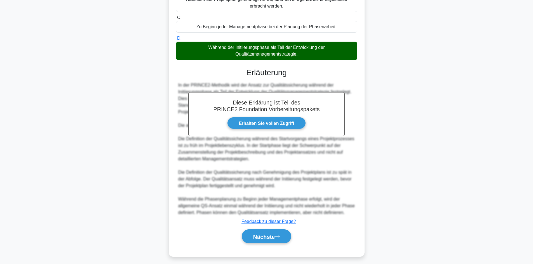
scroll to position [95, 0]
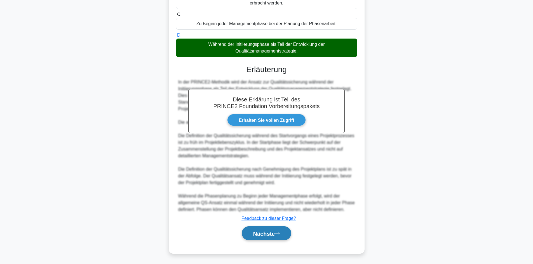
click at [267, 235] on font "Nächste" at bounding box center [264, 234] width 22 height 6
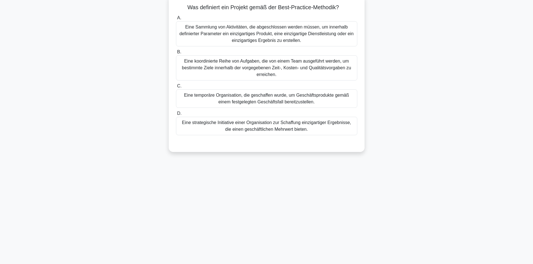
scroll to position [0, 0]
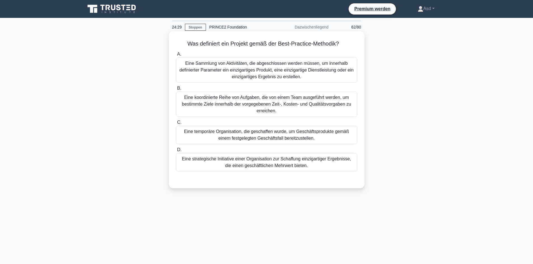
click at [279, 167] on font "Eine strategische Initiative einer Organisation zur Schaffung einzigartiger Erg…" at bounding box center [266, 162] width 169 height 11
click at [176, 152] on input "D. Eine strategische Initiative einer Organisation zur Schaffung einzigartiger …" at bounding box center [176, 150] width 0 height 4
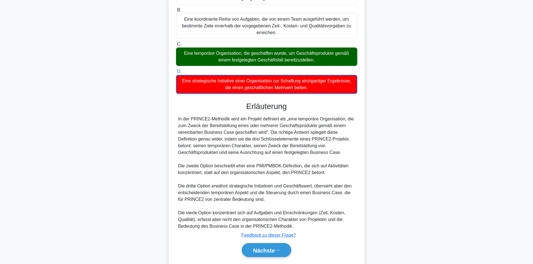
scroll to position [84, 0]
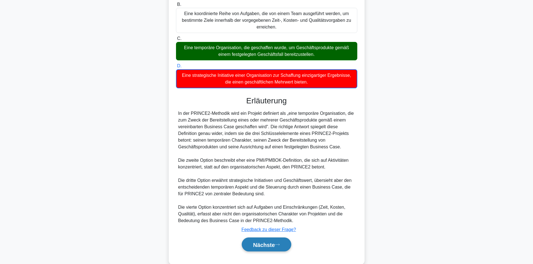
click at [263, 246] on font "Nächste" at bounding box center [264, 245] width 22 height 6
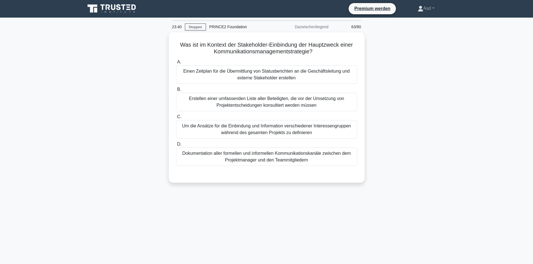
scroll to position [0, 0]
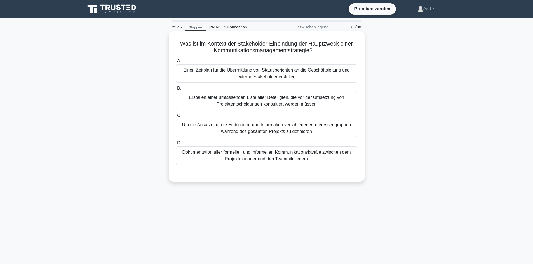
click at [317, 75] on font "Einen Zeitplan für die Übermittlung von Statusberichten an die Geschäftsleitung…" at bounding box center [266, 73] width 176 height 13
click at [176, 63] on input "A. Einen Zeitplan für die Übermittlung von Statusberichten an die Geschäftsleit…" at bounding box center [176, 61] width 0 height 4
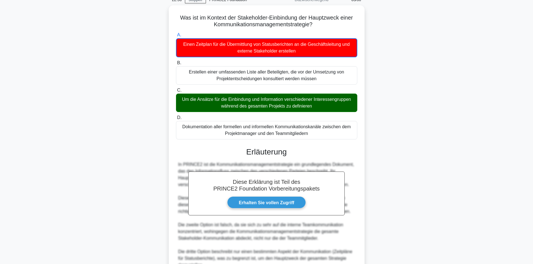
scroll to position [116, 0]
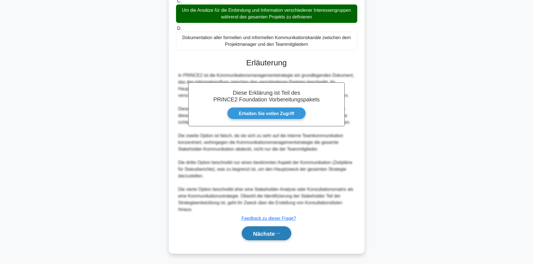
click at [264, 234] on font "Nächste" at bounding box center [264, 234] width 22 height 6
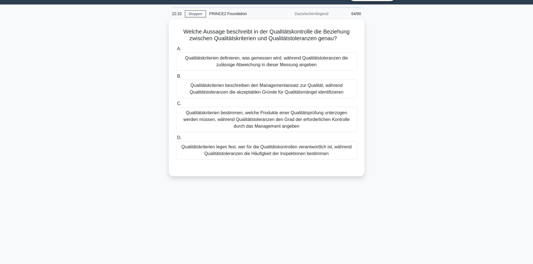
scroll to position [0, 0]
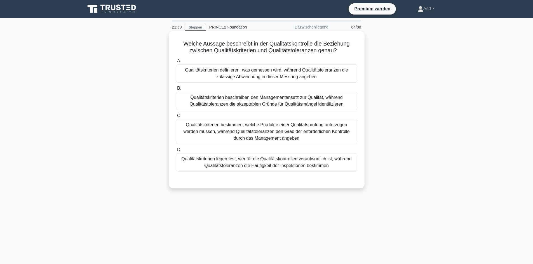
click at [328, 76] on font "Qualitätskriterien definieren, was gemessen wird, während Qualitätstoleranzen d…" at bounding box center [266, 73] width 176 height 13
click at [176, 63] on input "A. Qualitätskriterien definieren, was gemessen wird, während Qualitätstoleranze…" at bounding box center [176, 61] width 0 height 4
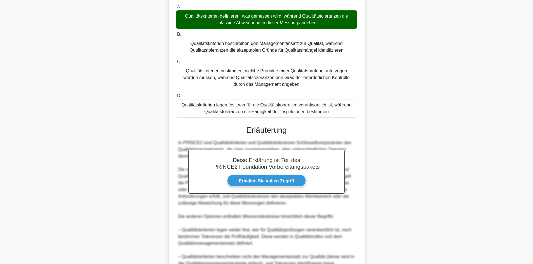
scroll to position [142, 0]
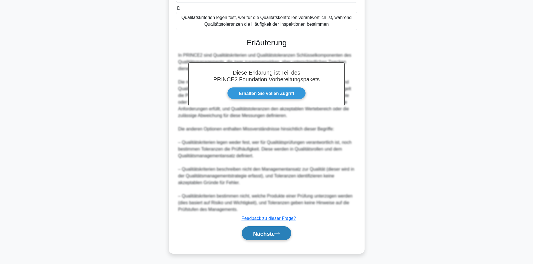
click at [258, 234] on font "Nächste" at bounding box center [264, 234] width 22 height 6
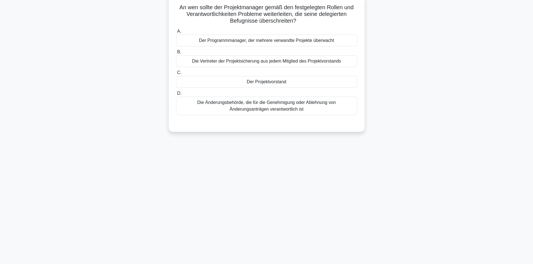
scroll to position [0, 0]
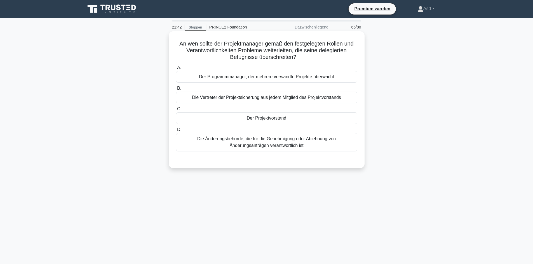
click at [262, 118] on font "Der Projektvorstand" at bounding box center [266, 118] width 39 height 5
click at [176, 111] on input "C. Der Projektvorstand" at bounding box center [176, 109] width 0 height 4
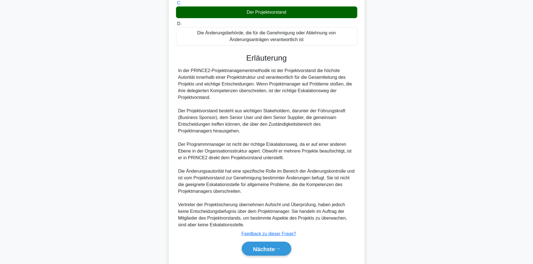
scroll to position [122, 0]
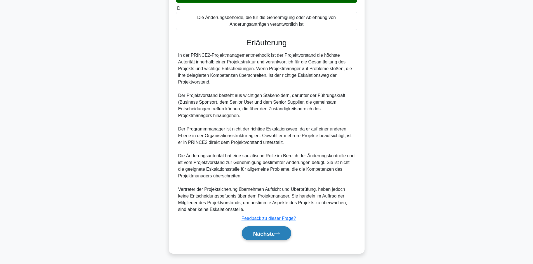
click at [257, 236] on font "Nächste" at bounding box center [264, 234] width 22 height 6
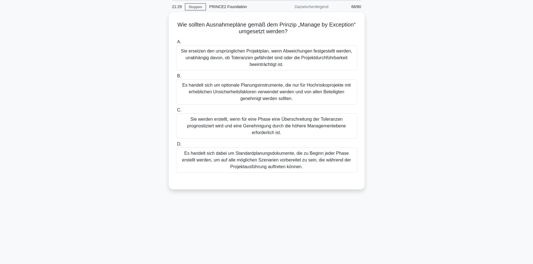
scroll to position [0, 0]
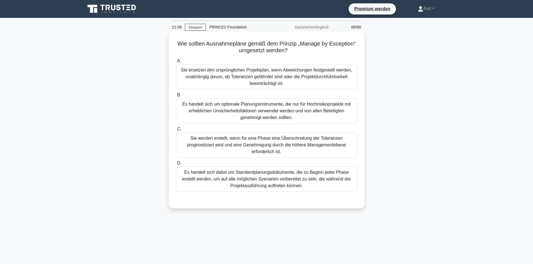
click at [318, 145] on font "Sie werden erstellt, wenn für eine Phase eine Überschreitung der Toleranzen pro…" at bounding box center [266, 145] width 159 height 18
click at [176, 131] on input "C. Sie werden erstellt, wenn für eine Phase eine Überschreitung der Toleranzen …" at bounding box center [176, 130] width 0 height 4
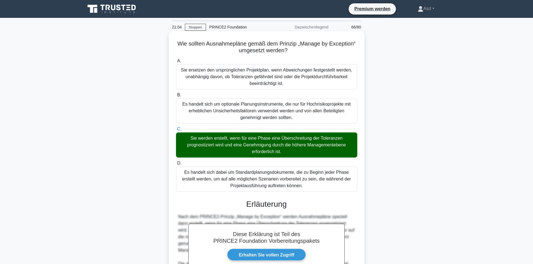
scroll to position [88, 0]
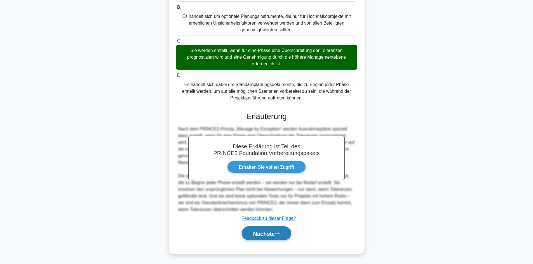
click at [268, 234] on font "Nächste" at bounding box center [264, 234] width 22 height 6
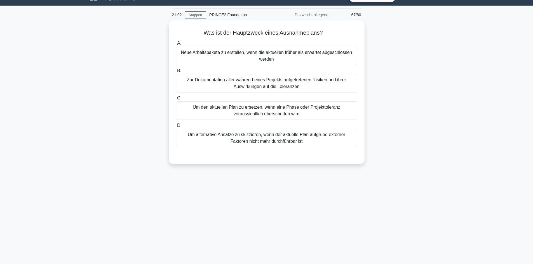
scroll to position [0, 0]
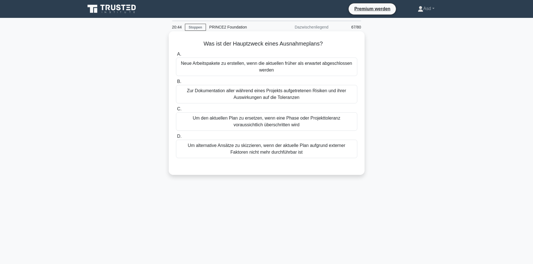
click at [279, 123] on font "Um den aktuellen Plan zu ersetzen, wenn eine Phase oder Projekttoleranz vorauss…" at bounding box center [266, 121] width 147 height 11
click at [176, 111] on input "C. Um den aktuellen Plan zu ersetzen, wenn eine Phase oder Projekttoleranz vora…" at bounding box center [176, 109] width 0 height 4
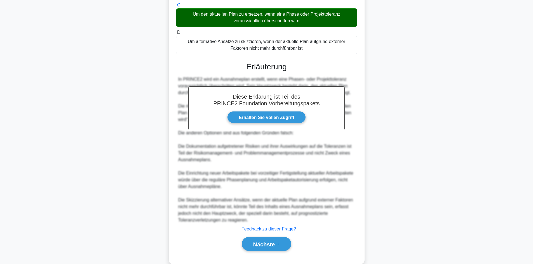
scroll to position [115, 0]
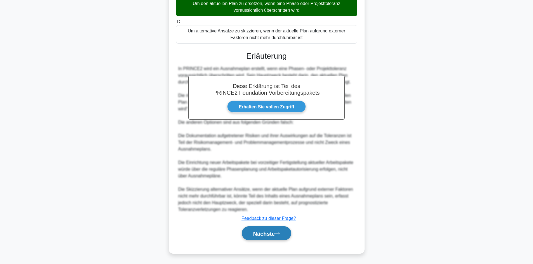
click at [257, 234] on font "Nächste" at bounding box center [264, 234] width 22 height 6
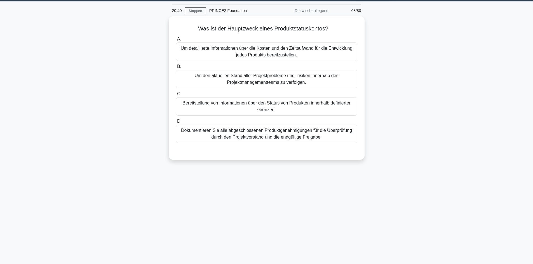
scroll to position [0, 0]
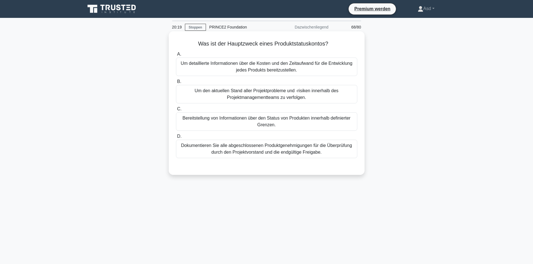
click at [290, 121] on font "Bereitstellung von Informationen über den Status von Produkten innerhalb defini…" at bounding box center [266, 121] width 168 height 11
click at [176, 111] on input "C. Bereitstellung von Informationen über den Status von Produkten innerhalb def…" at bounding box center [176, 109] width 0 height 4
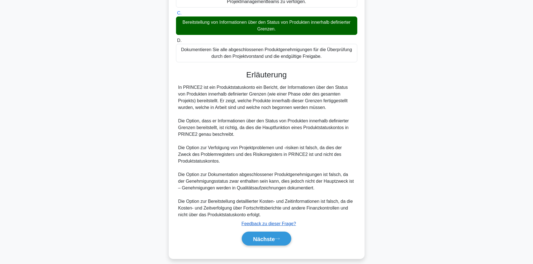
scroll to position [102, 0]
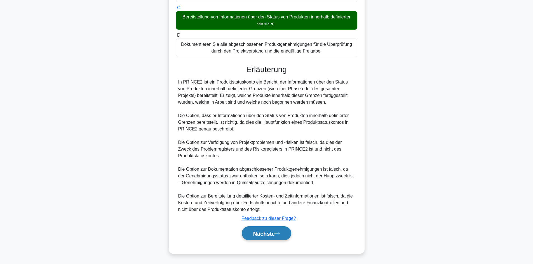
click at [266, 232] on font "Nächste" at bounding box center [264, 234] width 22 height 6
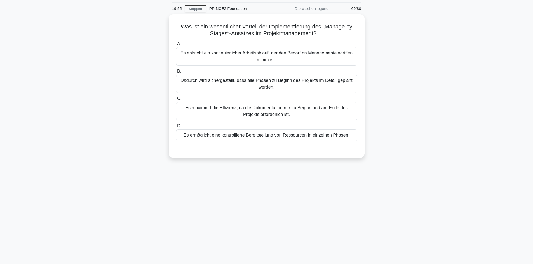
scroll to position [0, 0]
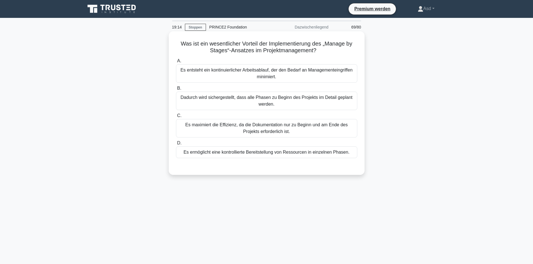
click at [271, 154] on font "Es ermöglicht eine kontrollierte Bereitstellung von Ressourcen in einzelnen Pha…" at bounding box center [267, 152] width 166 height 5
click at [176, 145] on input "D. Es ermöglicht eine kontrollierte Bereitstellung von Ressourcen in einzelnen …" at bounding box center [176, 144] width 0 height 4
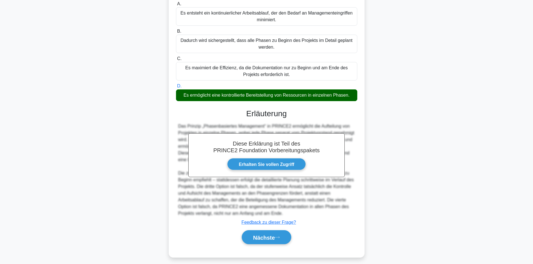
scroll to position [62, 0]
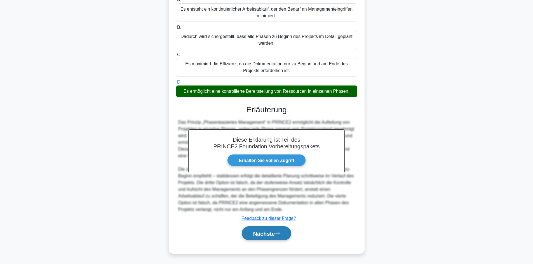
click at [266, 233] on font "Nächste" at bounding box center [264, 234] width 22 height 6
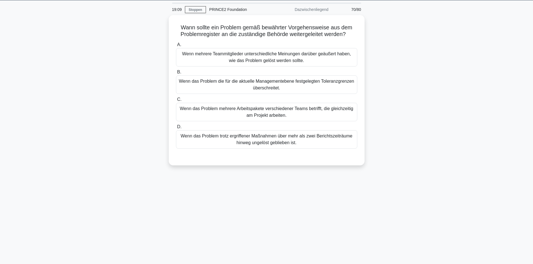
scroll to position [0, 0]
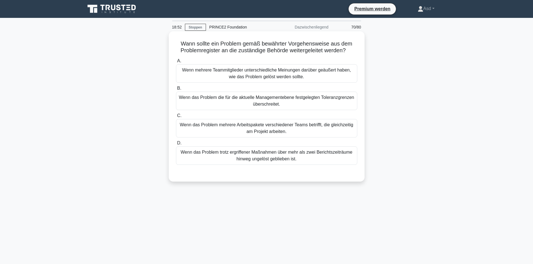
click at [267, 102] on font "Wenn das Problem die für die aktuelle Managementebene festgelegten Toleranzgren…" at bounding box center [266, 100] width 175 height 11
click at [176, 90] on input "B. Wenn das Problem die für die aktuelle Managementebene festgelegten Toleranzg…" at bounding box center [176, 89] width 0 height 4
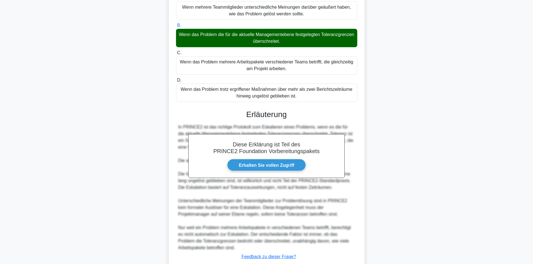
scroll to position [102, 0]
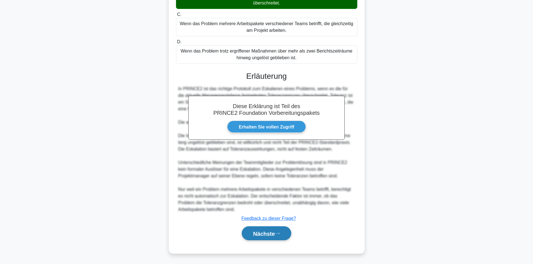
click at [267, 233] on font "Nächste" at bounding box center [264, 234] width 22 height 6
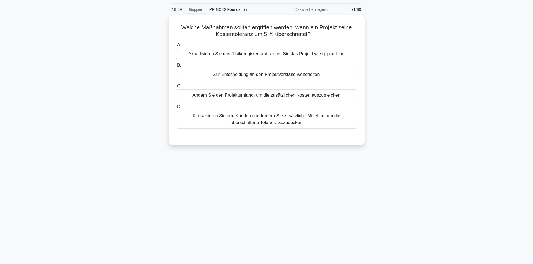
scroll to position [0, 0]
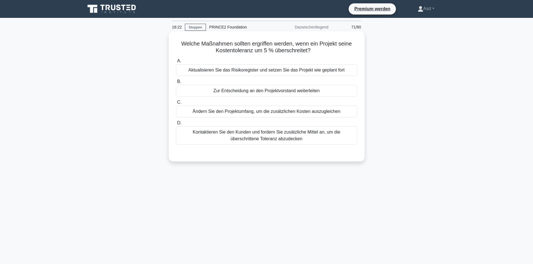
click at [263, 91] on font "Zur Entscheidung an den Projektvorstand weiterleiten" at bounding box center [266, 90] width 106 height 5
click at [176, 84] on input "B. Zur Entscheidung an den Projektvorstand weiterleiten" at bounding box center [176, 82] width 0 height 4
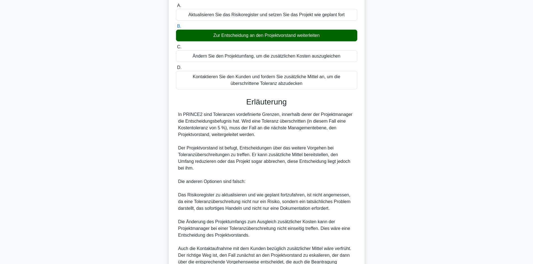
scroll to position [84, 0]
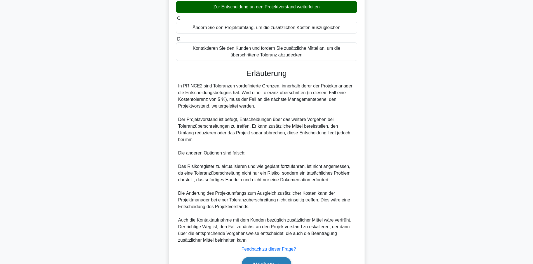
click at [264, 262] on font "Nächste" at bounding box center [264, 265] width 22 height 6
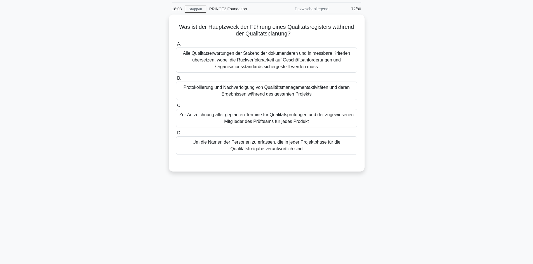
scroll to position [0, 0]
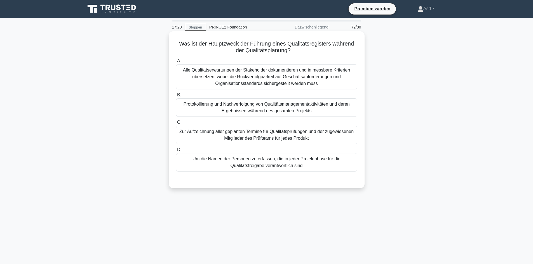
click at [222, 136] on font "Zur Aufzeichnung aller geplanten Termine für Qualitätsprüfungen und der zugewie…" at bounding box center [266, 134] width 176 height 13
click at [176, 124] on input "C. Zur Aufzeichnung aller geplanten Termine für Qualitätsprüfungen und der zuge…" at bounding box center [176, 123] width 0 height 4
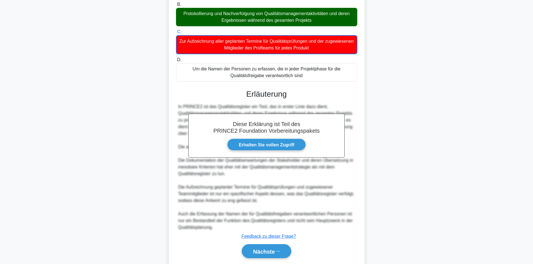
scroll to position [109, 0]
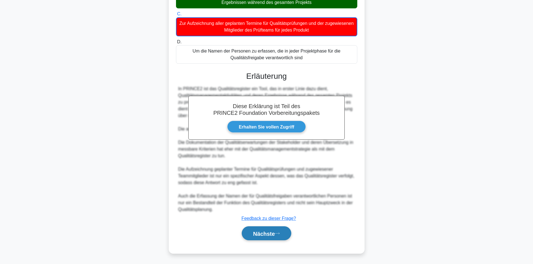
click at [271, 233] on font "Nächste" at bounding box center [264, 234] width 22 height 6
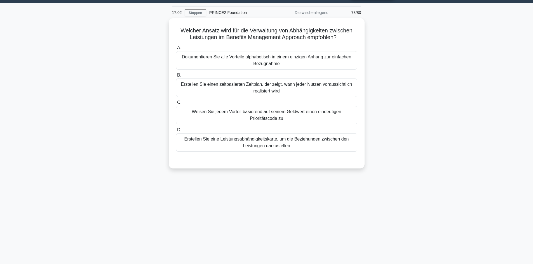
scroll to position [0, 0]
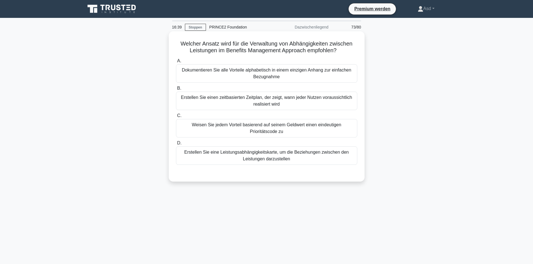
click at [259, 157] on font "Erstellen Sie eine Leistungsabhängigkeitskarte, um die Beziehungen zwischen den…" at bounding box center [266, 155] width 164 height 11
click at [176, 145] on input "D. Erstellen Sie eine Leistungsabhängigkeitskarte, um die Beziehungen zwischen …" at bounding box center [176, 144] width 0 height 4
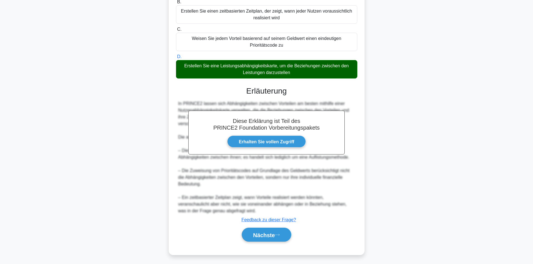
scroll to position [88, 0]
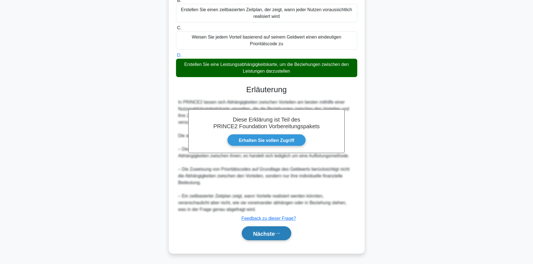
click at [268, 235] on font "Nächste" at bounding box center [264, 234] width 22 height 6
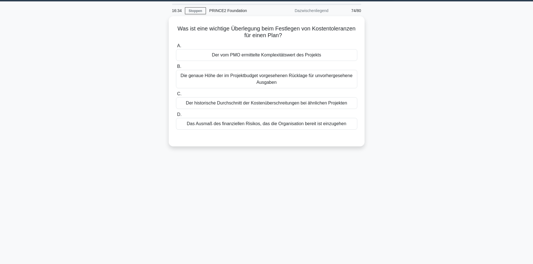
scroll to position [0, 0]
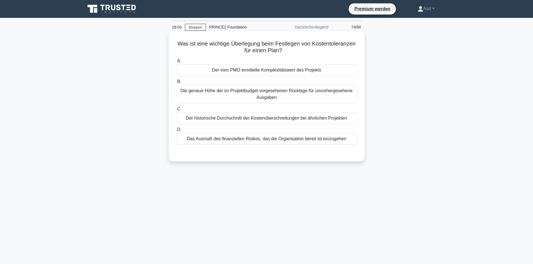
click at [291, 97] on font "Die genaue Höhe der im Projektbudget vorgesehenen Rücklage für unvorhergesehene…" at bounding box center [266, 94] width 176 height 13
click at [176, 84] on input "B. Die genaue Höhe der im Projektbudget vorgesehenen Rücklage für unvorhergeseh…" at bounding box center [176, 82] width 0 height 4
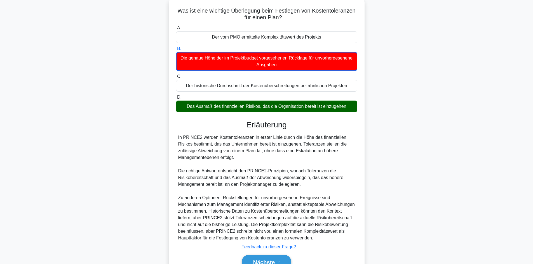
scroll to position [62, 0]
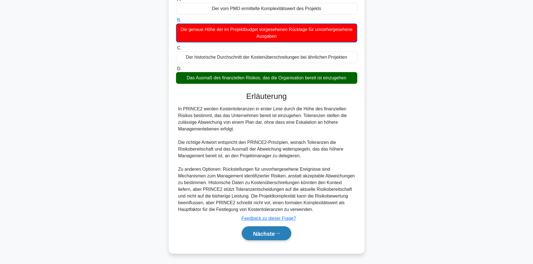
click at [265, 232] on font "Nächste" at bounding box center [264, 234] width 22 height 6
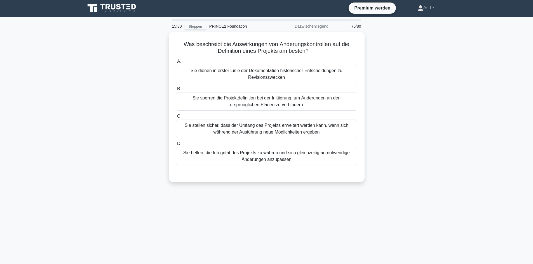
scroll to position [0, 0]
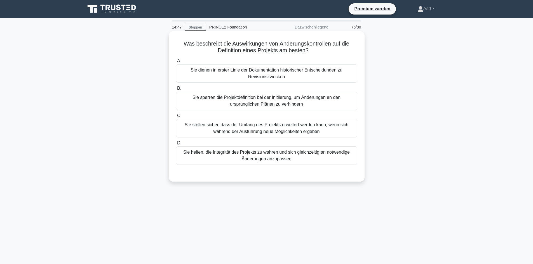
click at [264, 157] on font "Sie helfen, die Integrität des Projekts zu wahren und sich gleichzeitig an notw…" at bounding box center [266, 155] width 166 height 11
click at [176, 145] on input "D. Sie helfen, die Integrität des Projekts zu wahren und sich gleichzeitig an n…" at bounding box center [176, 144] width 0 height 4
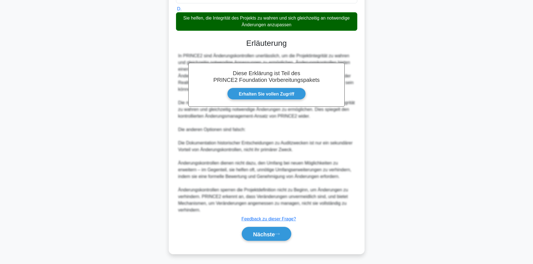
scroll to position [135, 0]
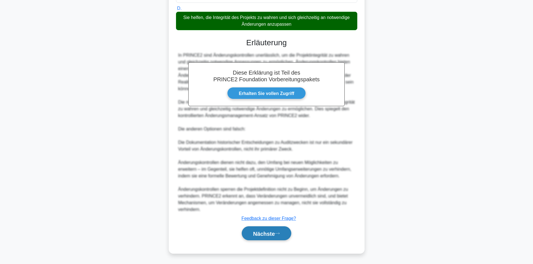
click at [265, 234] on font "Nächste" at bounding box center [264, 234] width 22 height 6
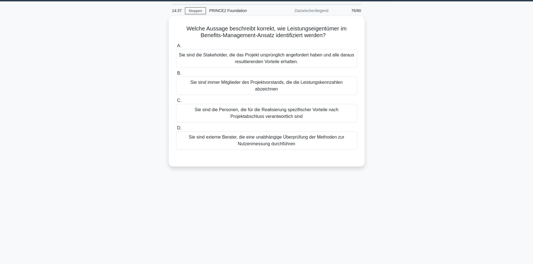
scroll to position [0, 0]
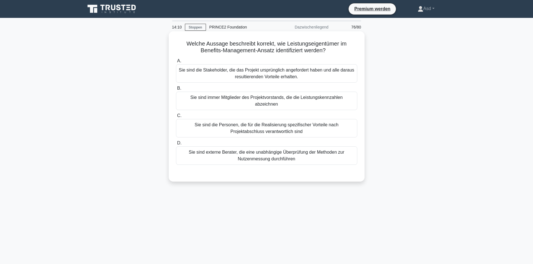
click at [253, 123] on font "Sie sind die Personen, die für die Realisierung spezifischer Vorteile nach Proj…" at bounding box center [266, 128] width 144 height 11
click at [176, 118] on input "C. Sie sind die Personen, die für die Realisierung spezifischer Vorteile nach P…" at bounding box center [176, 116] width 0 height 4
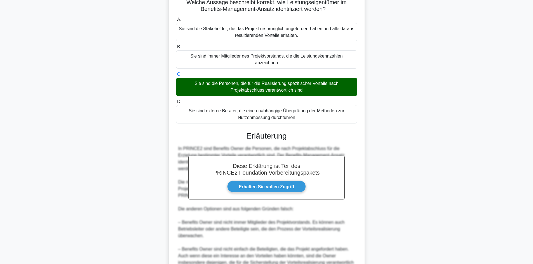
scroll to position [122, 0]
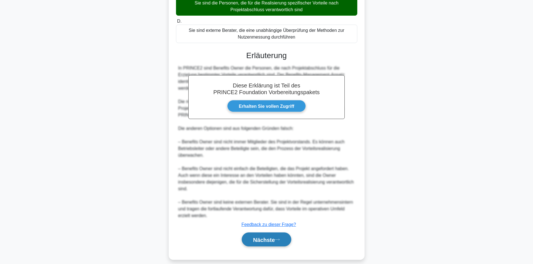
click at [261, 237] on font "Nächste" at bounding box center [264, 240] width 22 height 6
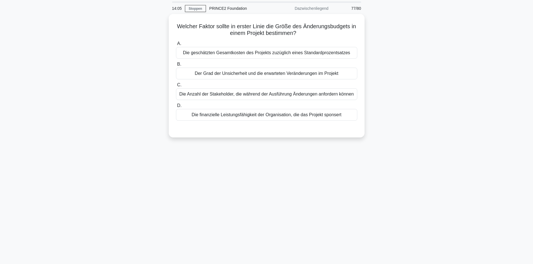
scroll to position [0, 0]
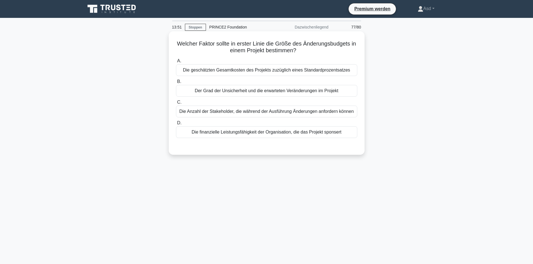
click at [295, 90] on font "Der Grad der Unsicherheit und die erwarteten Veränderungen im Projekt" at bounding box center [267, 90] width 144 height 5
click at [176, 84] on input "B. Der Grad der Unsicherheit und die erwarteten Veränderungen im Projekt" at bounding box center [176, 82] width 0 height 4
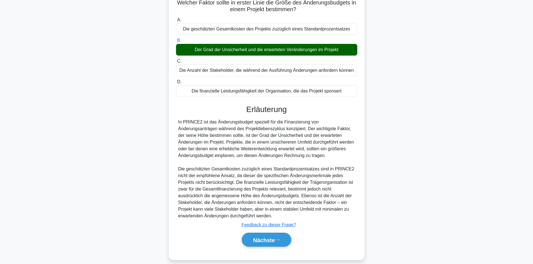
scroll to position [48, 0]
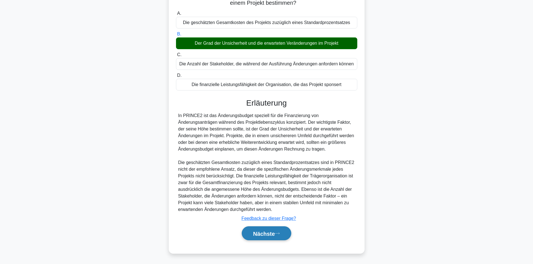
click at [263, 233] on font "Nächste" at bounding box center [264, 234] width 22 height 6
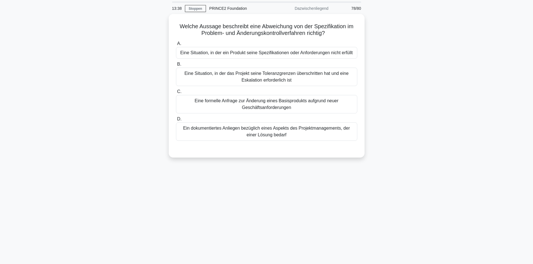
scroll to position [0, 0]
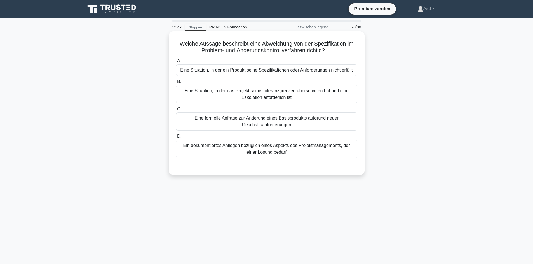
click at [242, 91] on font "Eine Situation, in der das Projekt seine Toleranzgrenzen überschritten hat und …" at bounding box center [266, 93] width 164 height 11
click at [176, 84] on input "B. Eine Situation, in der das Projekt seine Toleranzgrenzen überschritten hat u…" at bounding box center [176, 82] width 0 height 4
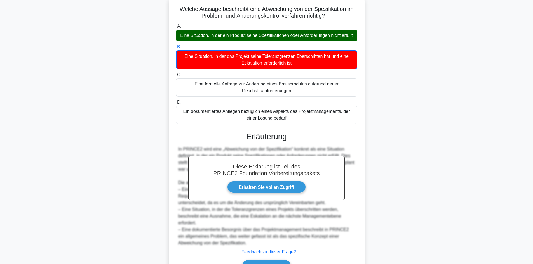
scroll to position [76, 0]
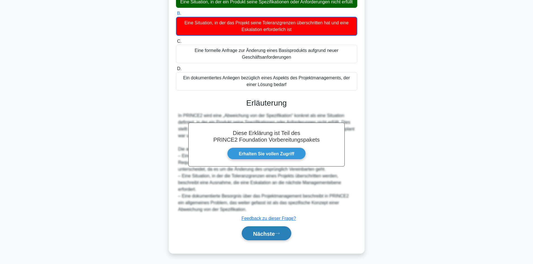
click at [262, 235] on font "Nächste" at bounding box center [264, 234] width 22 height 6
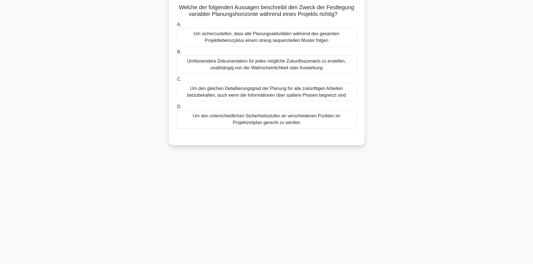
scroll to position [0, 0]
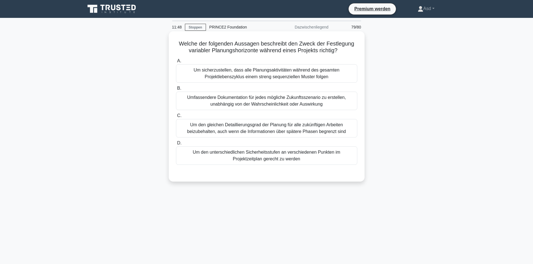
click at [241, 156] on font "Um den unterschiedlichen Sicherheitsstufen an verschiedenen Punkten im Projektz…" at bounding box center [266, 155] width 176 height 13
click at [176, 145] on input "D. Um den unterschiedlichen Sicherheitsstufen an verschiedenen Punkten im Proje…" at bounding box center [176, 144] width 0 height 4
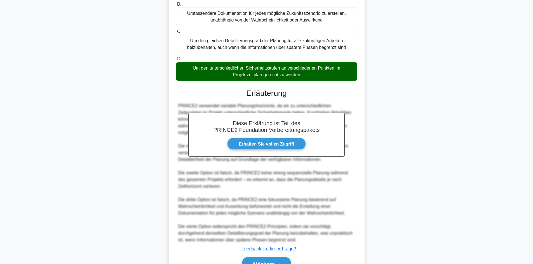
scroll to position [115, 0]
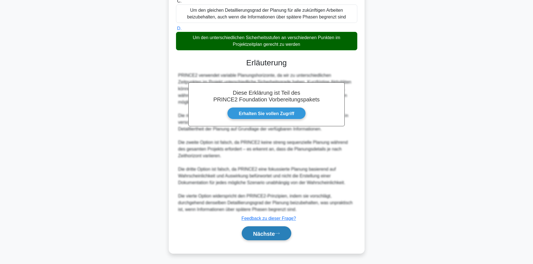
click at [271, 232] on font "Nächste" at bounding box center [264, 234] width 22 height 6
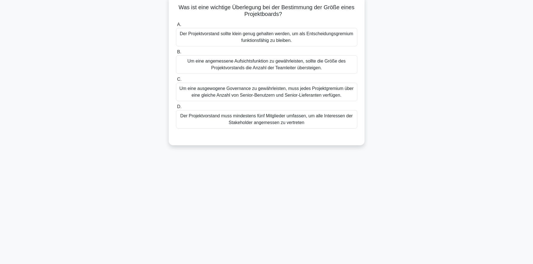
scroll to position [0, 0]
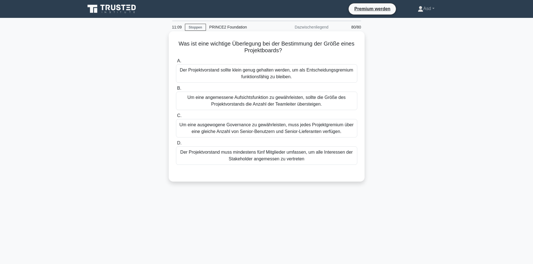
click at [257, 75] on font "Der Projektvorstand sollte klein genug gehalten werden, um als Entscheidungsgre…" at bounding box center [266, 73] width 173 height 11
click at [176, 63] on input "A. Der Projektvorstand sollte klein genug gehalten werden, um als Entscheidungs…" at bounding box center [176, 61] width 0 height 4
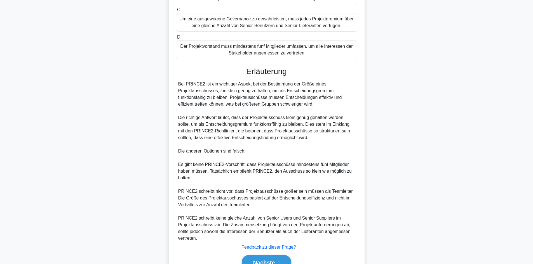
scroll to position [135, 0]
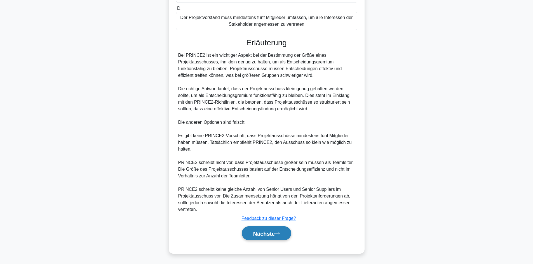
click at [263, 232] on font "Nächste" at bounding box center [264, 234] width 22 height 6
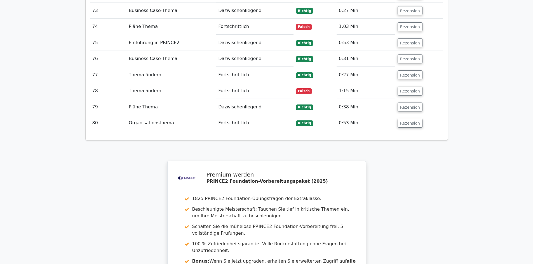
scroll to position [1818, 0]
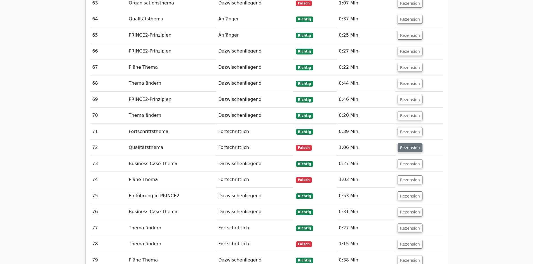
click at [406, 146] on font "Rezension" at bounding box center [410, 148] width 20 height 4
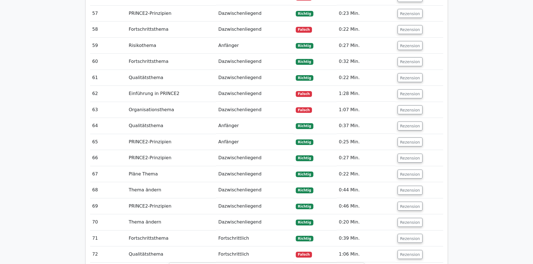
scroll to position [1706, 0]
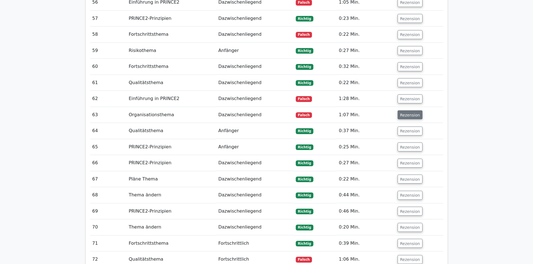
click at [407, 113] on font "Rezension" at bounding box center [410, 115] width 20 height 4
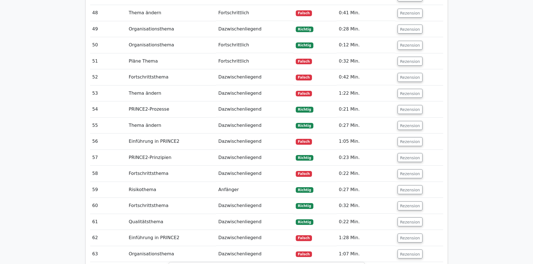
scroll to position [1567, 0]
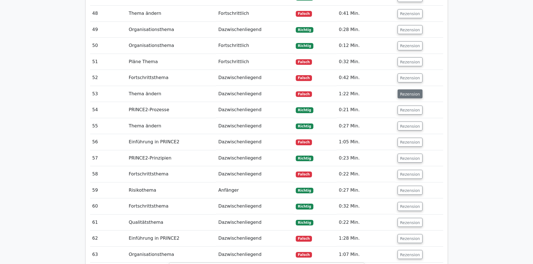
click at [403, 92] on font "Rezension" at bounding box center [410, 94] width 20 height 4
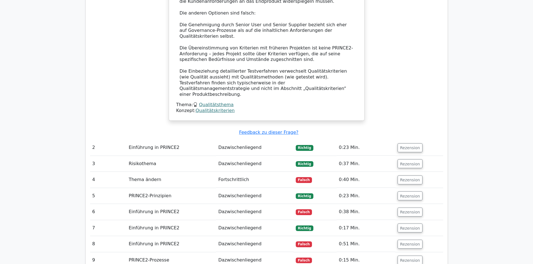
scroll to position [643, 0]
